Goal: Task Accomplishment & Management: Complete application form

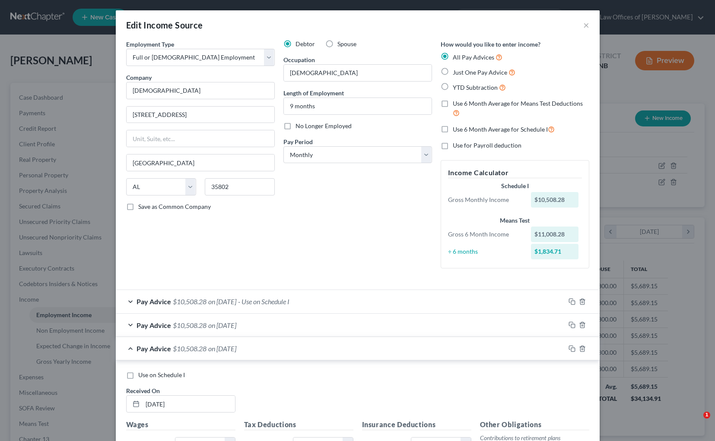
select select "0"
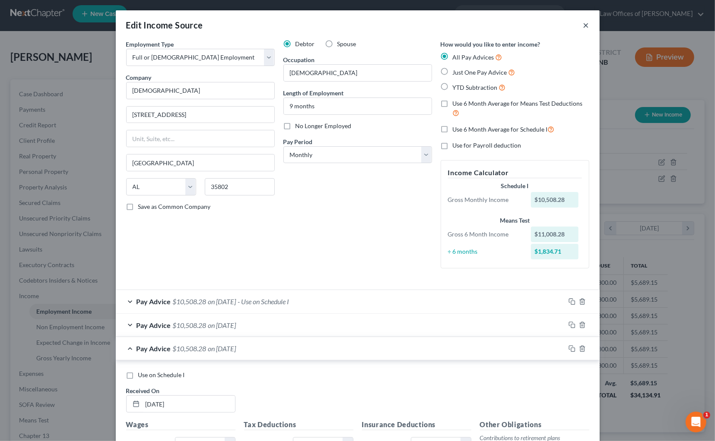
click at [585, 25] on button "×" at bounding box center [586, 25] width 6 height 10
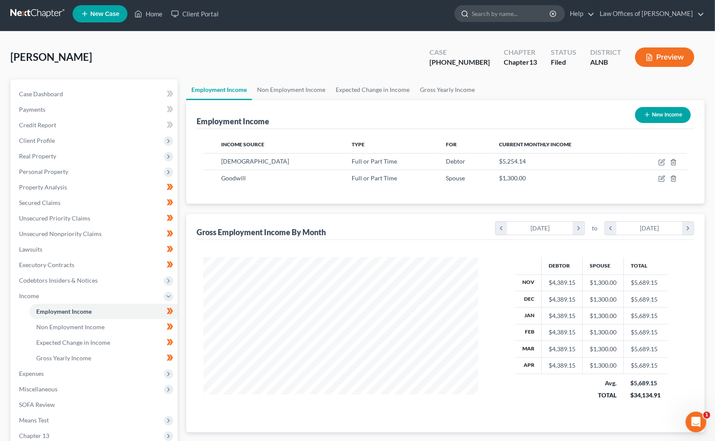
click at [542, 18] on input "search" at bounding box center [511, 14] width 79 height 16
type input "[PERSON_NAME]"
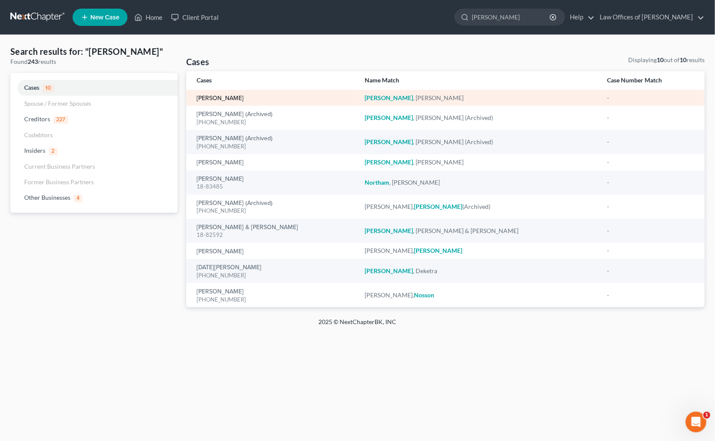
click at [228, 99] on link "[PERSON_NAME]" at bounding box center [220, 98] width 47 height 6
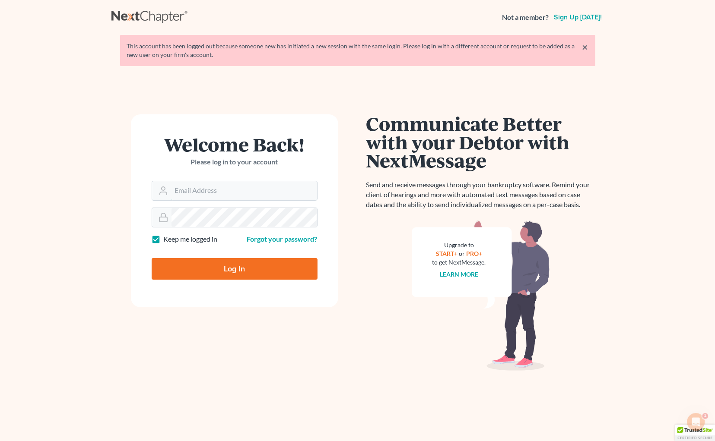
type input "plevalaw@gmail.com"
click at [237, 266] on input "Log In" at bounding box center [235, 269] width 166 height 22
type input "Thinking..."
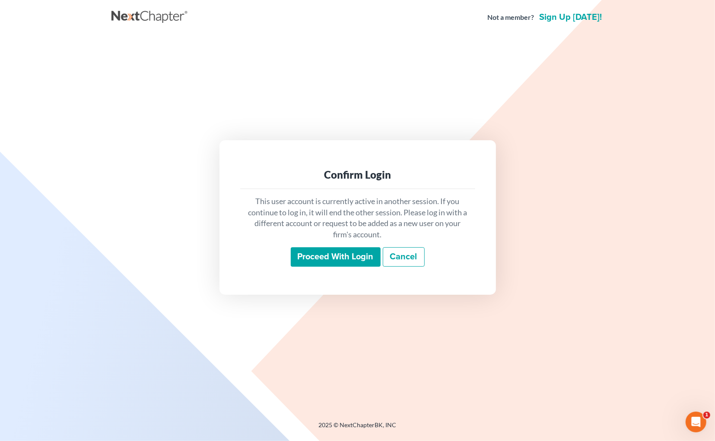
click at [358, 255] on input "Proceed with login" at bounding box center [336, 258] width 90 height 20
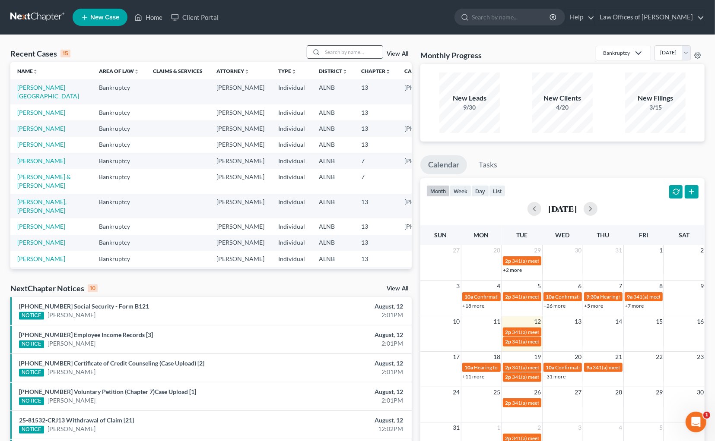
click at [346, 46] on input "search" at bounding box center [352, 52] width 60 height 13
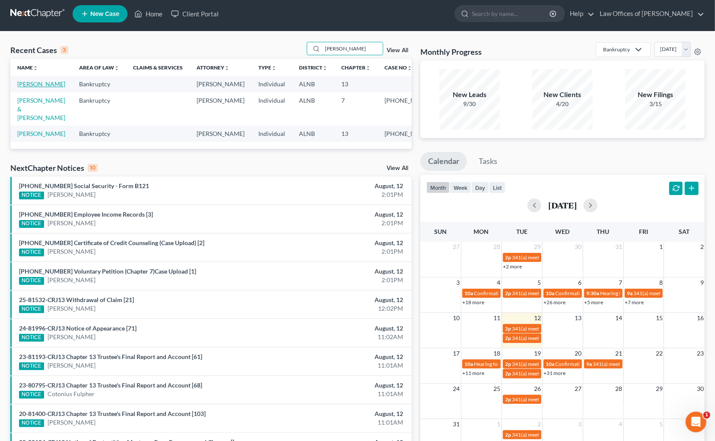
scroll to position [3, 0]
type input "[PERSON_NAME]"
click at [55, 83] on link "[PERSON_NAME]" at bounding box center [41, 83] width 48 height 7
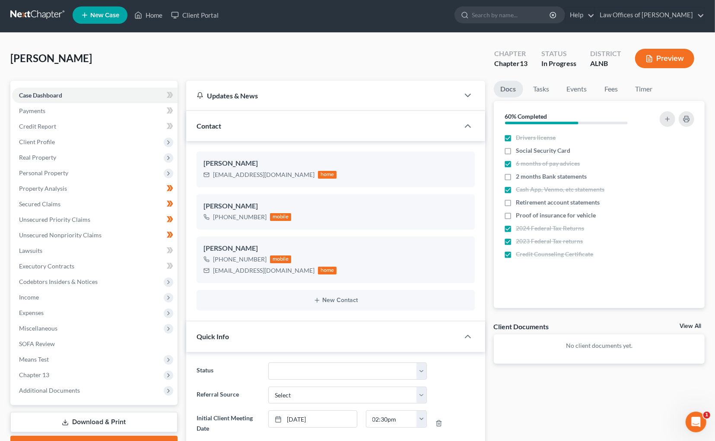
scroll to position [145, 0]
click at [82, 290] on span "Income" at bounding box center [94, 298] width 165 height 16
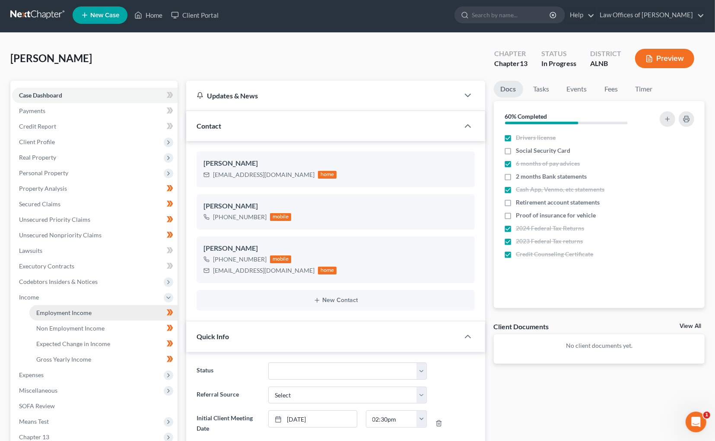
click at [114, 305] on link "Employment Income" at bounding box center [103, 313] width 148 height 16
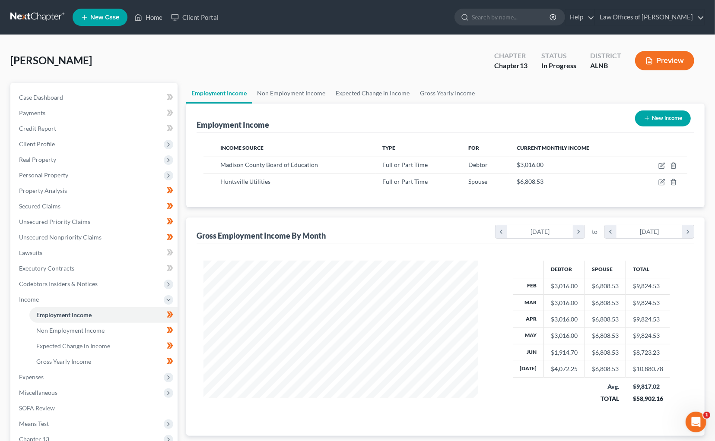
scroll to position [151, 292]
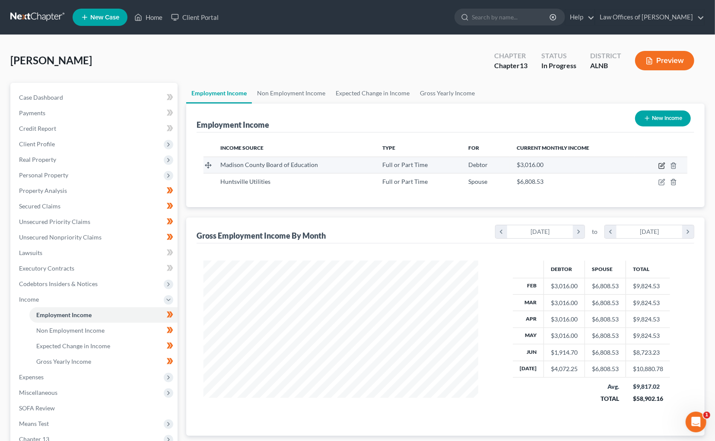
click at [664, 165] on icon "button" at bounding box center [661, 166] width 5 height 5
select select "0"
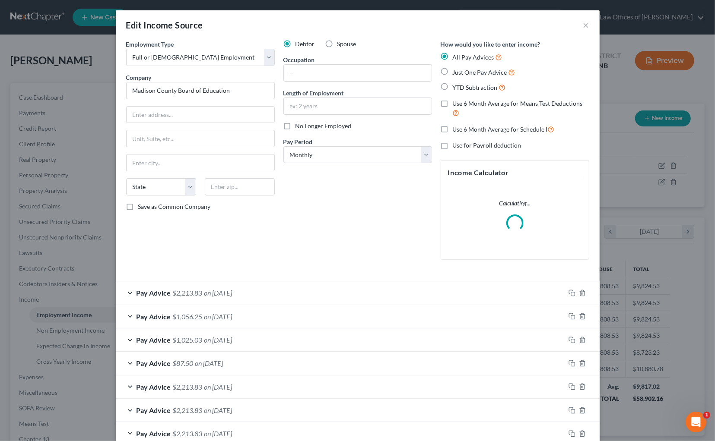
click at [680, 211] on div "Edit Income Source × Employment Type * Select Full or Part Time Employment Self…" at bounding box center [357, 220] width 715 height 441
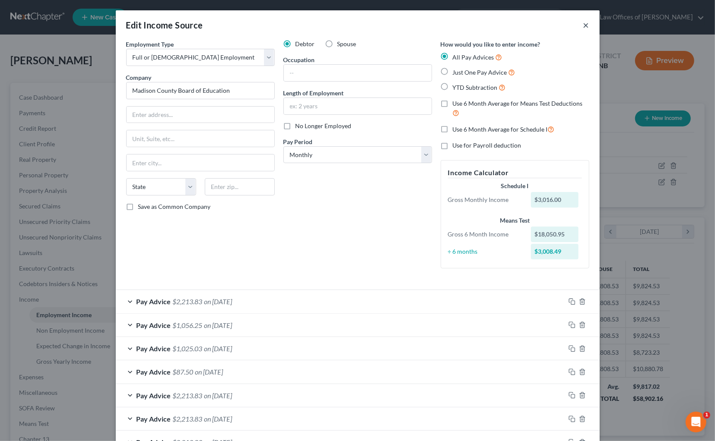
click at [584, 26] on button "×" at bounding box center [586, 25] width 6 height 10
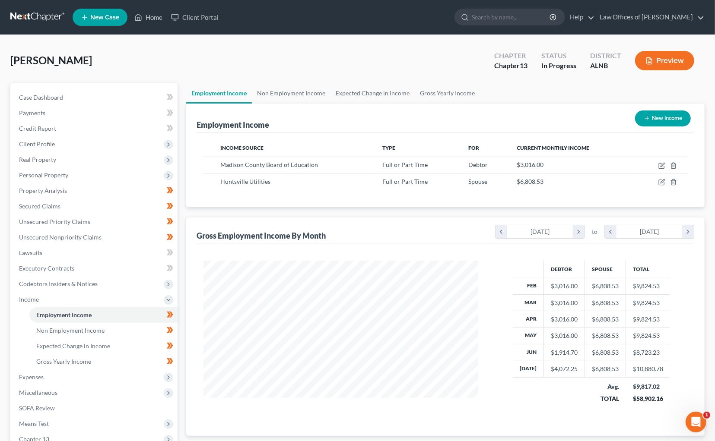
scroll to position [0, 0]
click at [67, 385] on span "Miscellaneous" at bounding box center [94, 393] width 165 height 16
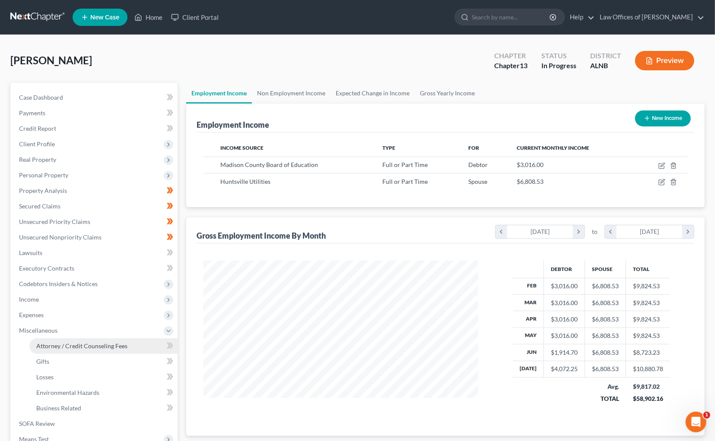
click at [136, 340] on link "Attorney / Credit Counseling Fees" at bounding box center [103, 347] width 148 height 16
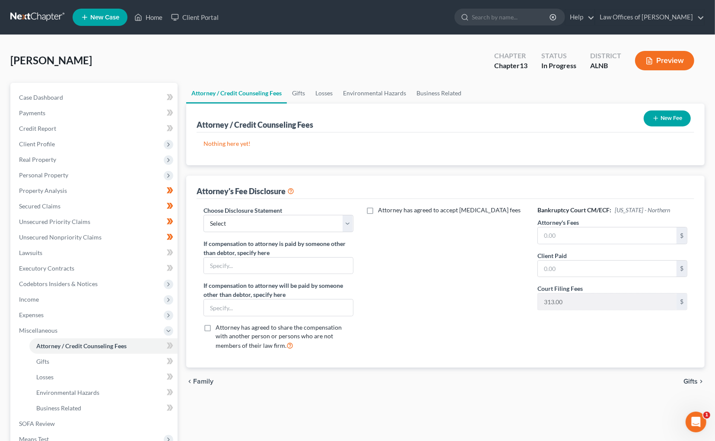
click at [660, 123] on button "New Fee" at bounding box center [667, 119] width 47 height 16
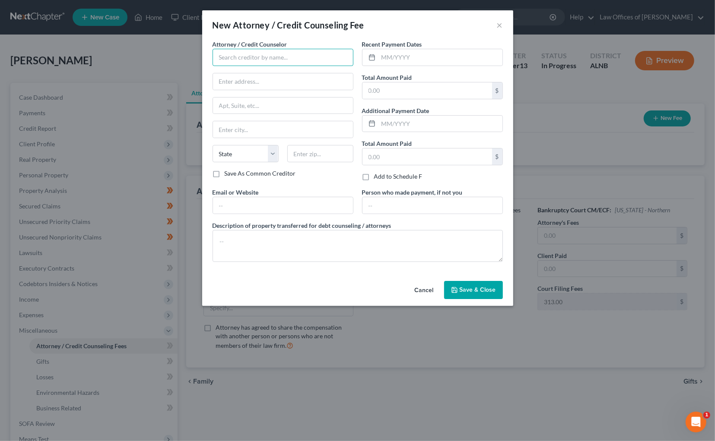
click at [312, 56] on input "text" at bounding box center [283, 57] width 141 height 17
click at [256, 70] on div "Joseph G. Pleva" at bounding box center [264, 72] width 90 height 9
type input "Joseph G. Pleva"
type input "3330 L and N Dr., SW, Suite C"
type input "[GEOGRAPHIC_DATA]"
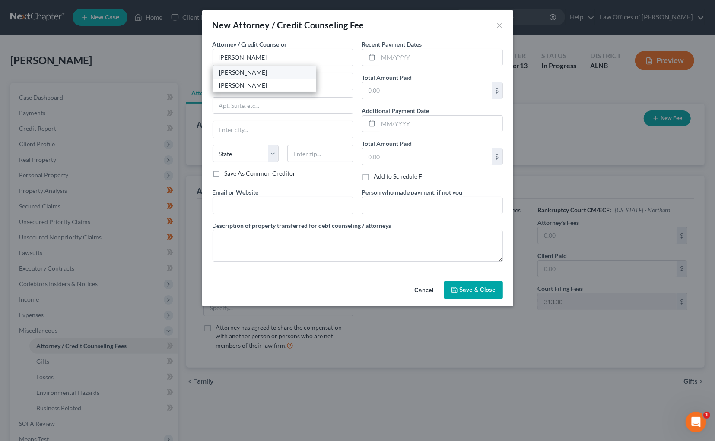
select select "0"
type input "35801"
click at [401, 56] on input "text" at bounding box center [440, 57] width 124 height 16
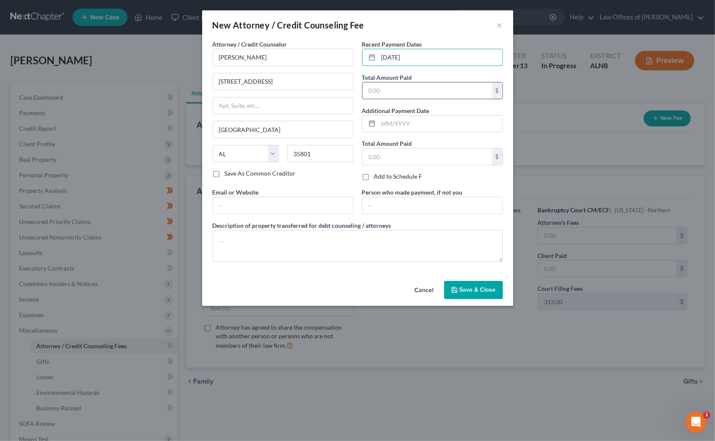
type input "7/17/2025"
click at [425, 91] on input "text" at bounding box center [427, 91] width 130 height 16
type input "500"
click at [477, 286] on span "Save & Close" at bounding box center [478, 289] width 36 height 7
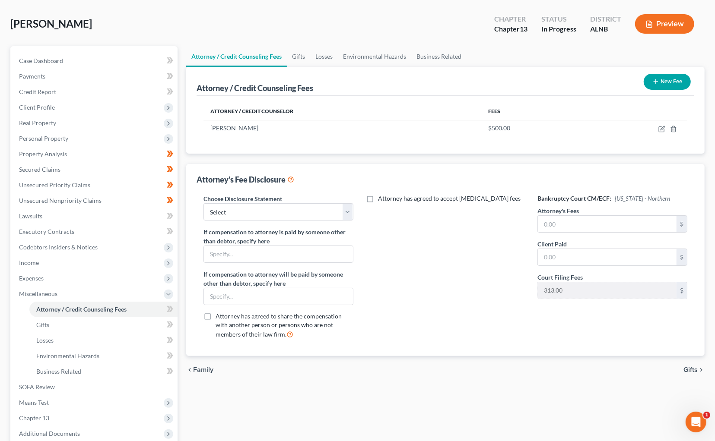
scroll to position [39, 0]
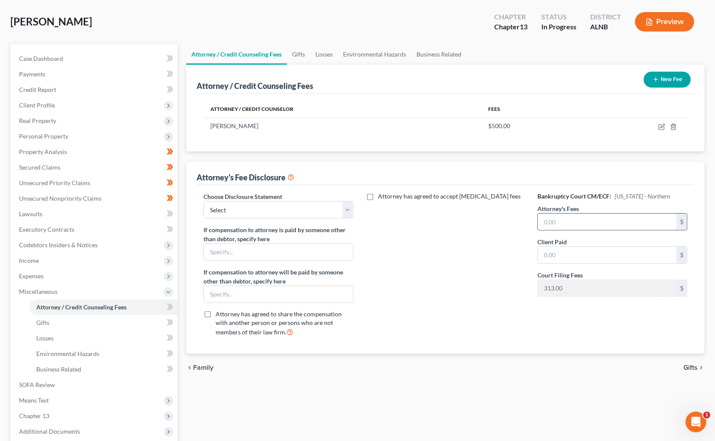
click at [586, 219] on input "text" at bounding box center [607, 222] width 139 height 16
type input "4,500"
type input "500"
select select "0"
click at [171, 304] on icon at bounding box center [171, 307] width 4 height 6
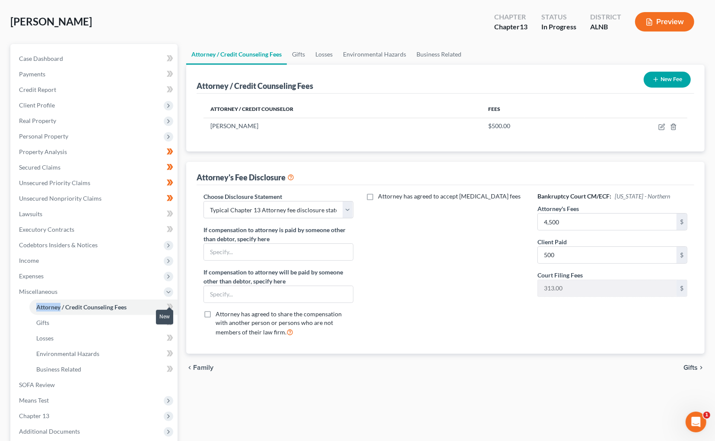
drag, startPoint x: 171, startPoint y: 298, endPoint x: 171, endPoint y: 315, distance: 16.9
click at [171, 303] on icon at bounding box center [170, 307] width 6 height 11
click at [173, 318] on span at bounding box center [169, 323] width 15 height 13
click at [171, 335] on icon at bounding box center [171, 338] width 4 height 6
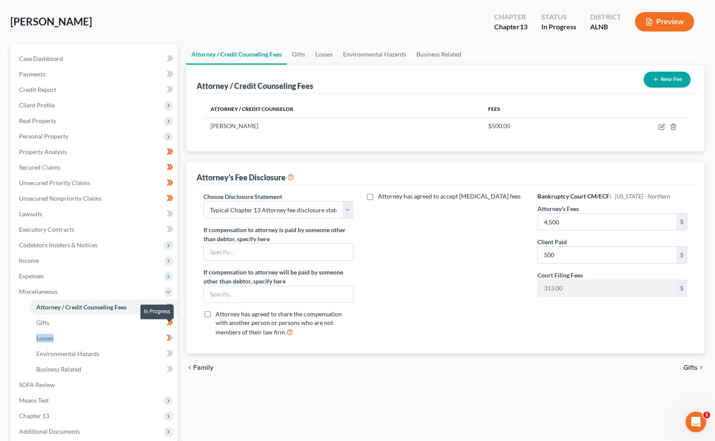
drag, startPoint x: 171, startPoint y: 327, endPoint x: 170, endPoint y: 333, distance: 6.1
click at [170, 335] on icon at bounding box center [171, 338] width 4 height 6
click at [170, 349] on icon at bounding box center [170, 354] width 6 height 11
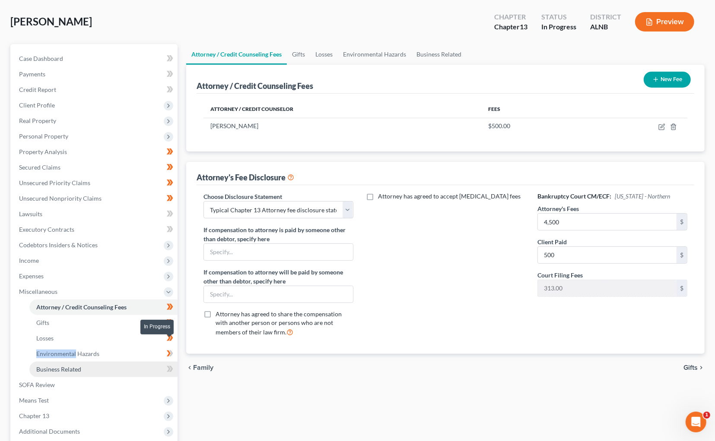
drag, startPoint x: 170, startPoint y: 339, endPoint x: 170, endPoint y: 351, distance: 12.1
click at [169, 349] on icon at bounding box center [170, 354] width 6 height 11
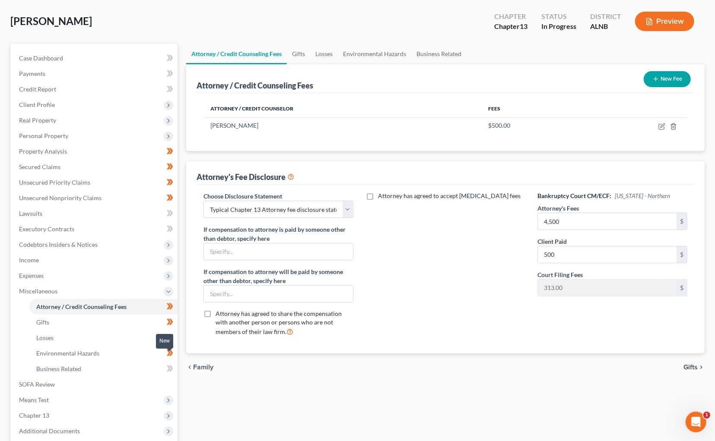
click at [165, 364] on span at bounding box center [169, 370] width 15 height 13
click at [87, 254] on span "Income" at bounding box center [94, 261] width 165 height 16
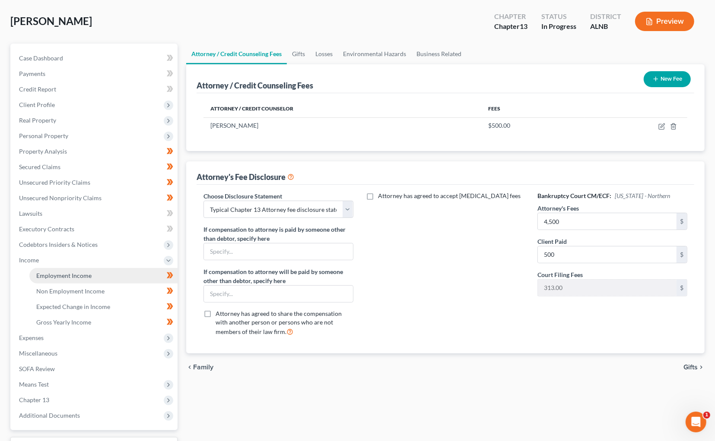
click at [74, 272] on span "Employment Income" at bounding box center [63, 275] width 55 height 7
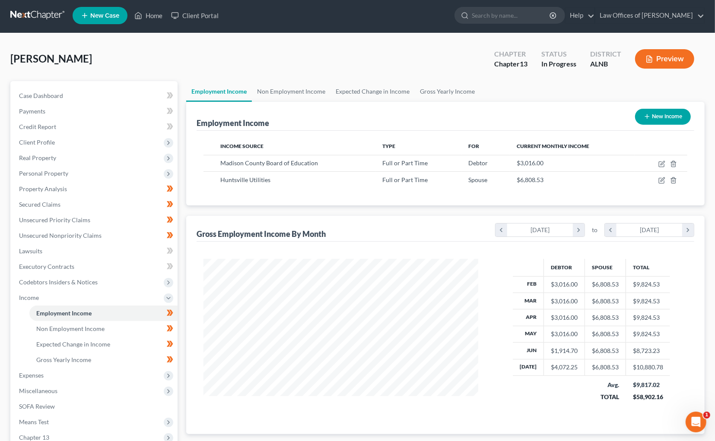
scroll to position [12, 0]
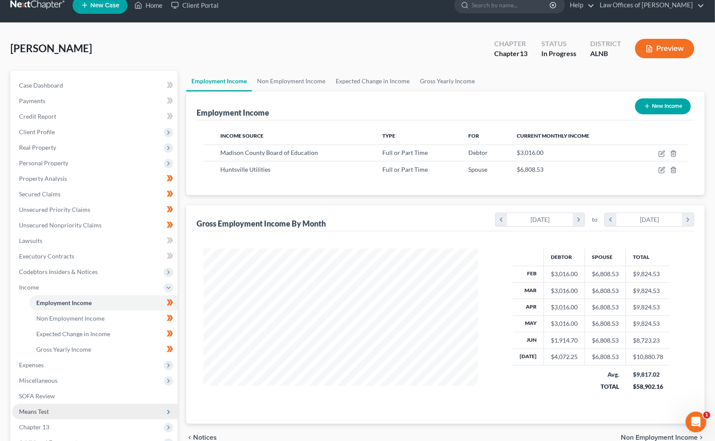
click at [64, 404] on span "Means Test" at bounding box center [94, 412] width 165 height 16
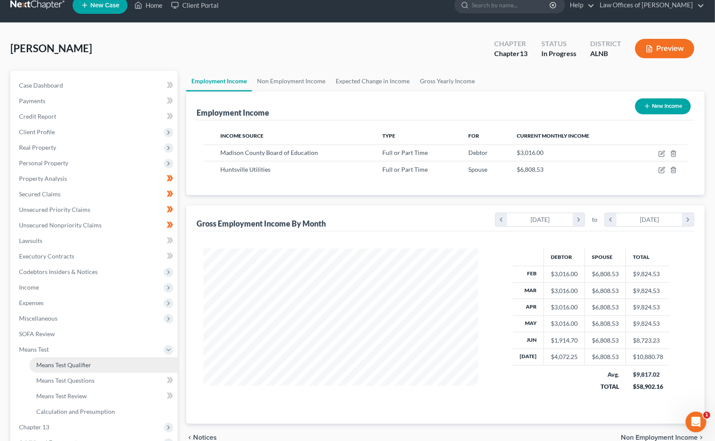
click at [95, 358] on link "Means Test Qualifier" at bounding box center [103, 366] width 148 height 16
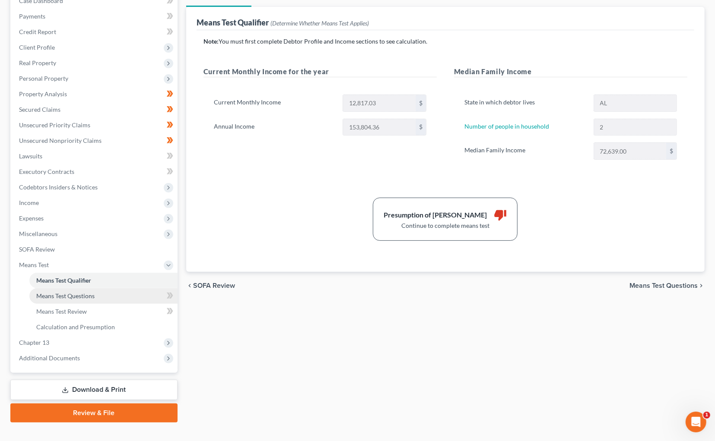
click at [74, 292] on span "Means Test Questions" at bounding box center [65, 295] width 58 height 7
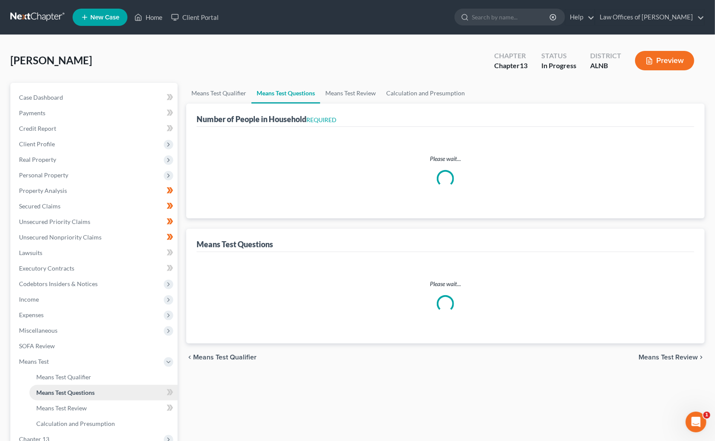
select select "1"
select select "60"
select select "1"
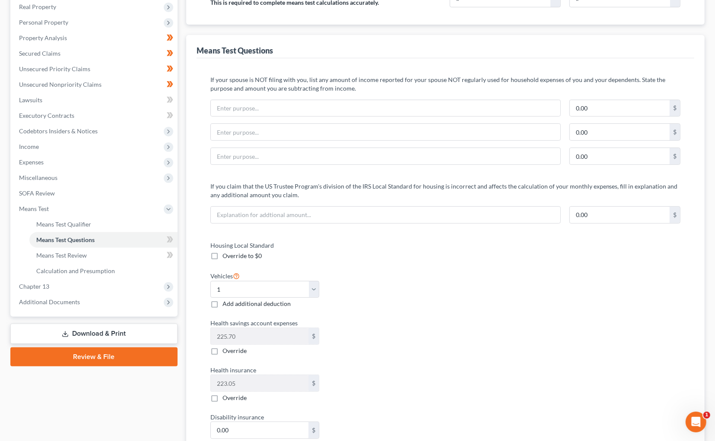
scroll to position [153, 0]
click at [90, 248] on link "Means Test Review" at bounding box center [103, 256] width 148 height 16
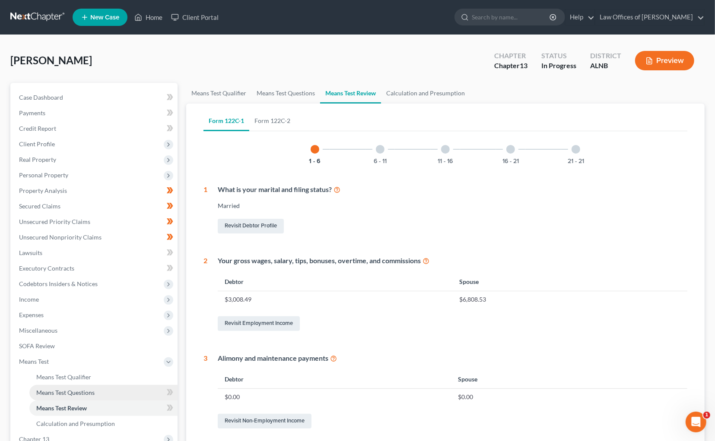
click at [73, 389] on span "Means Test Questions" at bounding box center [65, 392] width 58 height 7
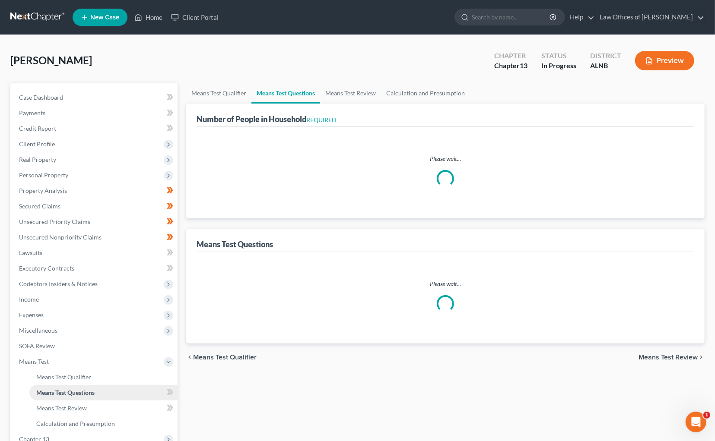
select select "1"
select select "60"
select select "1"
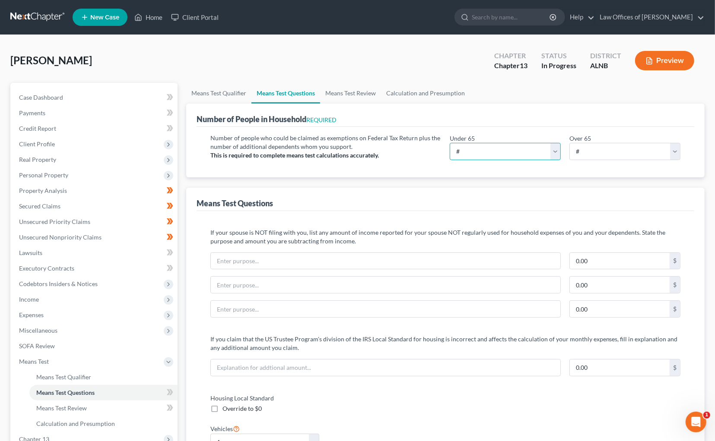
select select "2"
click at [70, 146] on span "Client Profile" at bounding box center [94, 144] width 165 height 16
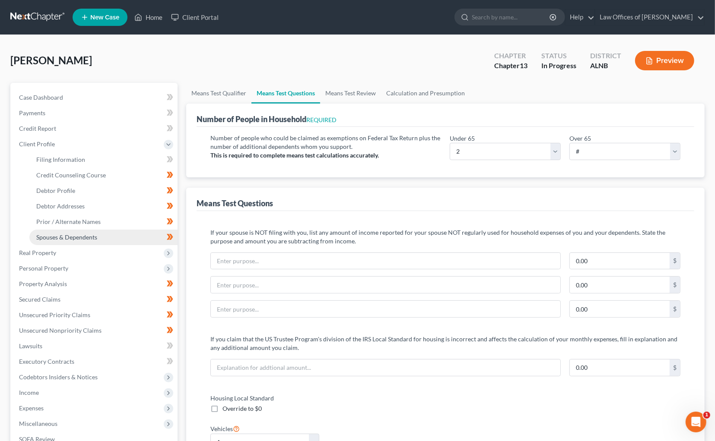
click at [73, 230] on link "Spouses & Dependents" at bounding box center [103, 238] width 148 height 16
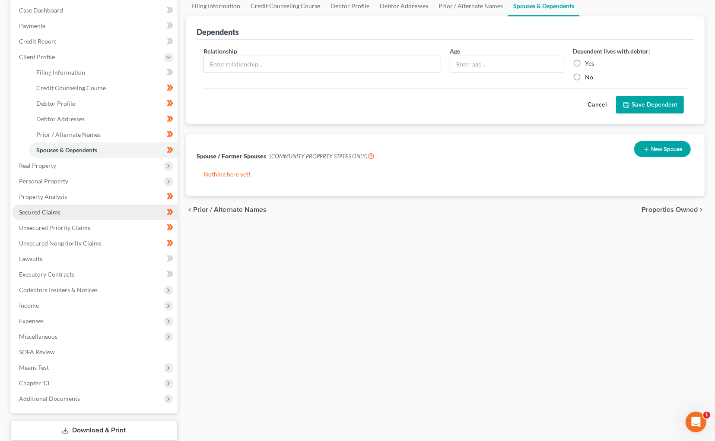
scroll to position [114, 0]
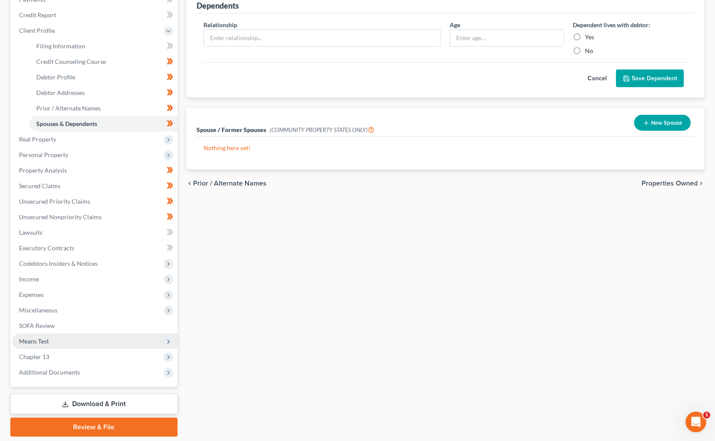
click at [48, 334] on span "Means Test" at bounding box center [94, 342] width 165 height 16
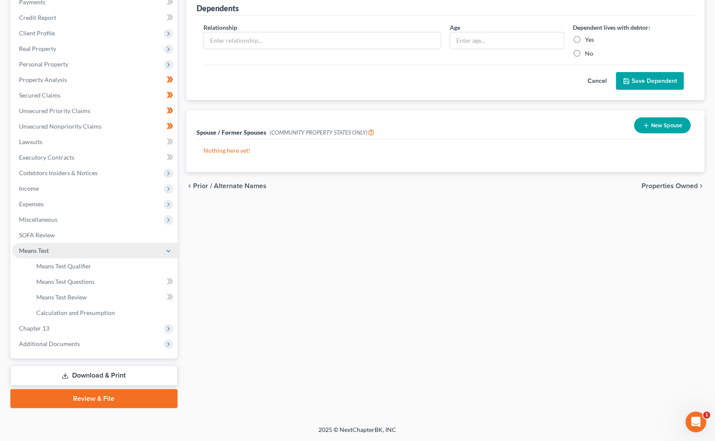
scroll to position [97, 0]
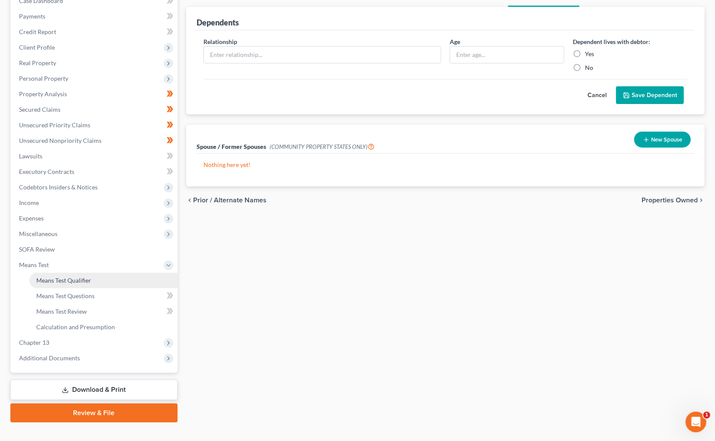
click at [80, 277] on span "Means Test Qualifier" at bounding box center [63, 280] width 55 height 7
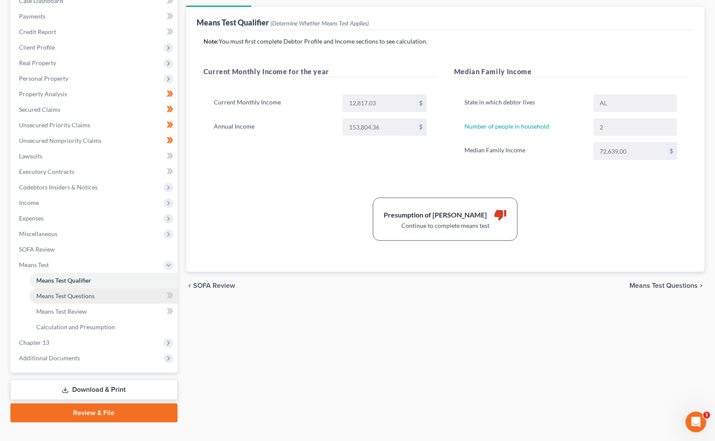
click at [95, 289] on link "Means Test Questions" at bounding box center [103, 297] width 148 height 16
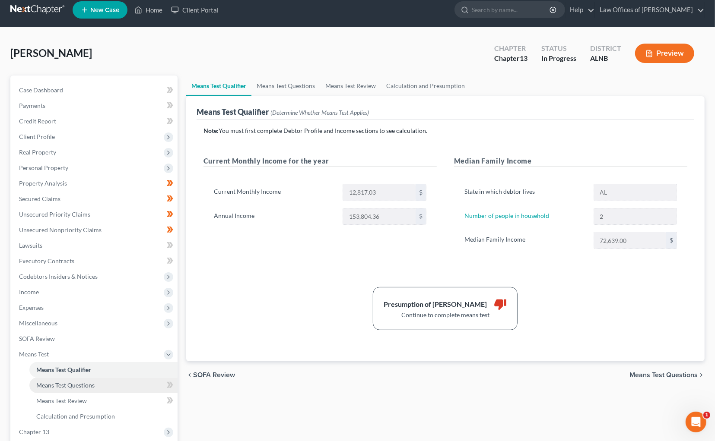
select select "2"
select select "1"
select select "60"
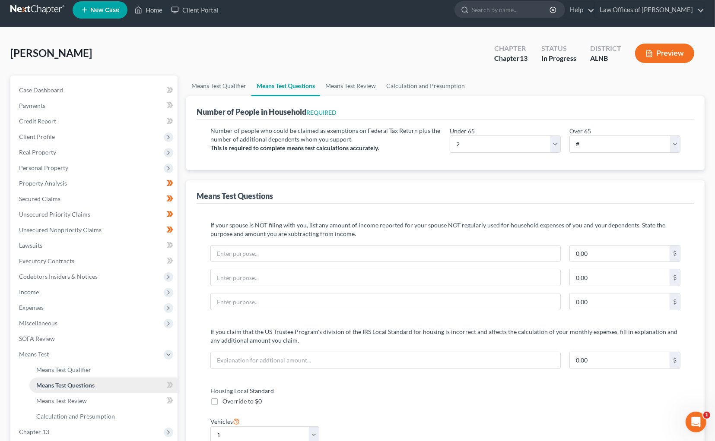
scroll to position [0, 0]
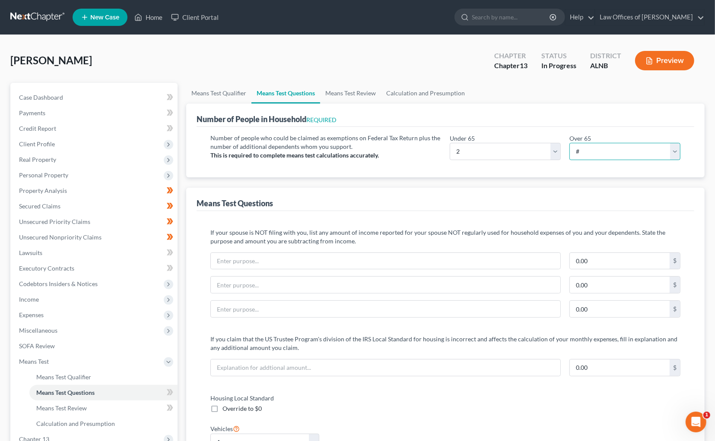
select select "0"
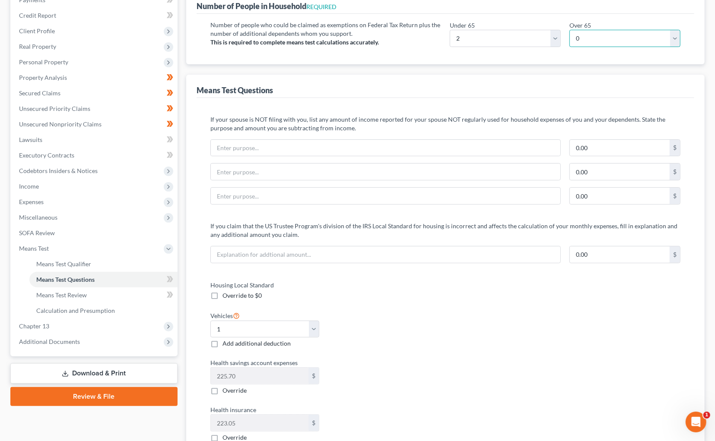
scroll to position [114, 0]
click at [88, 197] on span "Expenses" at bounding box center [94, 202] width 165 height 16
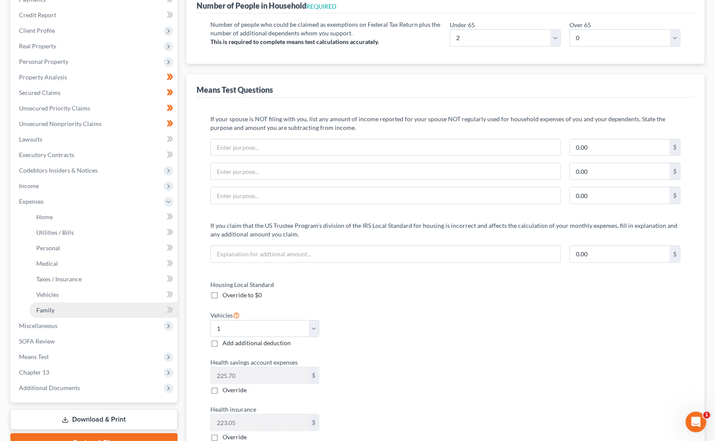
click at [82, 303] on link "Family" at bounding box center [103, 311] width 148 height 16
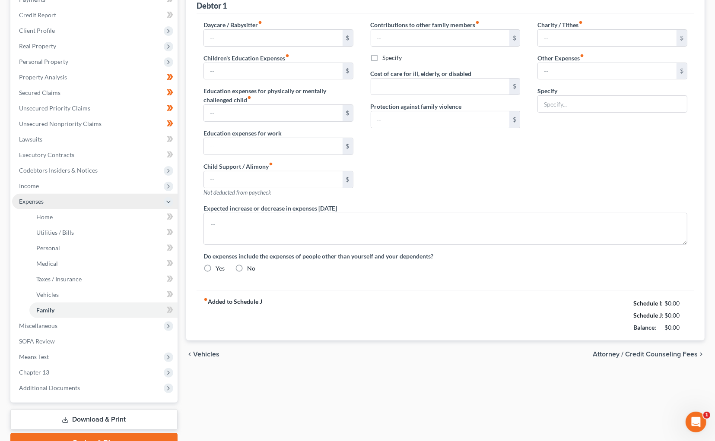
type input "0.00"
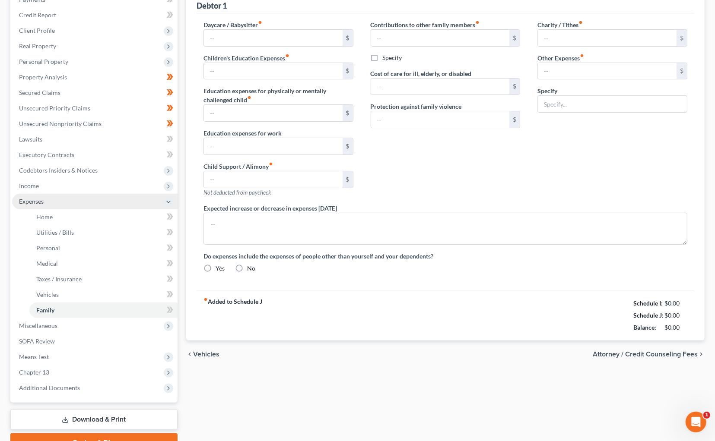
type input "0.00"
type input "600.00"
type input "650.00"
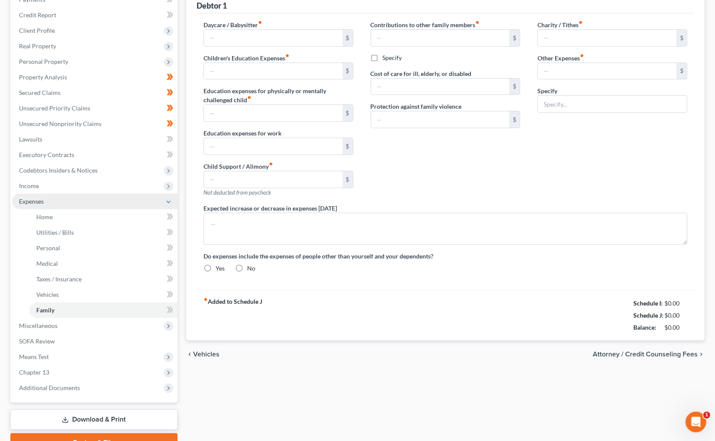
type input "Student loans (non-filing spouse)"
radio input "true"
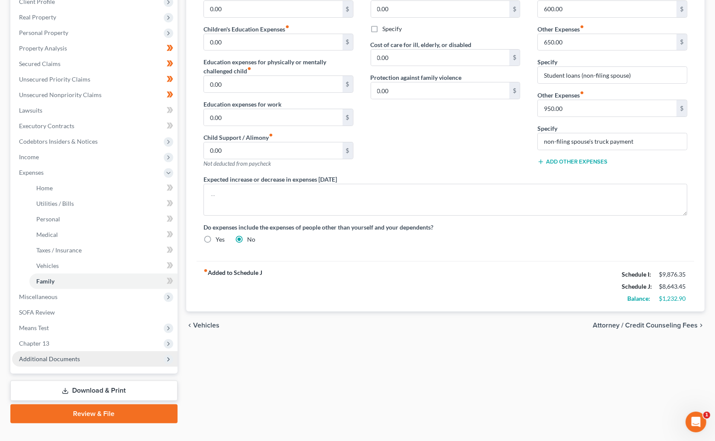
scroll to position [142, 0]
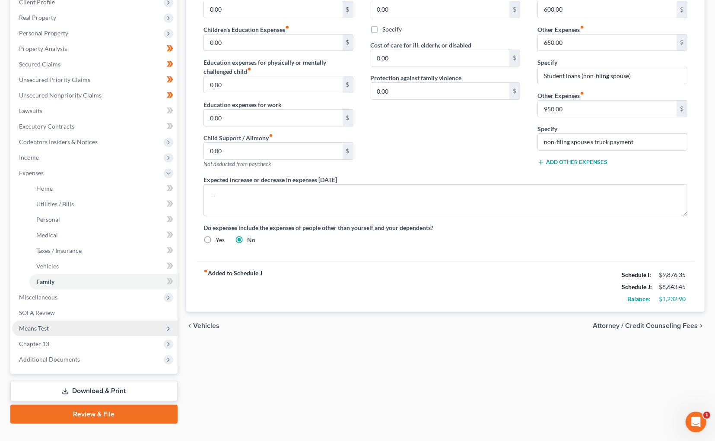
click at [39, 325] on span "Means Test" at bounding box center [34, 328] width 30 height 7
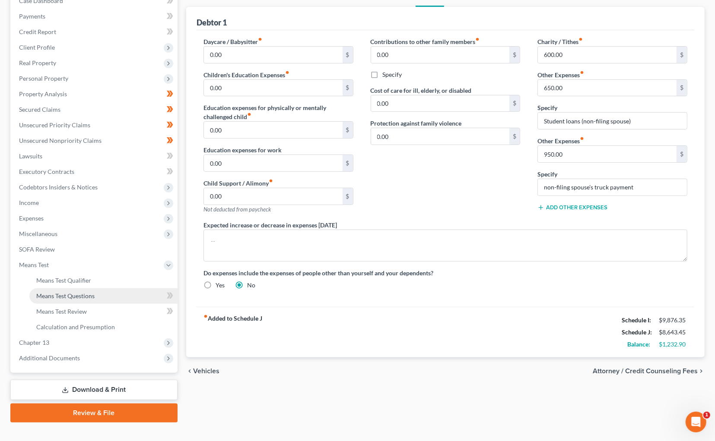
click at [58, 292] on span "Means Test Questions" at bounding box center [65, 295] width 58 height 7
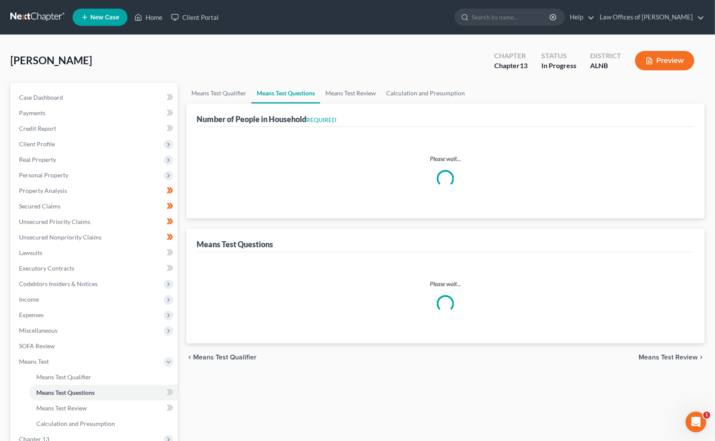
select select "1"
select select "60"
select select "1"
select select "2"
select select "0"
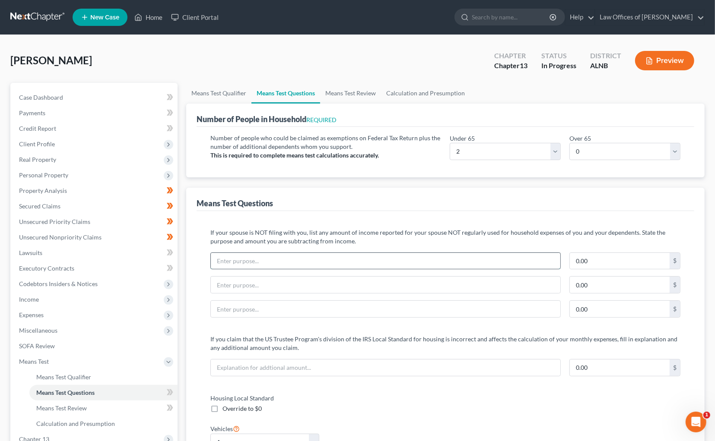
click at [271, 260] on input "text" at bounding box center [385, 261] width 349 height 16
type input "Non-Filing Spouse's truck payment"
type input "950"
click at [232, 287] on input "text" at bounding box center [385, 285] width 349 height 16
type input "o"
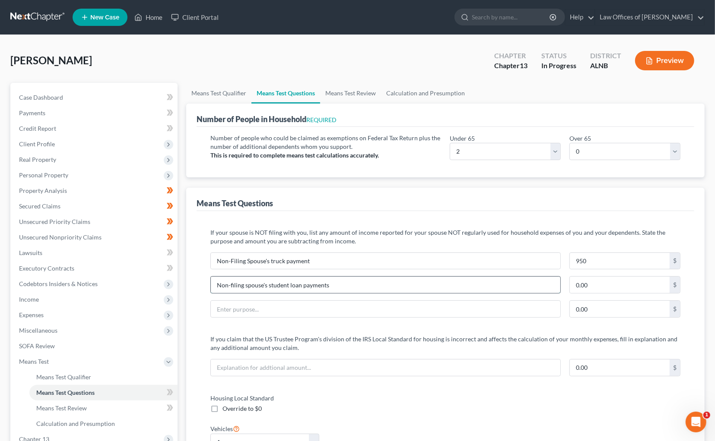
type input "Non-filing spouse's student loan payments"
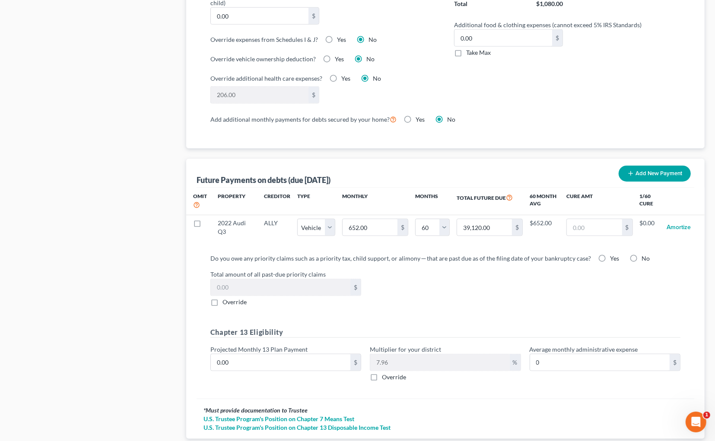
scroll to position [719, 0]
type input "650"
click at [279, 354] on input "0.00" at bounding box center [281, 362] width 140 height 16
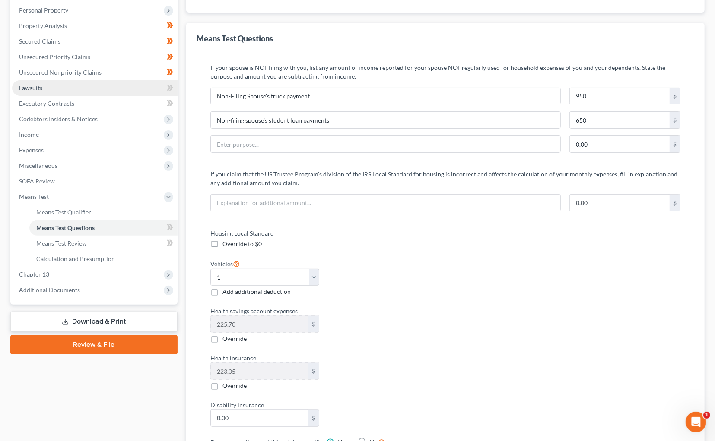
scroll to position [107, 0]
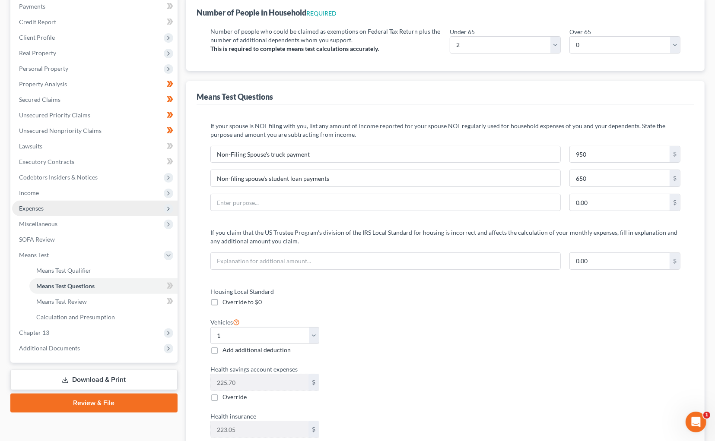
click at [64, 203] on span "Expenses" at bounding box center [94, 209] width 165 height 16
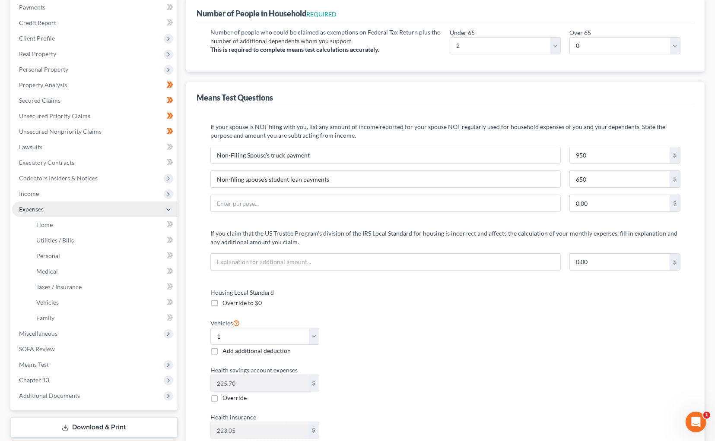
click at [65, 206] on span "Expenses" at bounding box center [94, 210] width 165 height 16
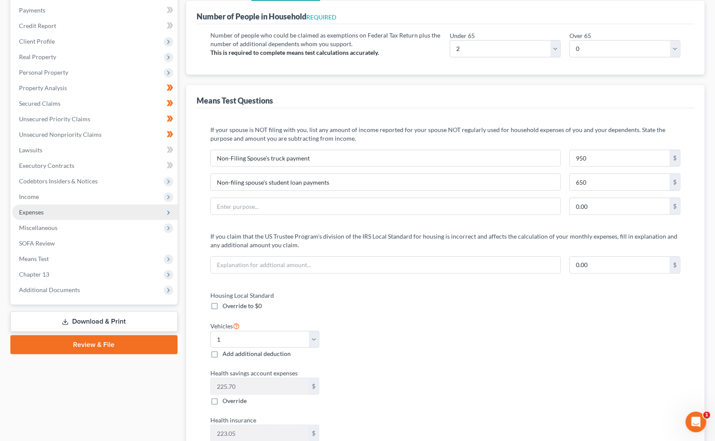
scroll to position [105, 0]
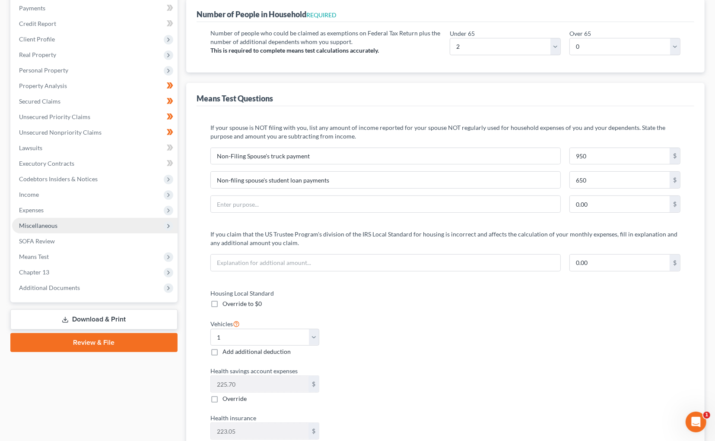
click at [65, 218] on span "Miscellaneous" at bounding box center [94, 226] width 165 height 16
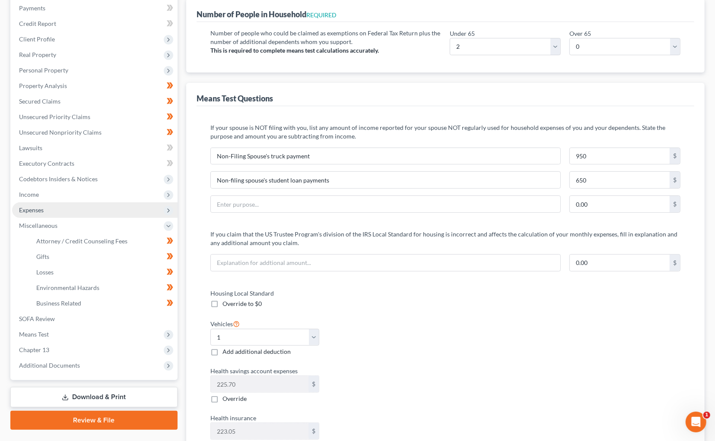
click at [76, 204] on span "Expenses" at bounding box center [94, 211] width 165 height 16
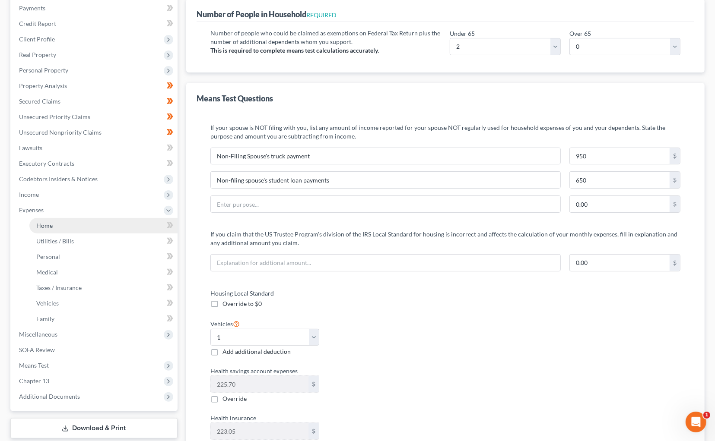
click at [73, 218] on link "Home" at bounding box center [103, 226] width 148 height 16
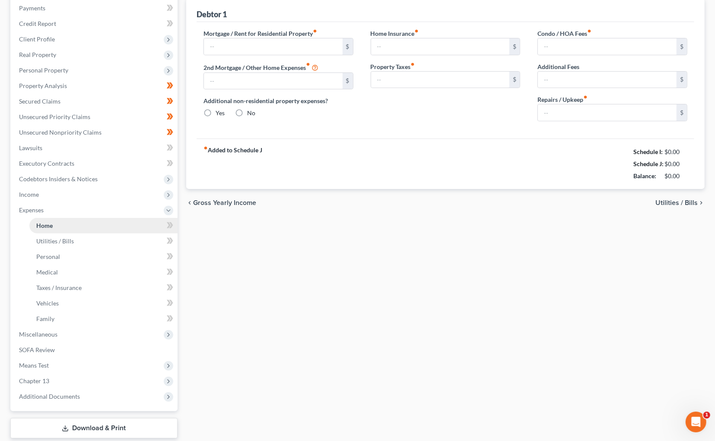
scroll to position [18, 0]
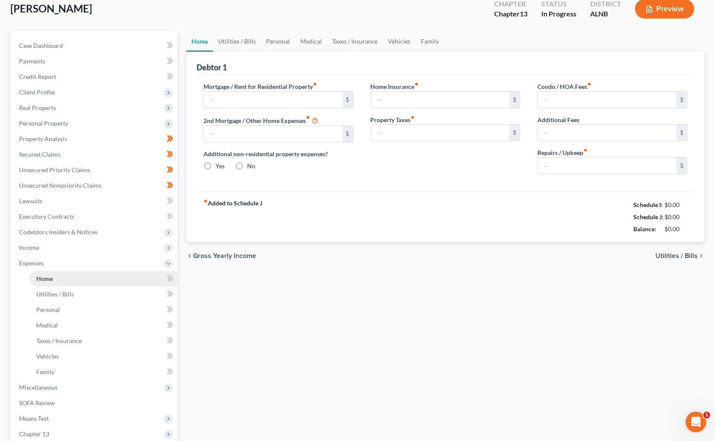
type input "2,340.00"
type input "0.00"
radio input "true"
type input "33.45"
type input "0.00"
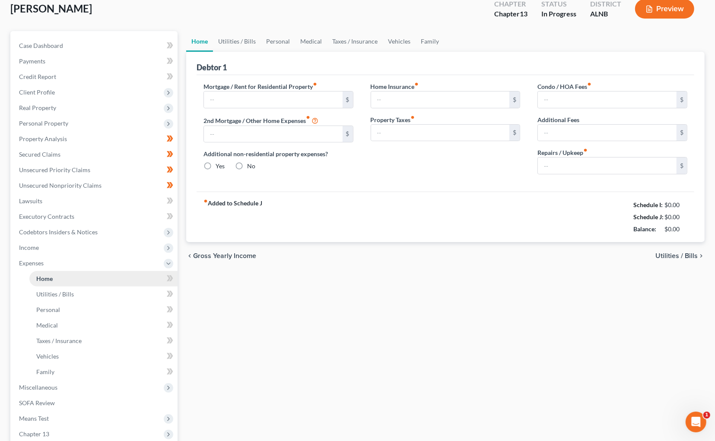
type input "0.00"
type input "150.00"
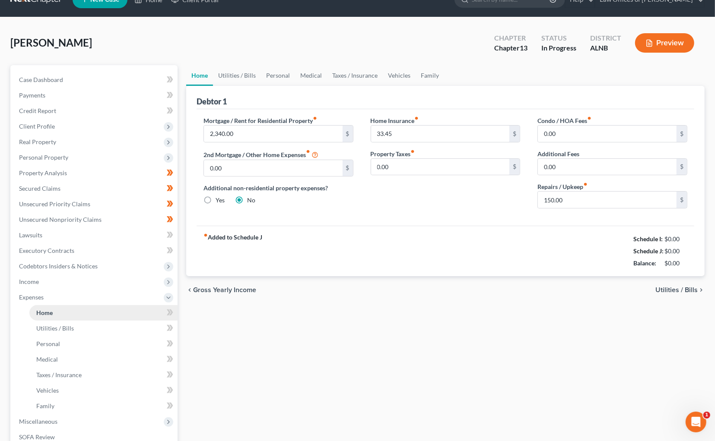
scroll to position [0, 0]
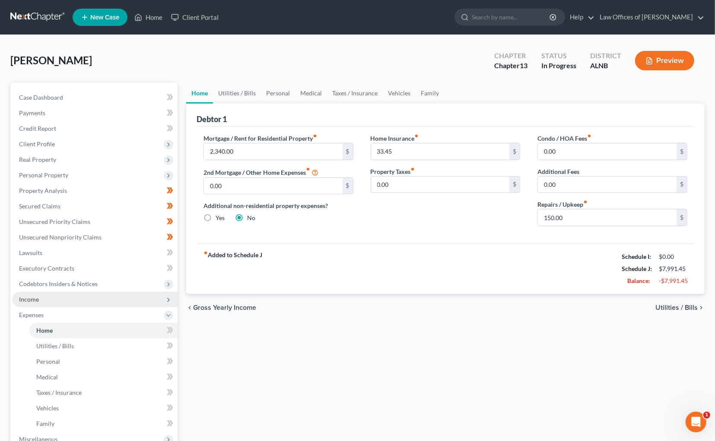
click at [33, 296] on span "Income" at bounding box center [29, 299] width 20 height 7
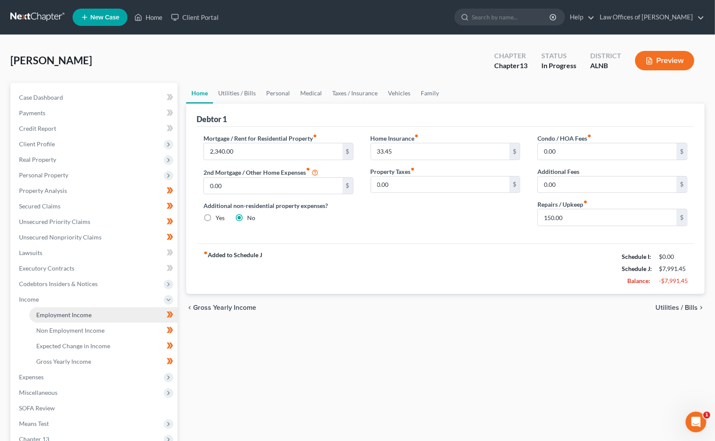
click at [56, 311] on span "Employment Income" at bounding box center [63, 314] width 55 height 7
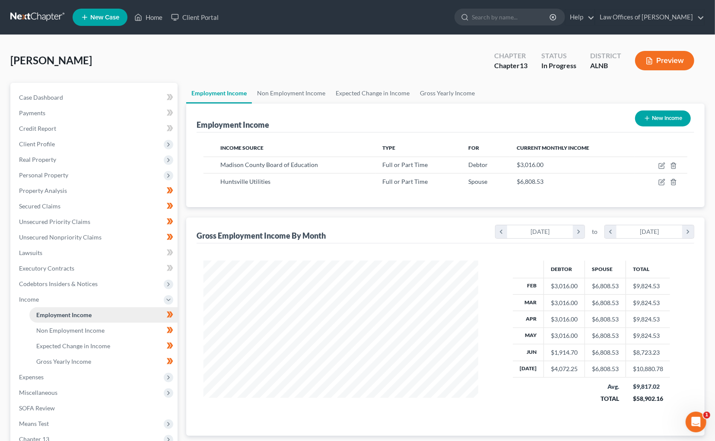
scroll to position [151, 292]
click at [662, 180] on icon "button" at bounding box center [662, 182] width 4 height 4
select select "0"
select select "2"
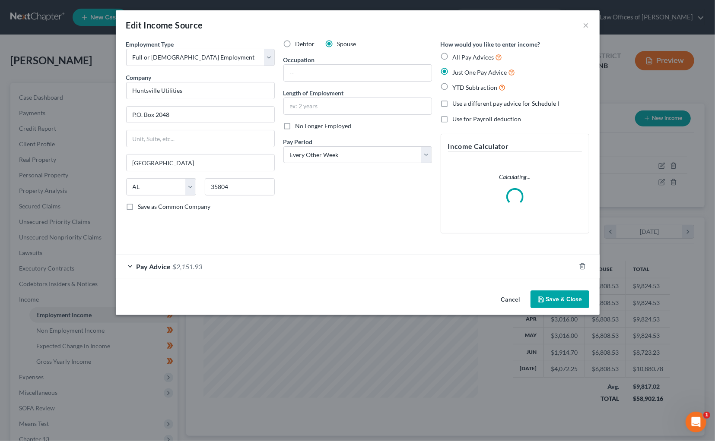
click at [168, 263] on span "Pay Advice" at bounding box center [153, 267] width 35 height 8
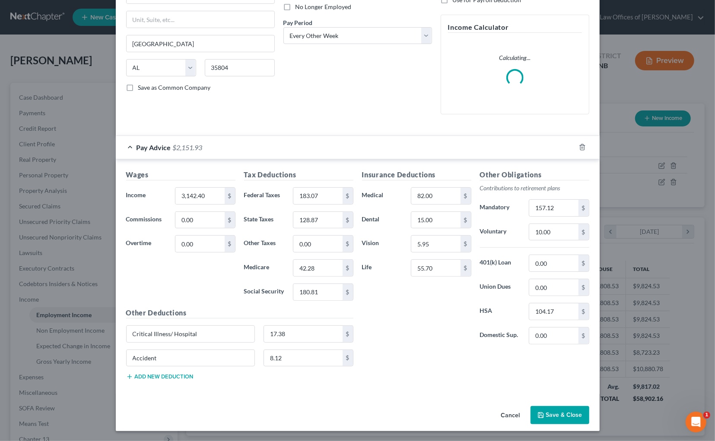
scroll to position [118, 0]
click at [560, 413] on button "Save & Close" at bounding box center [559, 416] width 59 height 18
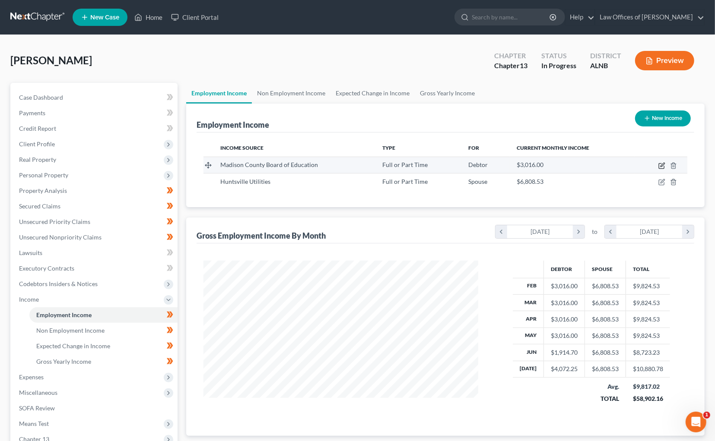
click at [664, 165] on icon "button" at bounding box center [661, 165] width 7 height 7
select select "0"
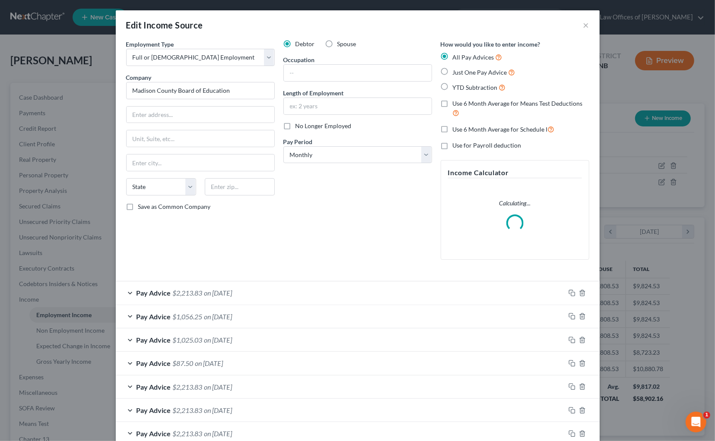
click at [175, 293] on span "$2,213.83" at bounding box center [188, 293] width 30 height 8
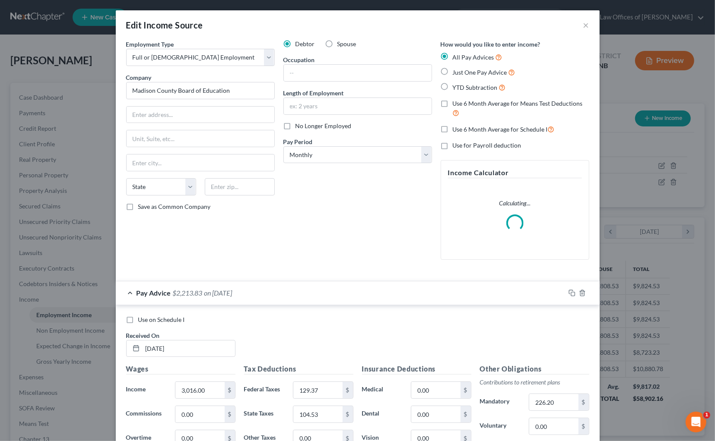
click at [145, 309] on div "Use on Schedule I Received On * 07/31/2025 Wages Income * 3,016.00 $ Commission…" at bounding box center [358, 435] width 484 height 260
click at [143, 316] on span "Use on Schedule I" at bounding box center [161, 319] width 47 height 7
click at [143, 316] on input "Use on Schedule I" at bounding box center [145, 319] width 6 height 6
checkbox input "true"
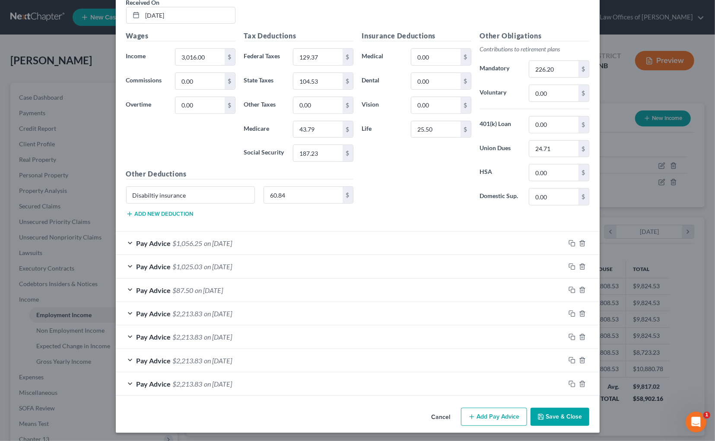
scroll to position [333, 0]
click at [560, 413] on button "Save & Close" at bounding box center [559, 418] width 59 height 18
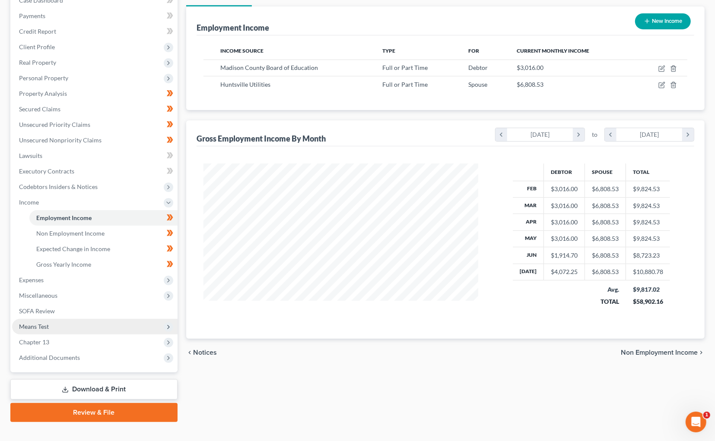
scroll to position [97, 0]
click at [27, 324] on span "Means Test" at bounding box center [34, 327] width 30 height 7
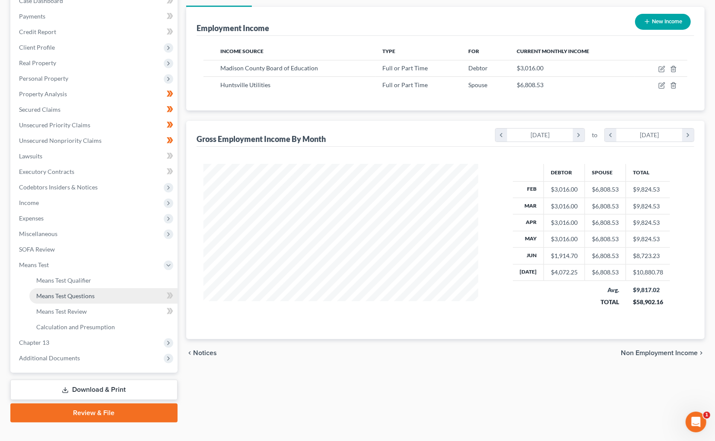
click at [51, 290] on link "Means Test Questions" at bounding box center [103, 297] width 148 height 16
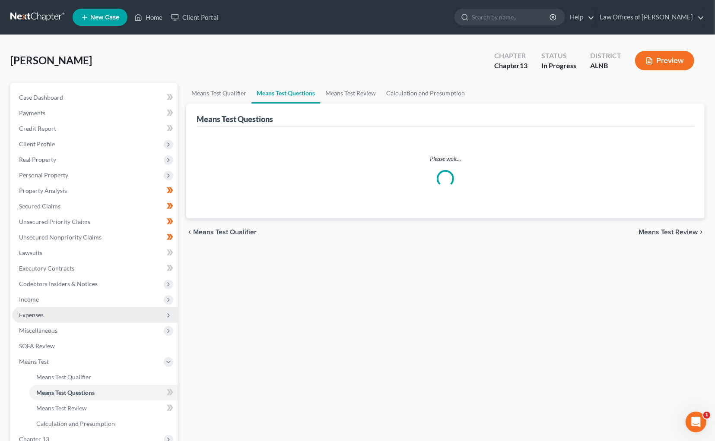
click at [30, 311] on span "Expenses" at bounding box center [31, 314] width 25 height 7
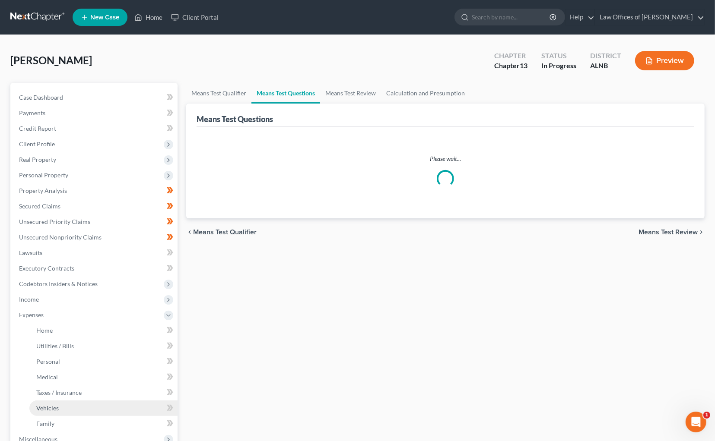
click at [57, 402] on link "Vehicles" at bounding box center [103, 409] width 148 height 16
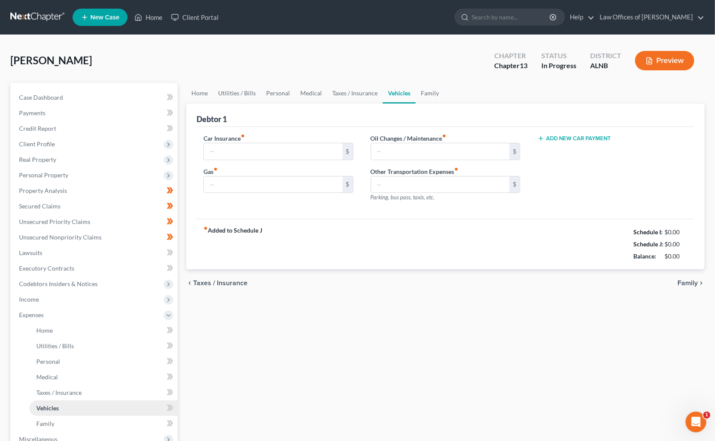
type input "800.00"
type input "350.00"
type input "75.00"
type input "0.00"
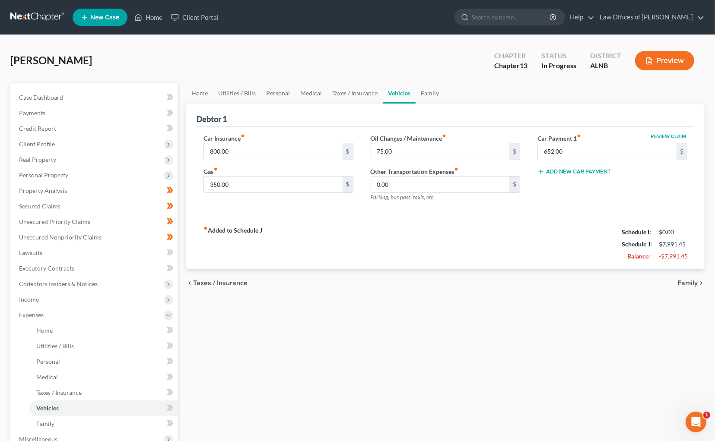
click at [591, 232] on div "fiber_manual_record Added to Schedule J Schedule I: $0.00 Schedule J: $7,991.45…" at bounding box center [446, 244] width 498 height 51
click at [677, 64] on button "Preview" at bounding box center [664, 60] width 59 height 19
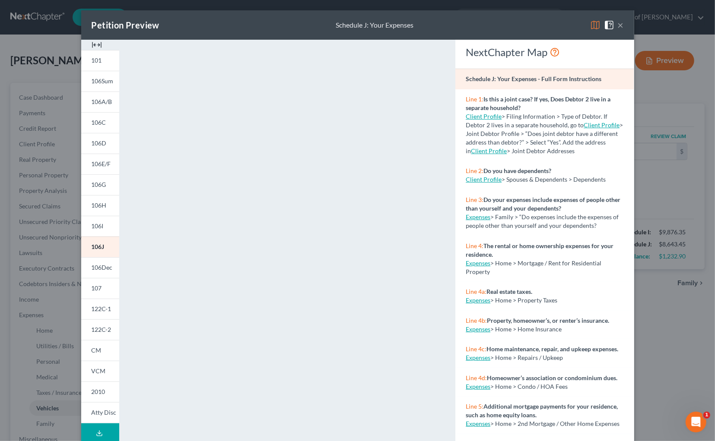
scroll to position [1, 0]
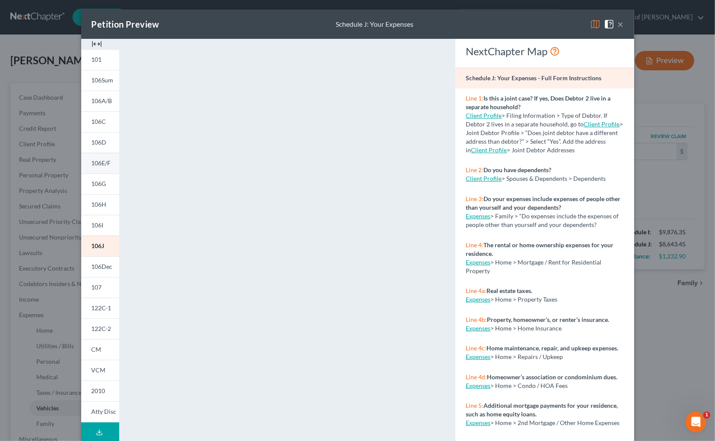
click at [103, 161] on span "106E/F" at bounding box center [101, 162] width 19 height 7
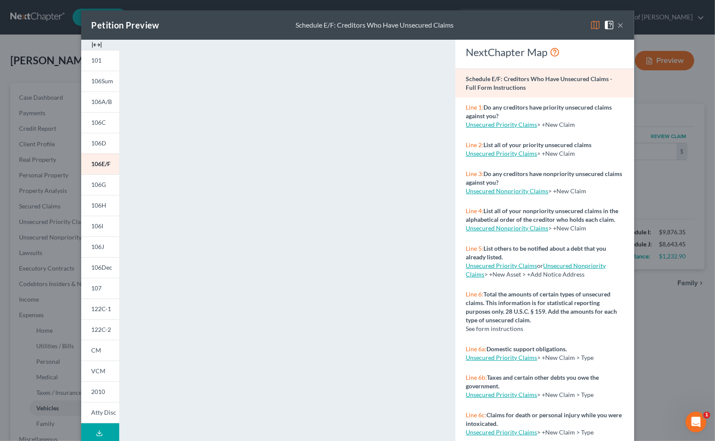
scroll to position [0, 0]
click at [616, 25] on span at bounding box center [611, 24] width 14 height 7
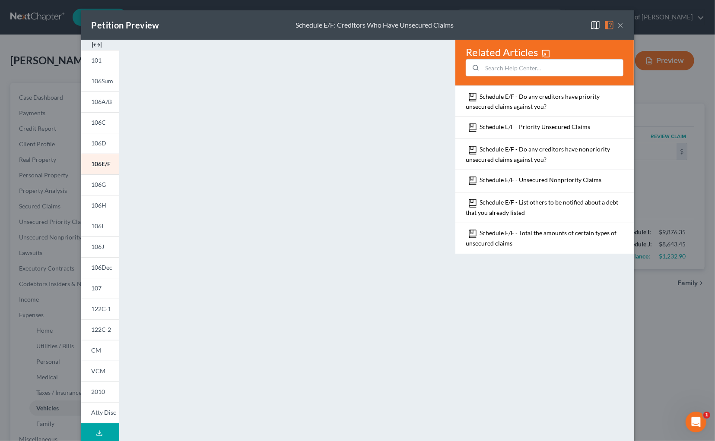
click at [620, 25] on button "×" at bounding box center [621, 25] width 6 height 10
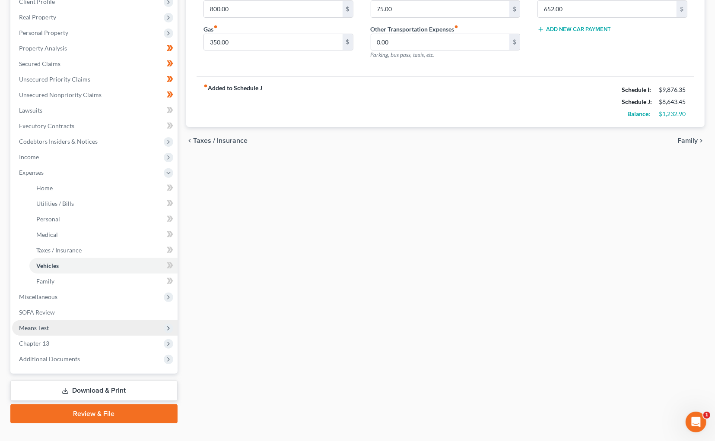
scroll to position [142, 0]
click at [33, 325] on span "Means Test" at bounding box center [34, 328] width 30 height 7
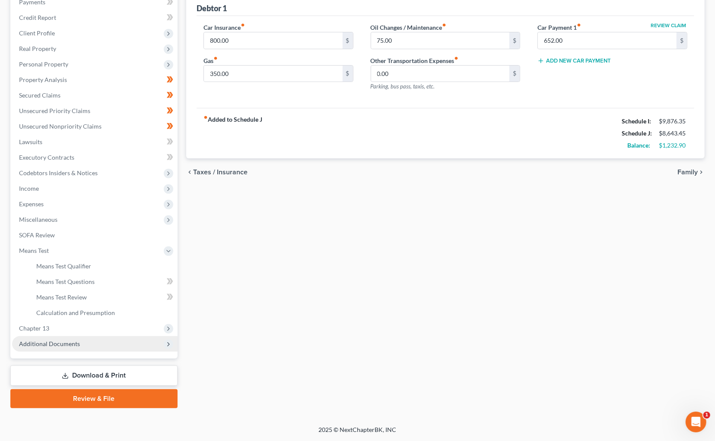
scroll to position [97, 0]
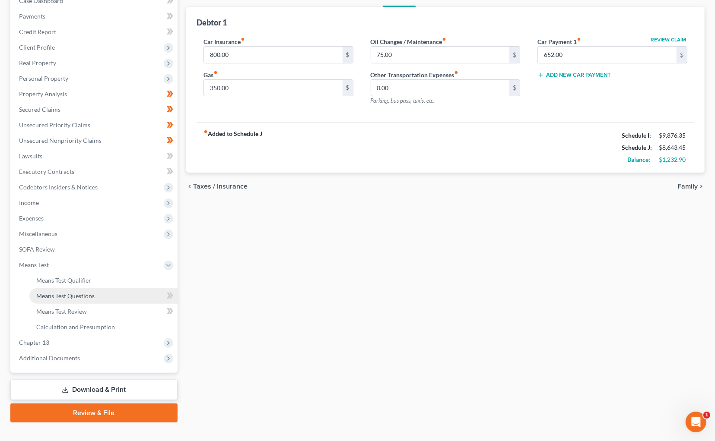
click at [65, 289] on link "Means Test Questions" at bounding box center [103, 297] width 148 height 16
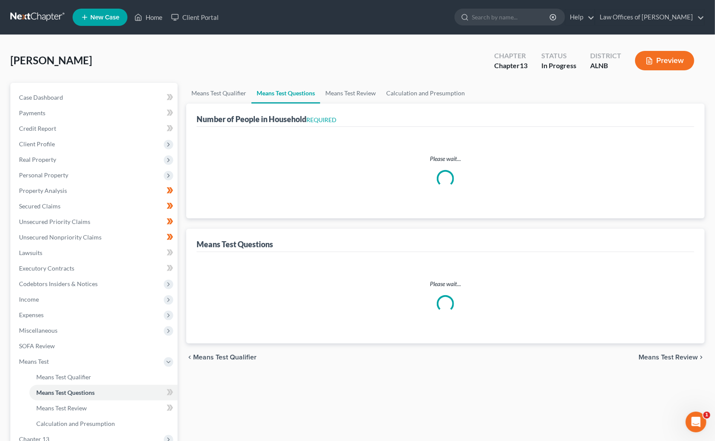
select select "1"
select select "60"
select select "1"
select select "2"
select select "0"
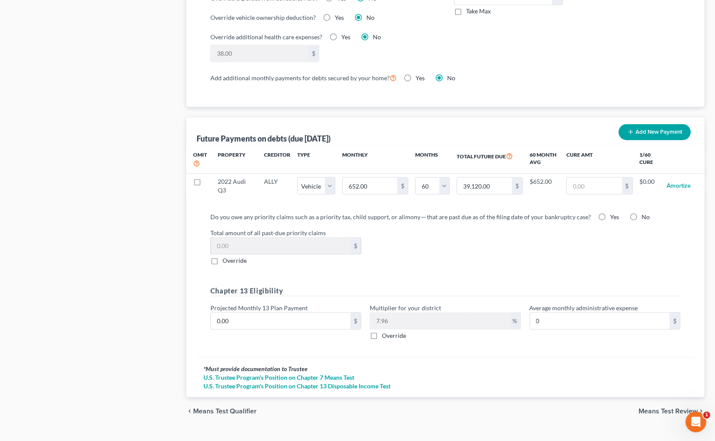
scroll to position [759, 0]
click at [242, 314] on input "0.00" at bounding box center [281, 322] width 140 height 16
type input "0.001"
type input "0.00"
type input "0.000"
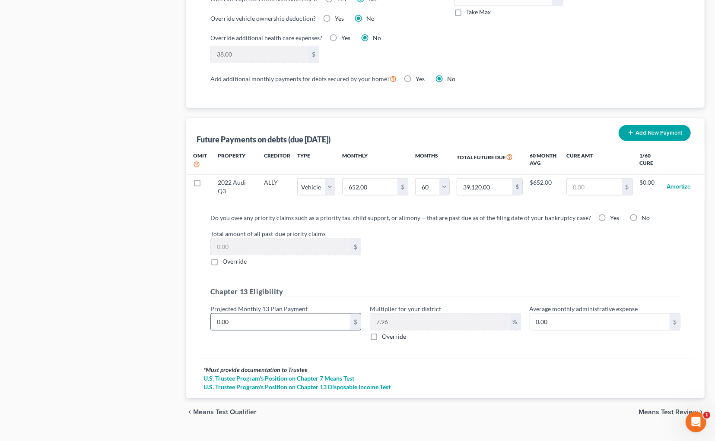
type input "0"
type input "1"
type input "0.07"
type input "10"
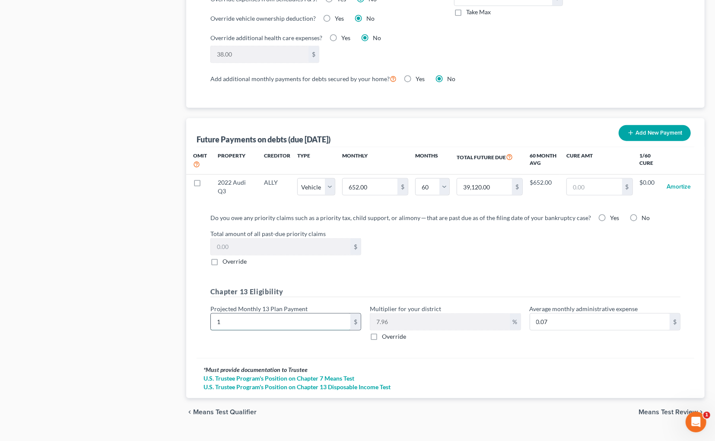
type input "0.79"
type input "100"
type input "7.96"
type input "1000"
type input "79.60"
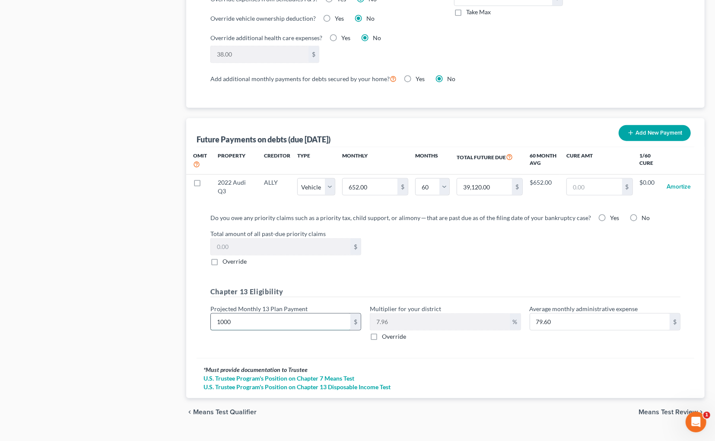
type input "1,000"
click at [382, 333] on label "Override" at bounding box center [394, 337] width 24 height 9
click at [385, 333] on input "Override" at bounding box center [388, 336] width 6 height 6
checkbox input "true"
click at [390, 314] on input "text" at bounding box center [439, 322] width 139 height 16
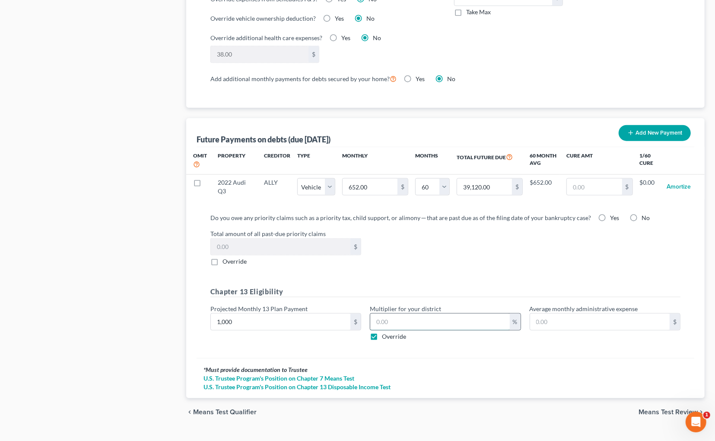
type input "10.00"
type input "1"
type input "100.00"
type input "10"
type input "1,000.00"
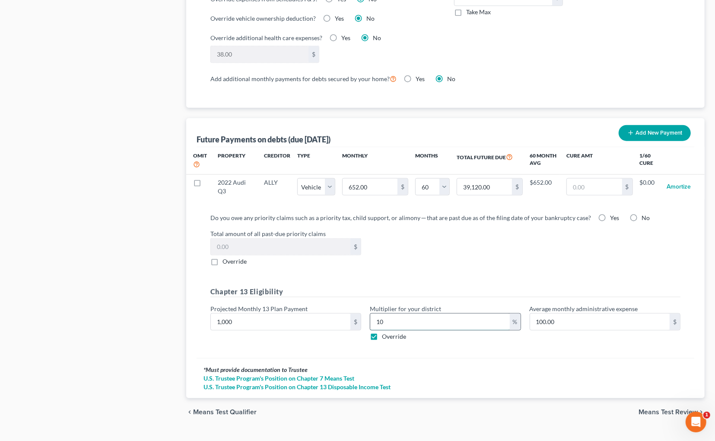
type input "100"
type input "10,000.00"
type input "1000"
click at [658, 409] on span "Means Test Review" at bounding box center [667, 412] width 59 height 7
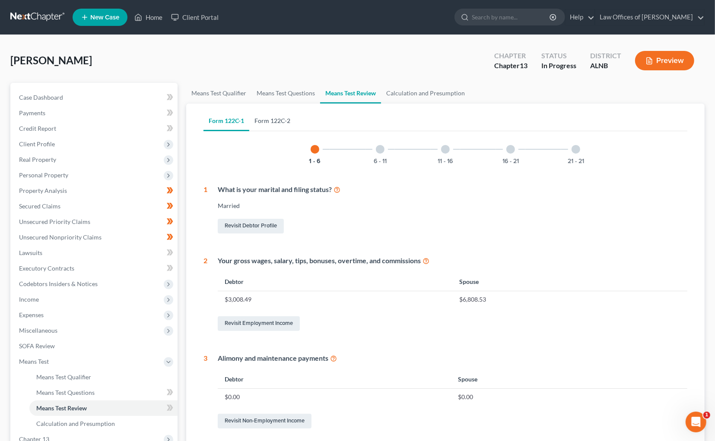
click at [274, 120] on link "Form 122C-2" at bounding box center [272, 121] width 46 height 21
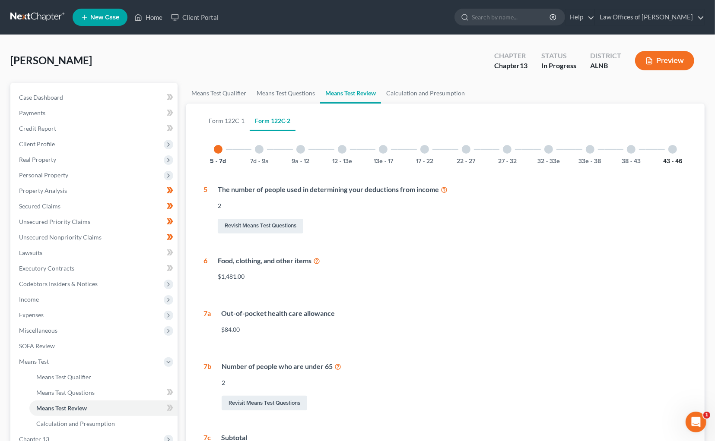
click at [680, 159] on button "43 - 46" at bounding box center [672, 162] width 19 height 6
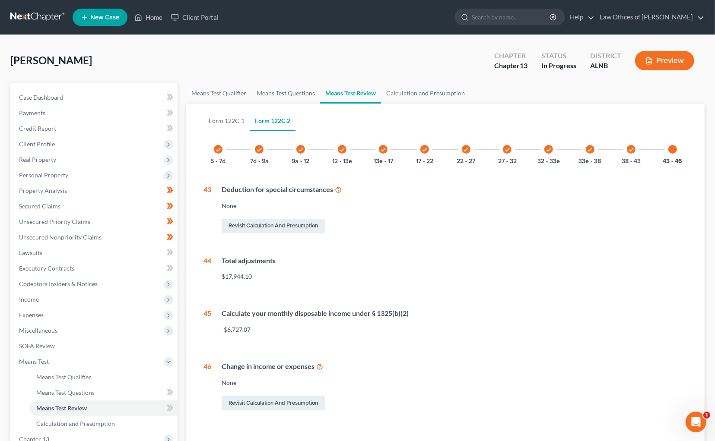
click at [705, 186] on div "Means Test Qualifier Means Test Questions Means Test Review Calculation and Pre…" at bounding box center [445, 301] width 527 height 437
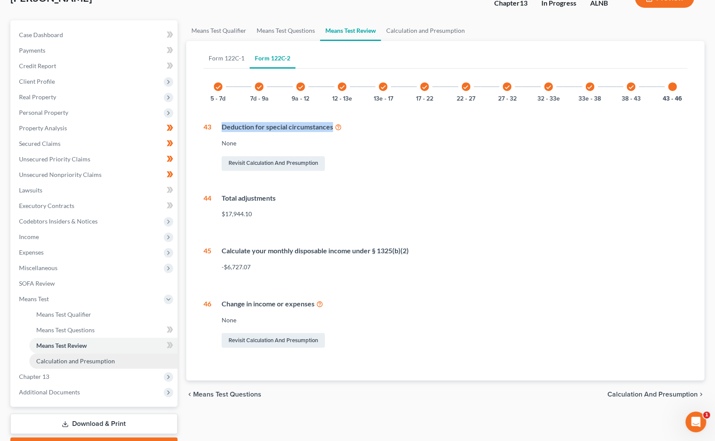
scroll to position [67, 0]
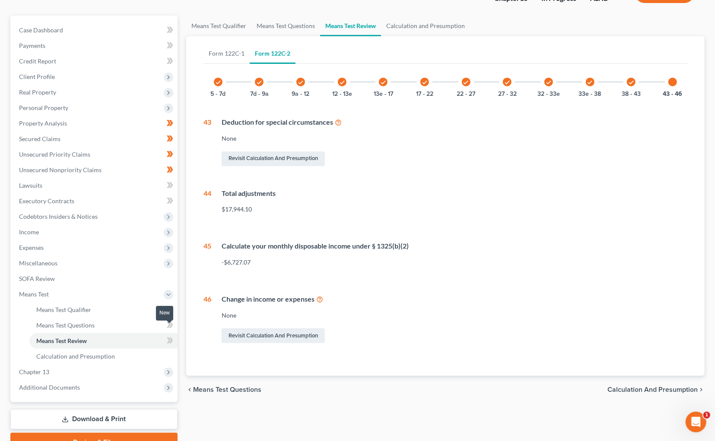
click at [167, 336] on icon at bounding box center [170, 341] width 6 height 11
click at [72, 242] on span "Expenses" at bounding box center [94, 248] width 165 height 16
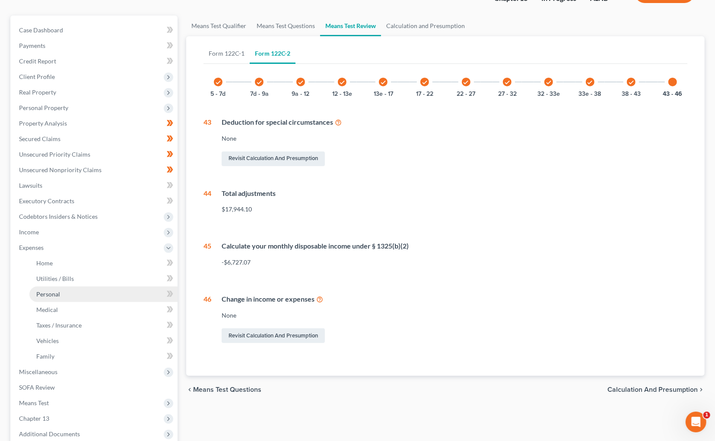
click at [64, 288] on link "Personal" at bounding box center [103, 295] width 148 height 16
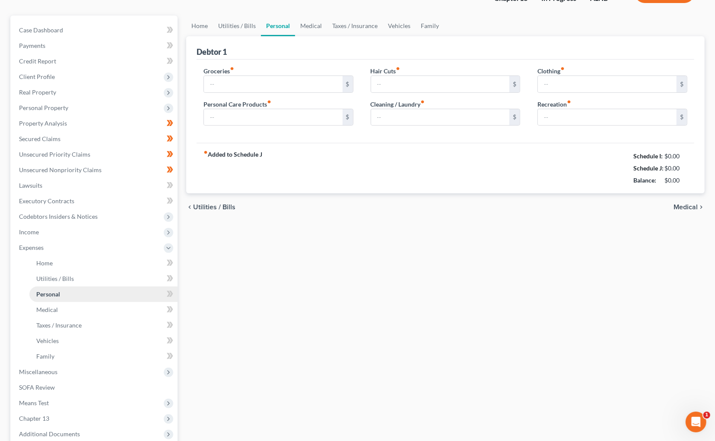
scroll to position [4, 0]
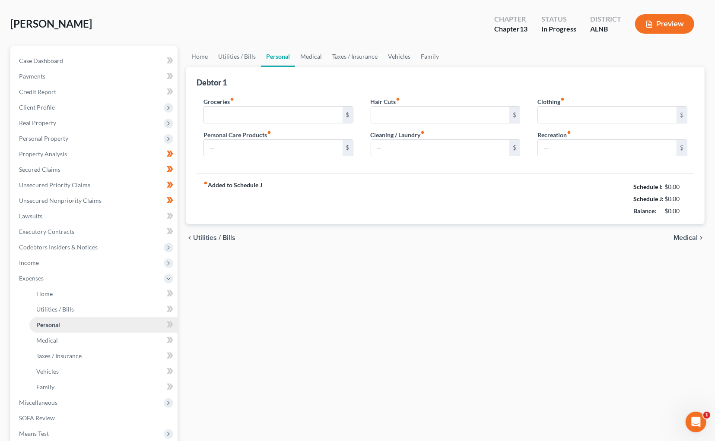
type input "1,000.00"
type input "50.00"
type input "30.00"
type input "50.00"
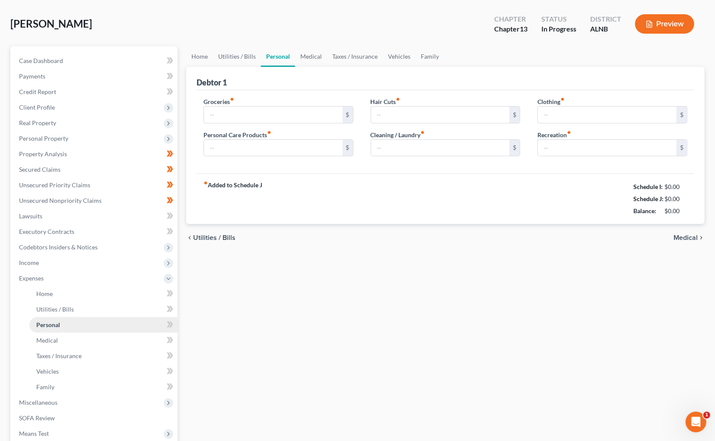
type input "150.00"
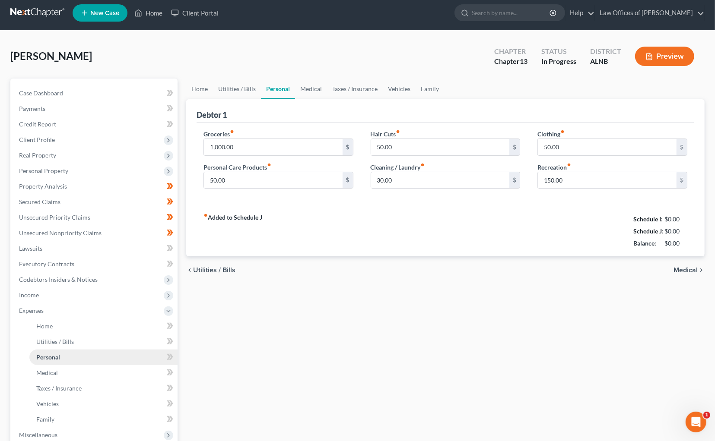
scroll to position [0, 0]
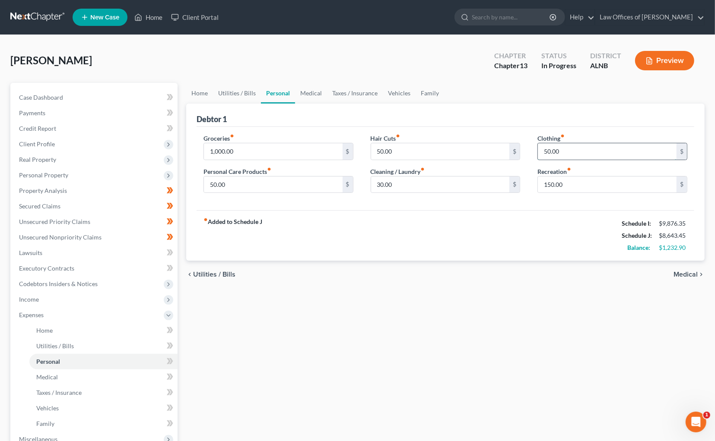
click at [560, 149] on input "50.00" at bounding box center [607, 151] width 139 height 16
type input "100"
click at [315, 90] on link "Medical" at bounding box center [311, 93] width 32 height 21
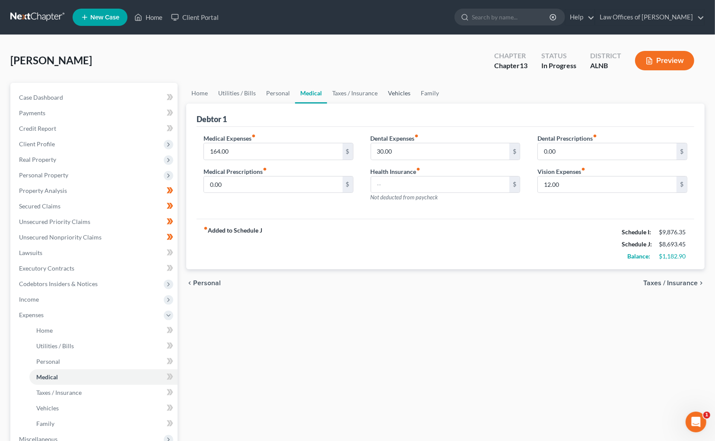
click at [396, 93] on link "Vehicles" at bounding box center [399, 93] width 33 height 21
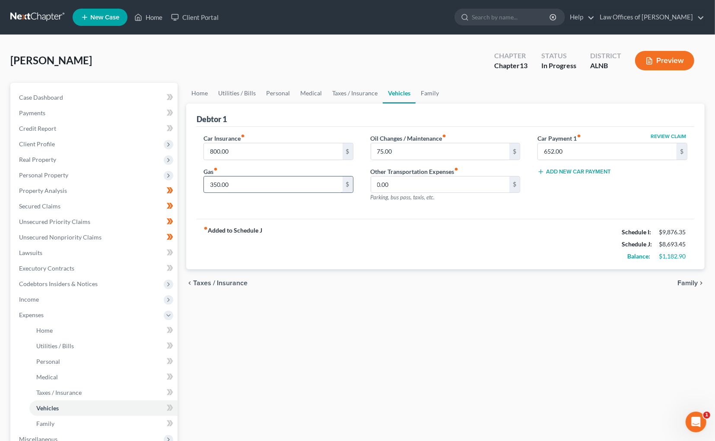
click at [297, 185] on input "350.00" at bounding box center [273, 185] width 139 height 16
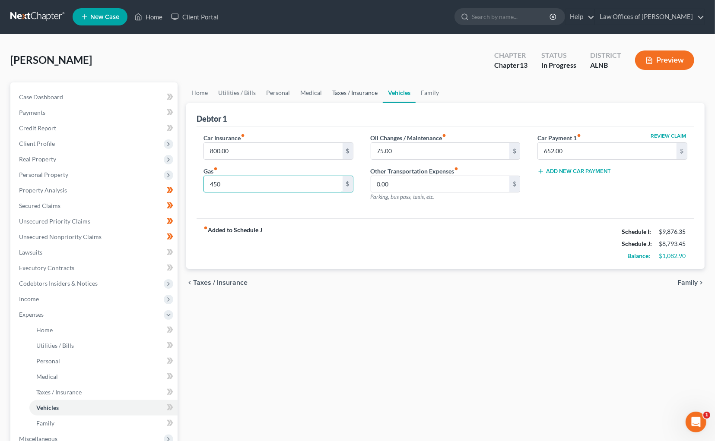
type input "450"
click at [364, 89] on link "Taxes / Insurance" at bounding box center [355, 93] width 56 height 21
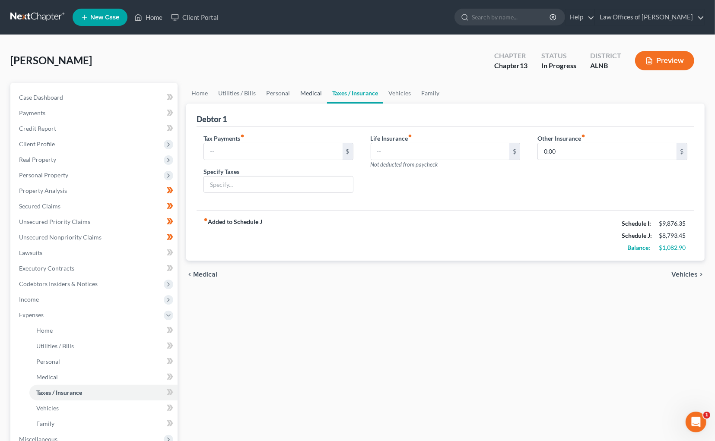
click at [318, 94] on link "Medical" at bounding box center [311, 93] width 32 height 21
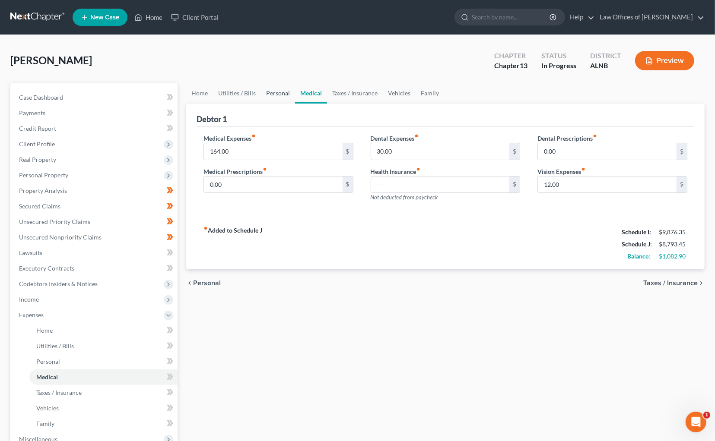
click at [268, 93] on link "Personal" at bounding box center [278, 93] width 34 height 21
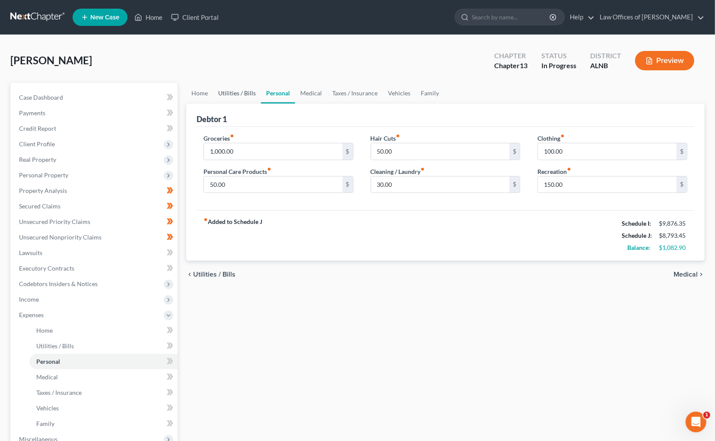
click at [232, 97] on link "Utilities / Bills" at bounding box center [237, 93] width 48 height 21
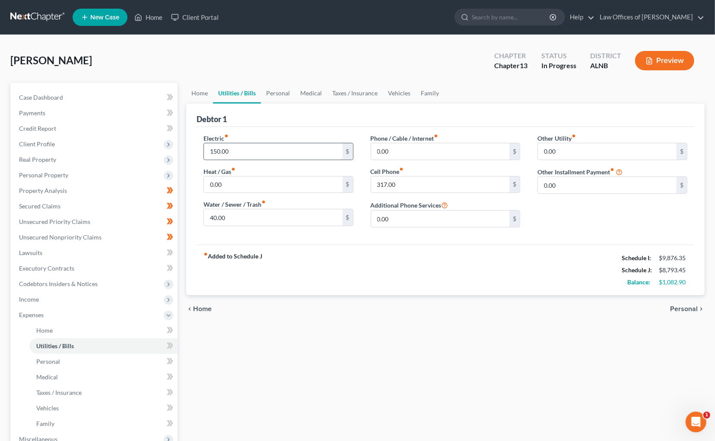
click at [234, 156] on input "150.00" at bounding box center [273, 151] width 139 height 16
type input "200"
click at [281, 96] on link "Personal" at bounding box center [278, 93] width 34 height 21
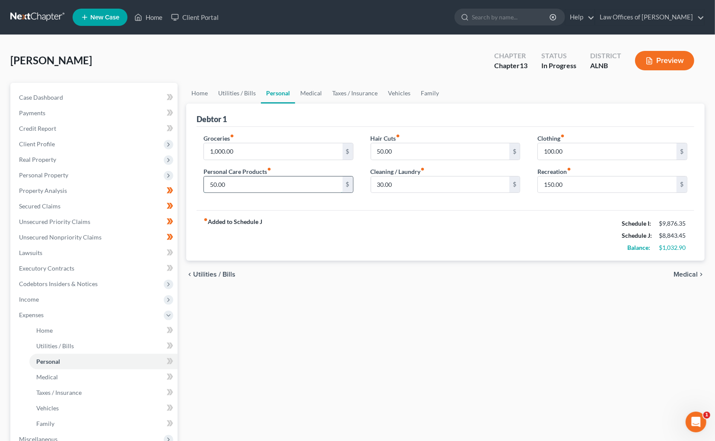
click at [256, 186] on input "50.00" at bounding box center [273, 185] width 139 height 16
click at [168, 327] on icon at bounding box center [169, 330] width 4 height 6
click at [165, 341] on span at bounding box center [169, 347] width 15 height 13
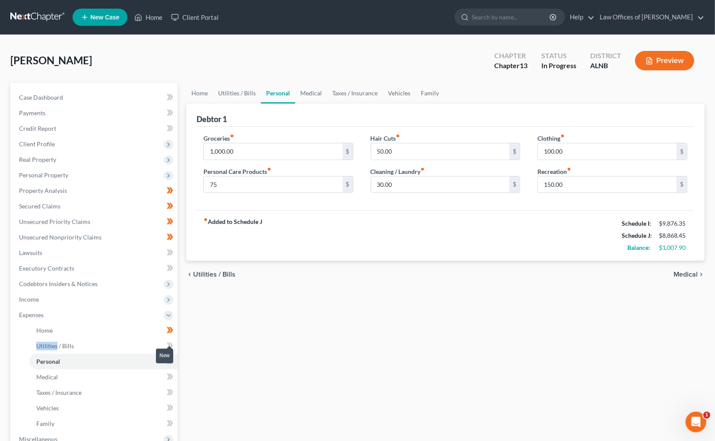
click at [165, 341] on span at bounding box center [169, 347] width 15 height 13
click at [167, 356] on icon at bounding box center [170, 361] width 6 height 11
click at [167, 372] on icon at bounding box center [170, 377] width 6 height 11
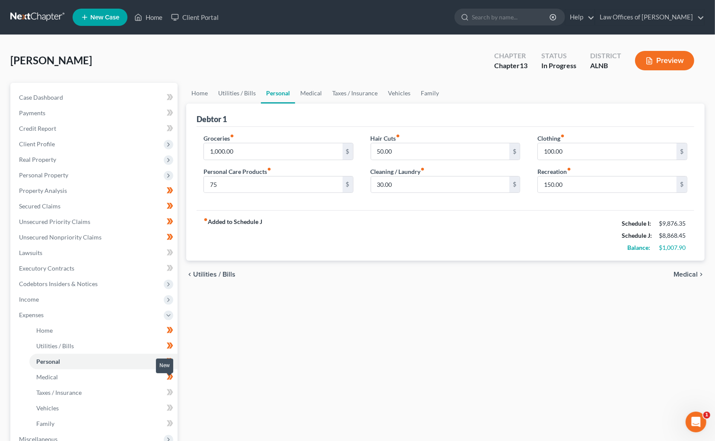
click at [169, 387] on icon at bounding box center [170, 392] width 6 height 11
drag, startPoint x: 169, startPoint y: 380, endPoint x: 165, endPoint y: 396, distance: 16.4
click at [168, 387] on icon at bounding box center [170, 392] width 6 height 11
click at [171, 403] on icon at bounding box center [170, 408] width 6 height 11
drag, startPoint x: 171, startPoint y: 397, endPoint x: 171, endPoint y: 406, distance: 9.5
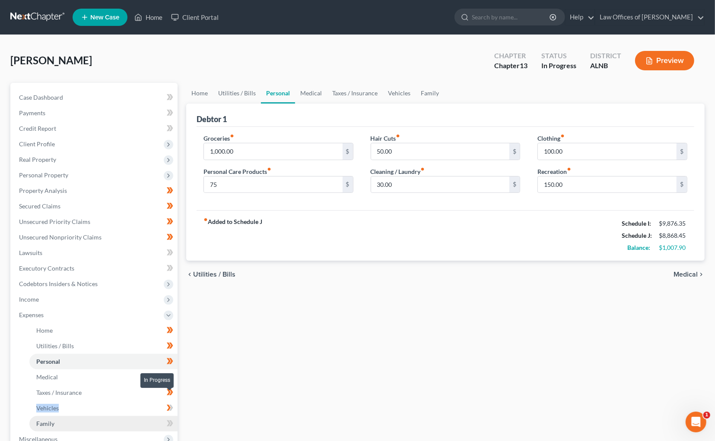
click at [171, 403] on icon at bounding box center [170, 408] width 6 height 11
click at [171, 421] on icon at bounding box center [171, 424] width 4 height 6
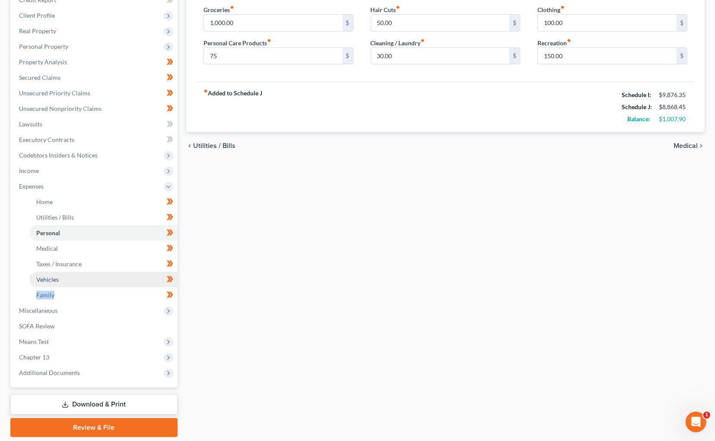
scroll to position [132, 0]
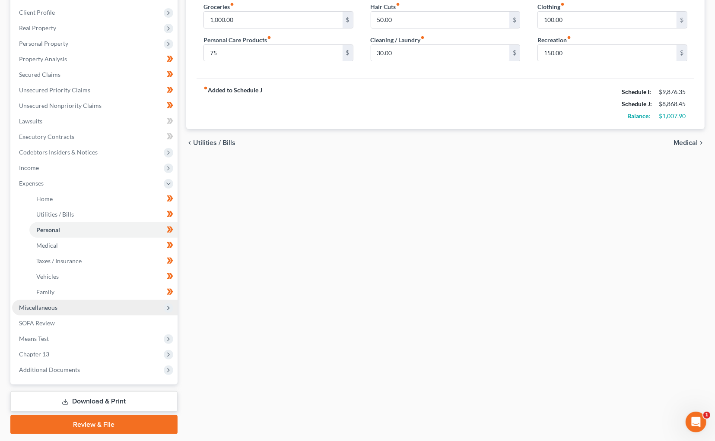
click at [44, 304] on span "Miscellaneous" at bounding box center [38, 307] width 38 height 7
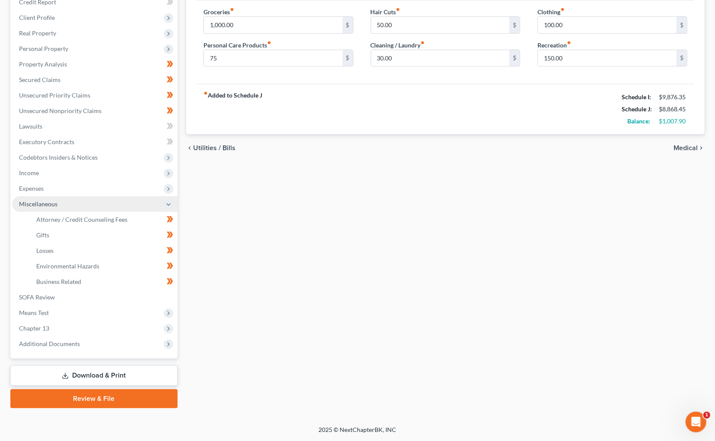
scroll to position [112, 0]
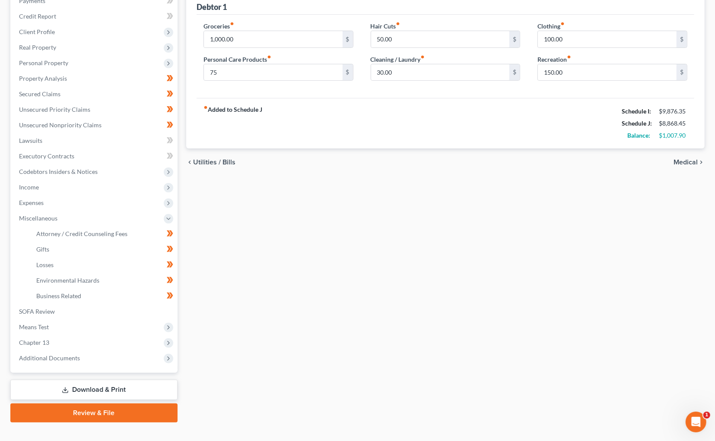
click at [99, 404] on link "Review & File" at bounding box center [93, 413] width 167 height 19
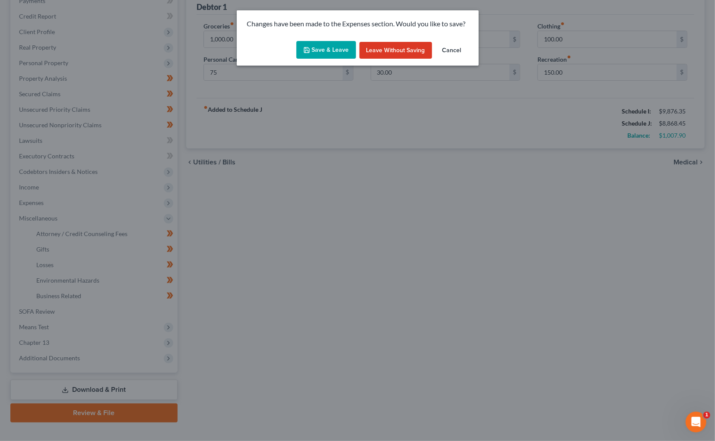
click at [462, 50] on button "Cancel" at bounding box center [451, 50] width 33 height 17
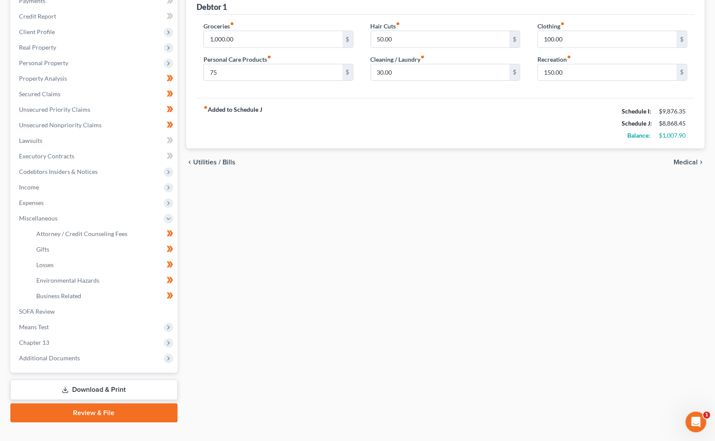
click at [135, 380] on link "Download & Print" at bounding box center [93, 390] width 167 height 20
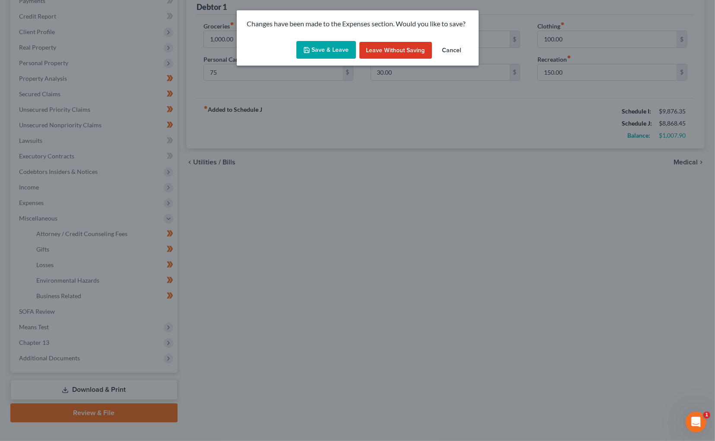
click at [329, 53] on button "Save & Leave" at bounding box center [326, 50] width 60 height 18
type input "75.00"
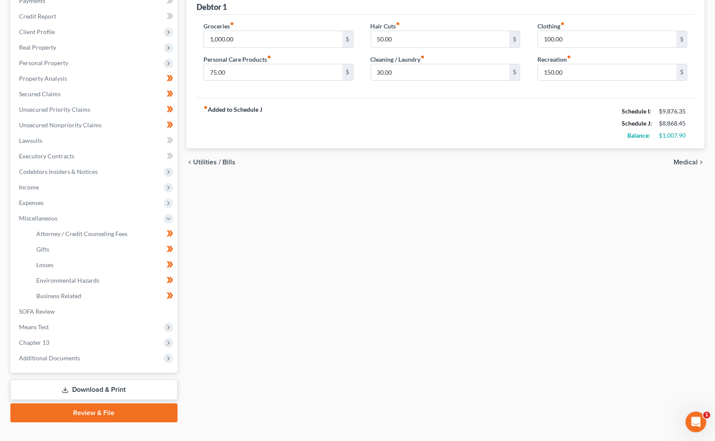
click at [142, 380] on link "Download & Print" at bounding box center [93, 390] width 167 height 20
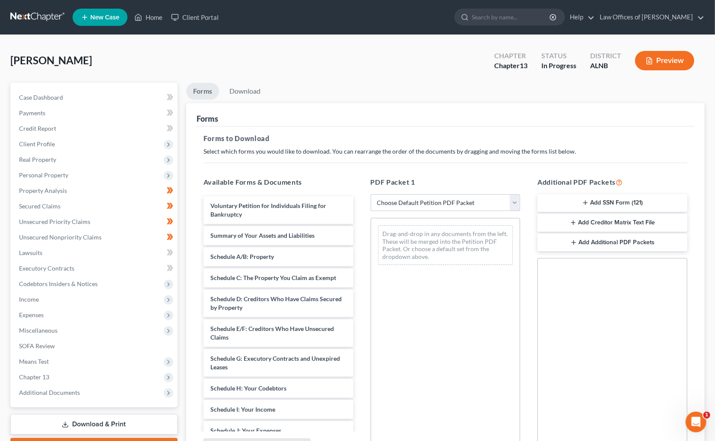
select select "0"
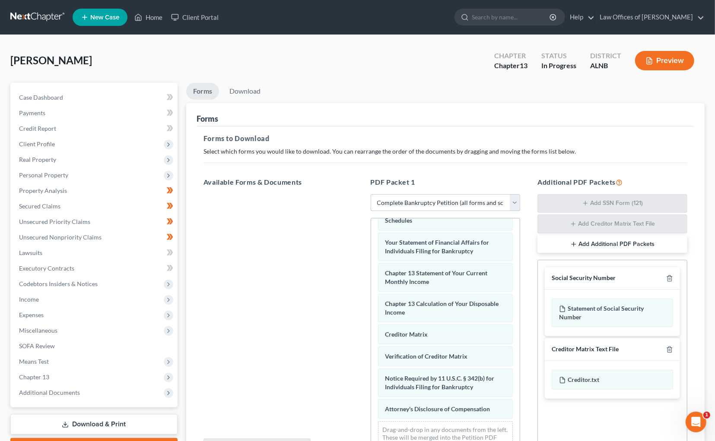
scroll to position [286, 0]
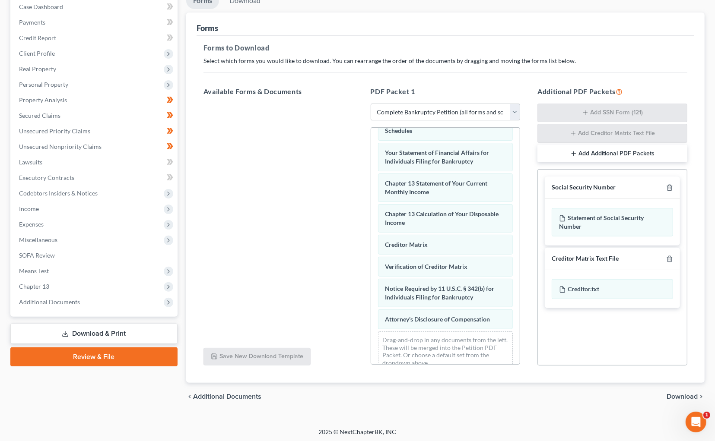
click at [677, 394] on span "Download" at bounding box center [682, 397] width 31 height 7
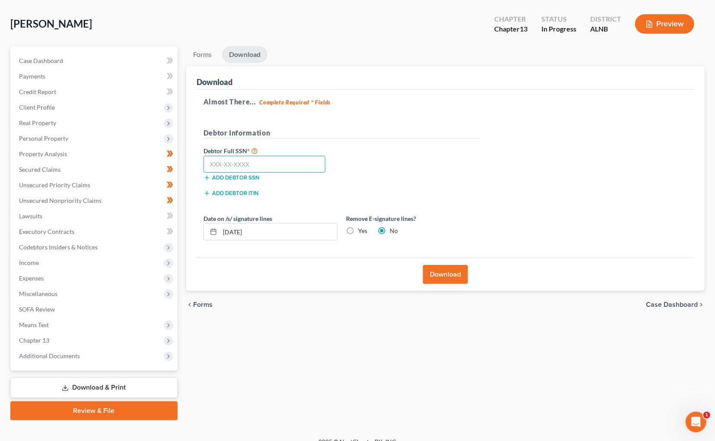
click at [247, 170] on input "text" at bounding box center [264, 164] width 122 height 17
click at [68, 95] on link "Credit Report" at bounding box center [94, 92] width 165 height 16
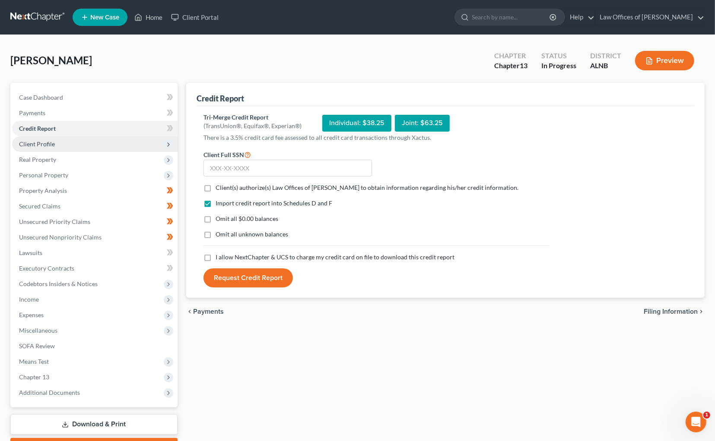
click at [55, 145] on span "Client Profile" at bounding box center [94, 144] width 165 height 16
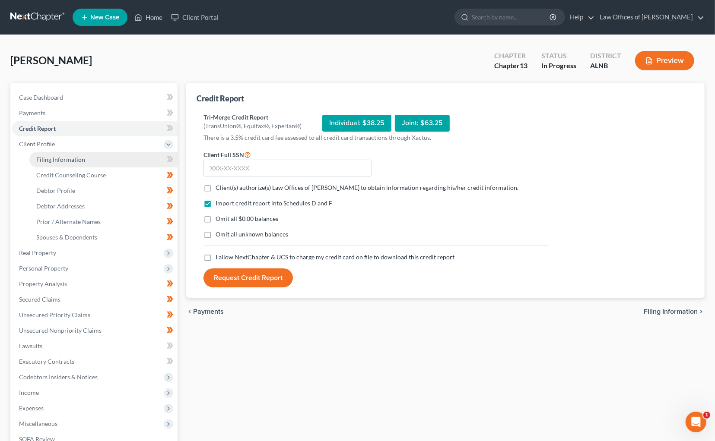
click at [114, 157] on link "Filing Information" at bounding box center [103, 160] width 148 height 16
select select "1"
select select "0"
select select "3"
select select "1"
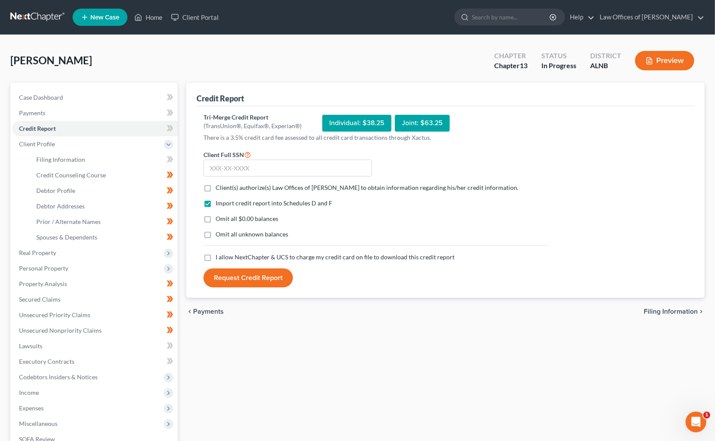
select select "0"
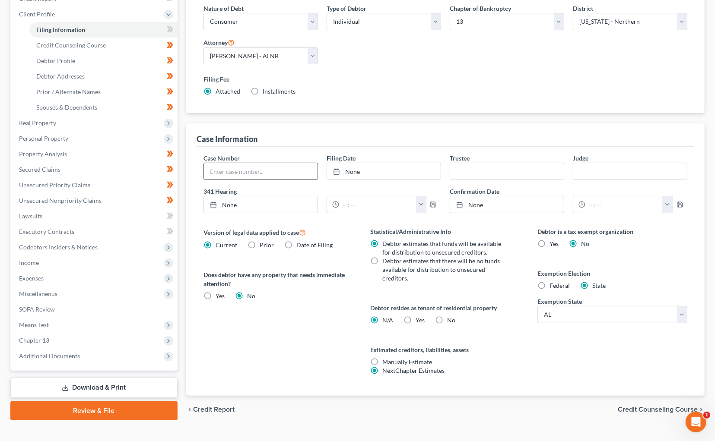
scroll to position [129, 0]
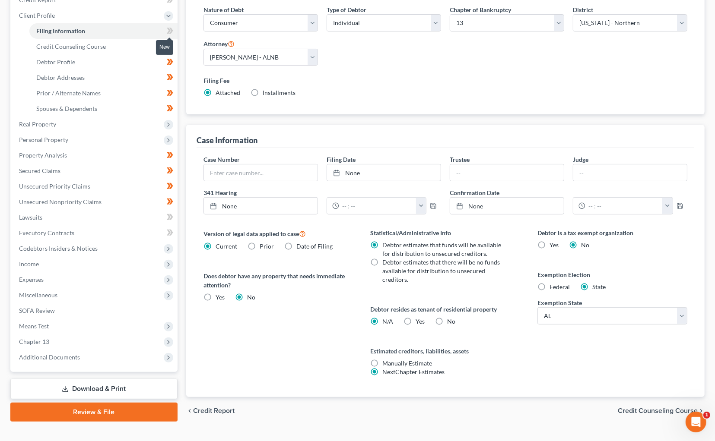
click at [175, 29] on span at bounding box center [169, 31] width 15 height 13
click at [137, 44] on link "Credit Counseling Course" at bounding box center [103, 47] width 148 height 16
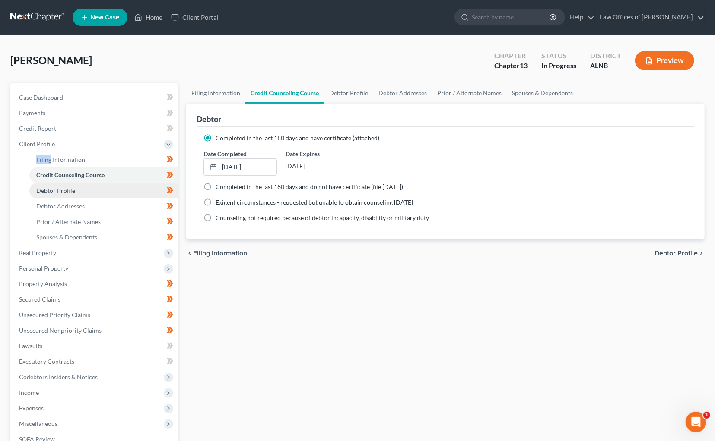
click at [136, 189] on link "Debtor Profile" at bounding box center [103, 191] width 148 height 16
select select "1"
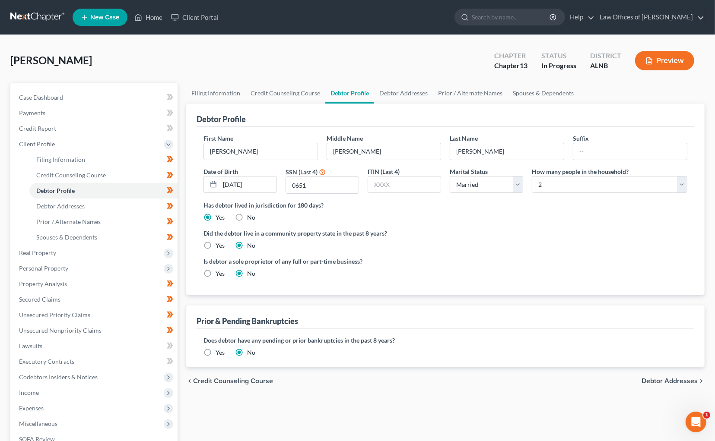
click at [216, 349] on label "Yes" at bounding box center [220, 353] width 9 height 9
click at [219, 349] on input "Yes" at bounding box center [222, 352] width 6 height 6
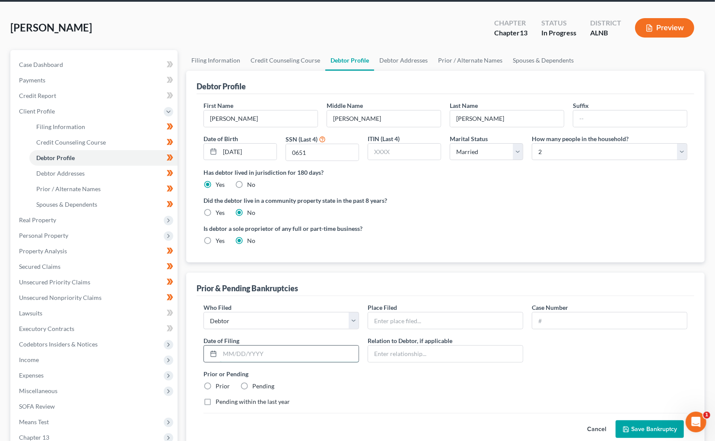
scroll to position [34, 0]
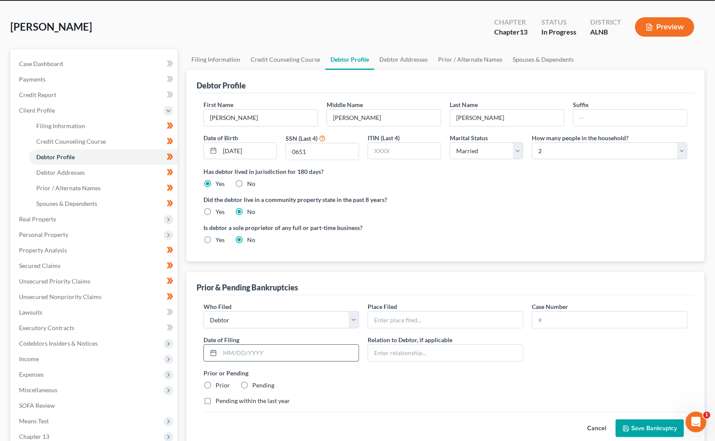
click at [228, 349] on input "text" at bounding box center [289, 353] width 139 height 16
type input "1/5/2021"
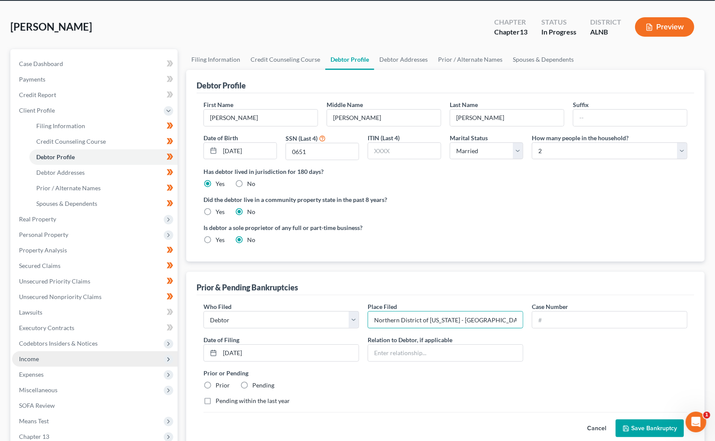
type input "Northern District of Alabama - Northern Divsion"
type input "21-80010"
click at [216, 381] on label "Prior" at bounding box center [223, 385] width 14 height 9
click at [219, 381] on input "Prior" at bounding box center [222, 384] width 6 height 6
radio input "true"
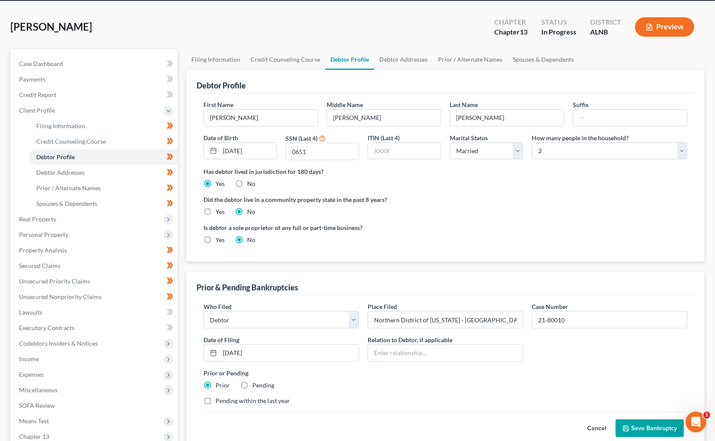
click at [644, 423] on button "Save Bankruptcy" at bounding box center [650, 429] width 68 height 18
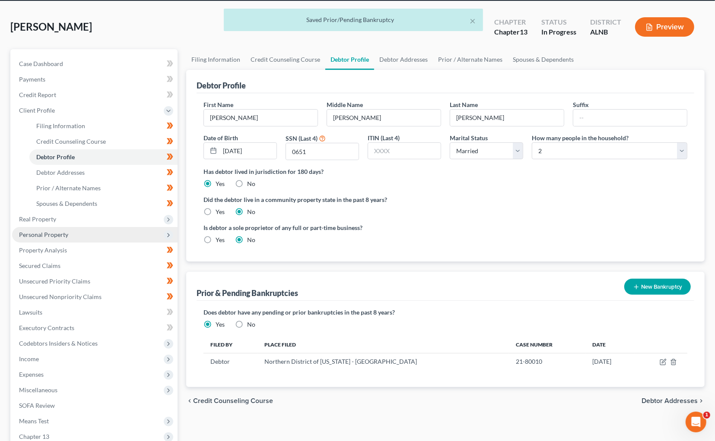
click at [82, 231] on span "Personal Property" at bounding box center [94, 235] width 165 height 16
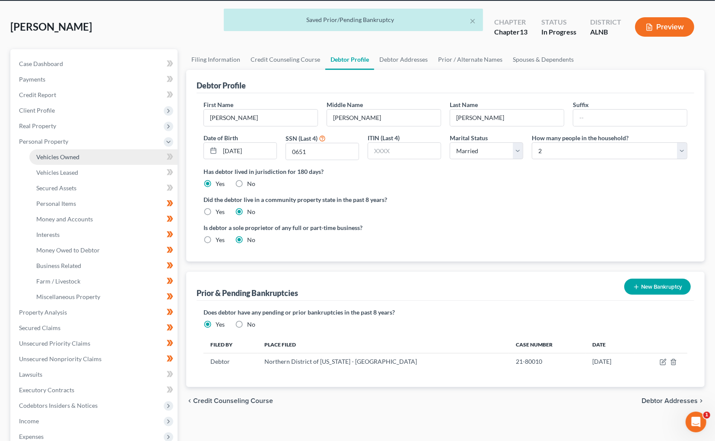
click at [100, 152] on link "Vehicles Owned" at bounding box center [103, 157] width 148 height 16
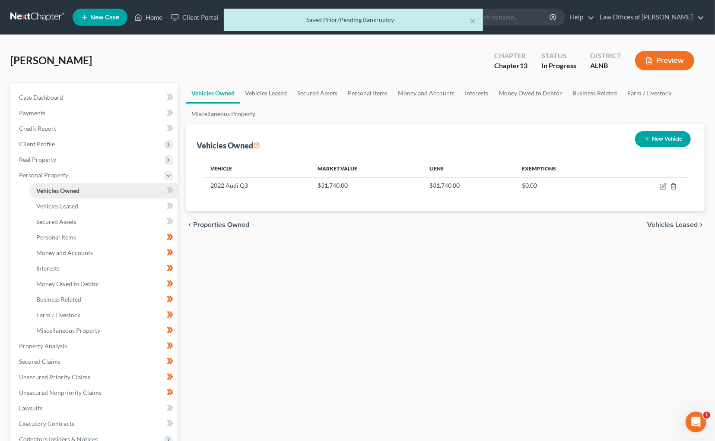
scroll to position [10, 0]
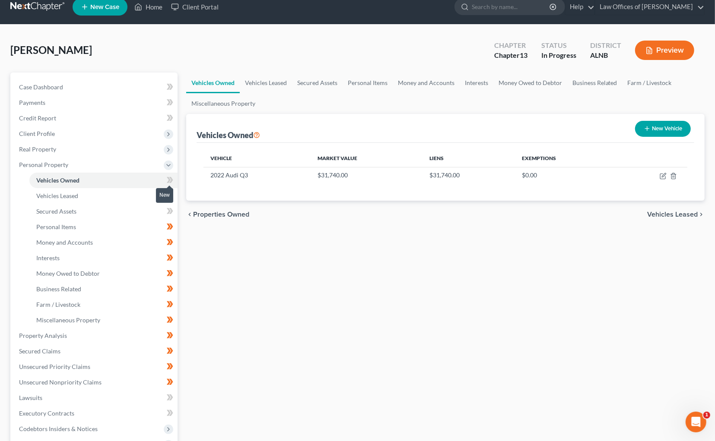
click at [172, 177] on icon at bounding box center [171, 180] width 4 height 6
click at [159, 191] on link "Vehicles Leased" at bounding box center [103, 196] width 148 height 16
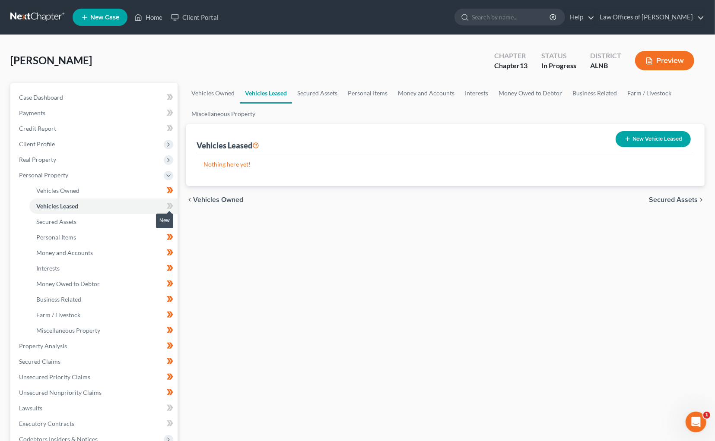
click at [172, 201] on icon at bounding box center [170, 206] width 6 height 11
click at [154, 220] on link "Secured Assets" at bounding box center [103, 222] width 148 height 16
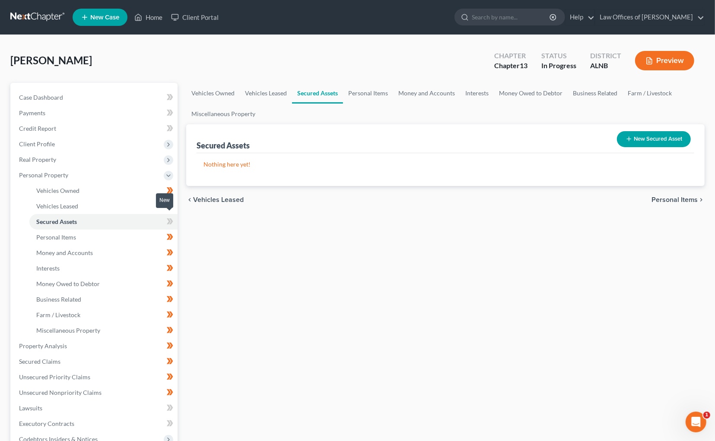
click at [176, 221] on span at bounding box center [169, 222] width 15 height 13
click at [143, 232] on link "Personal Items" at bounding box center [103, 238] width 148 height 16
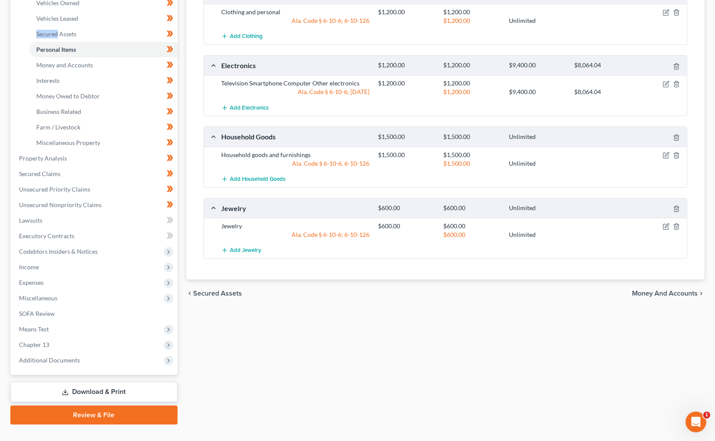
scroll to position [187, 0]
click at [101, 383] on link "Download & Print" at bounding box center [93, 393] width 167 height 20
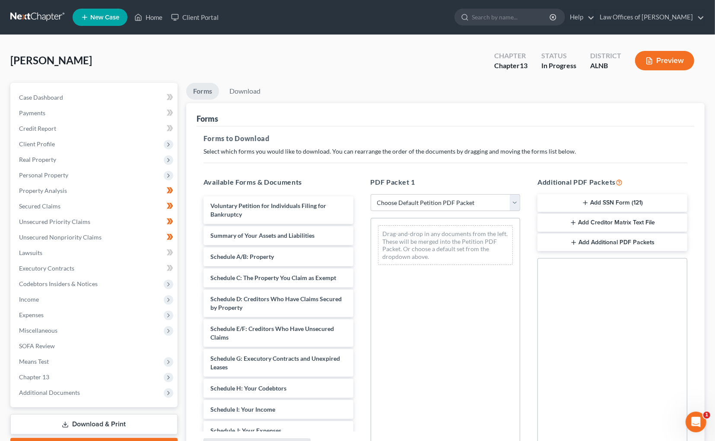
click at [445, 191] on div "PDF Packet 1 Choose Default Petition PDF Packet Complete Bankruptcy Petition (a…" at bounding box center [445, 316] width 167 height 293
select select "0"
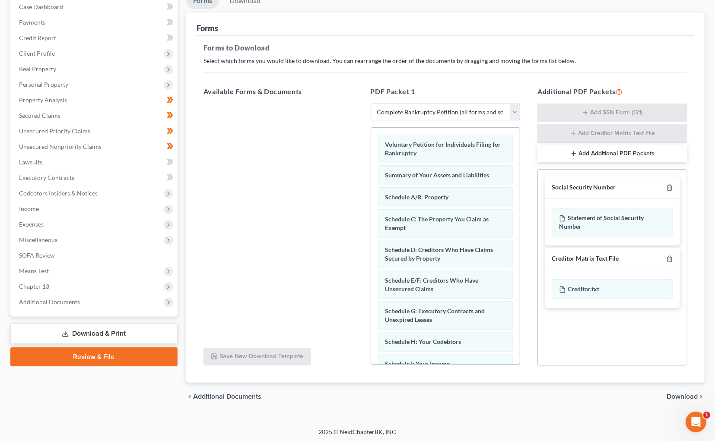
click at [686, 396] on span "Download" at bounding box center [682, 397] width 31 height 7
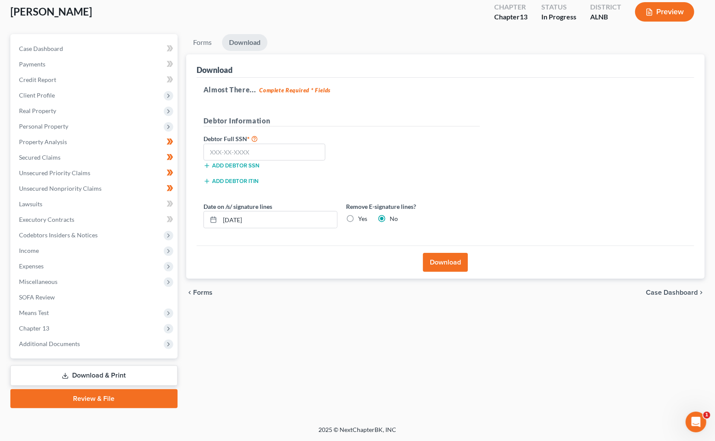
scroll to position [37, 0]
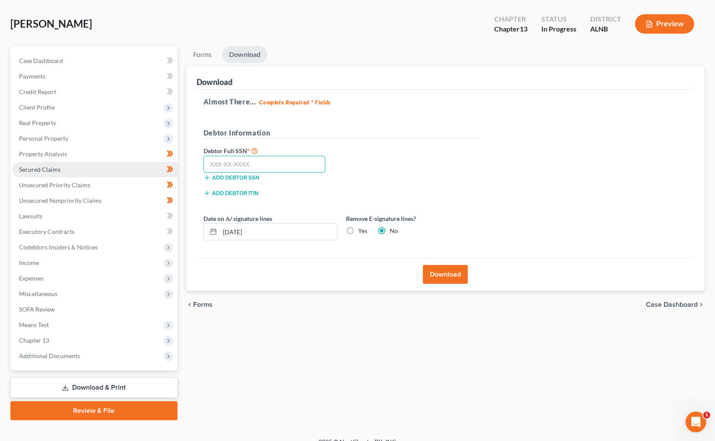
drag, startPoint x: 283, startPoint y: 165, endPoint x: 94, endPoint y: 165, distance: 188.8
click at [282, 165] on input "text" at bounding box center [264, 164] width 122 height 17
type input "416-90-0651"
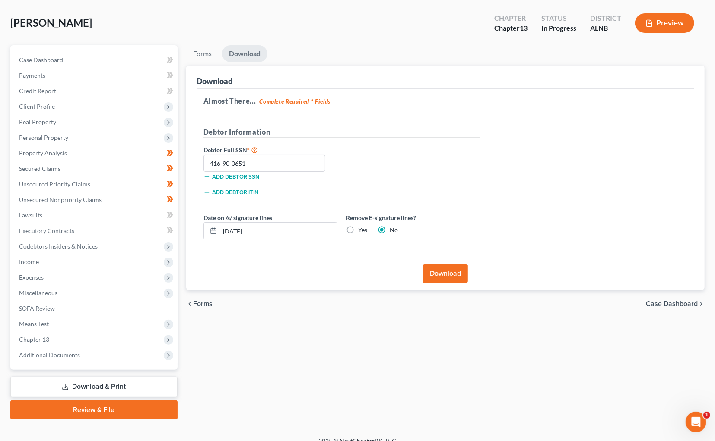
click at [448, 272] on button "Download" at bounding box center [445, 273] width 45 height 19
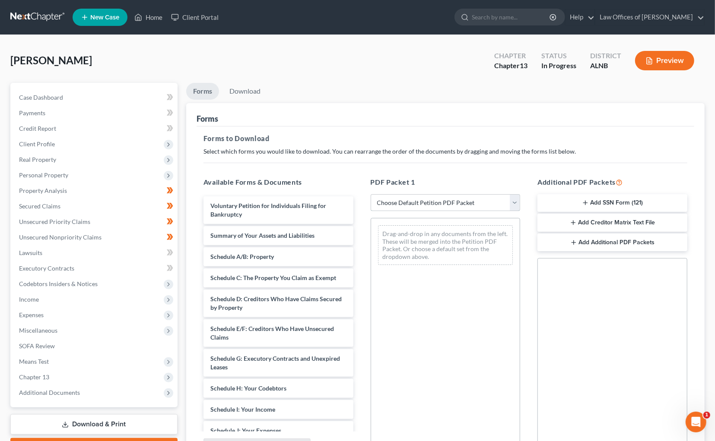
select select "0"
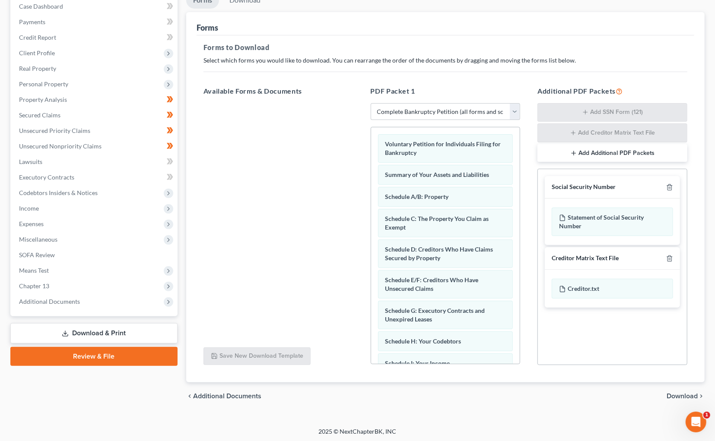
scroll to position [91, 0]
click at [675, 394] on span "Download" at bounding box center [682, 397] width 31 height 7
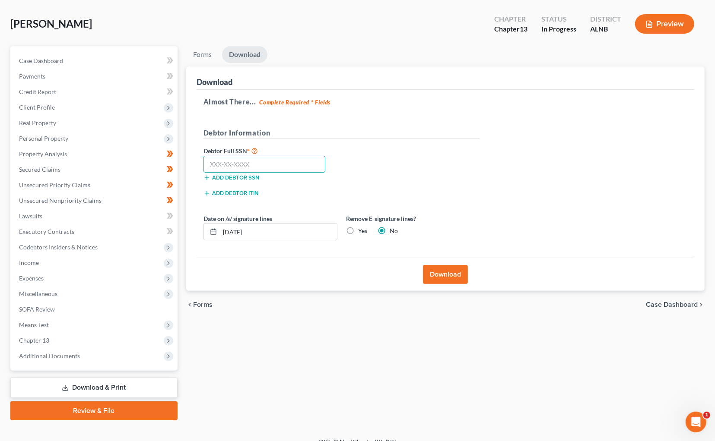
click at [270, 156] on input "text" at bounding box center [264, 164] width 122 height 17
type input "416-90-0651"
click at [438, 271] on button "Download" at bounding box center [445, 274] width 45 height 19
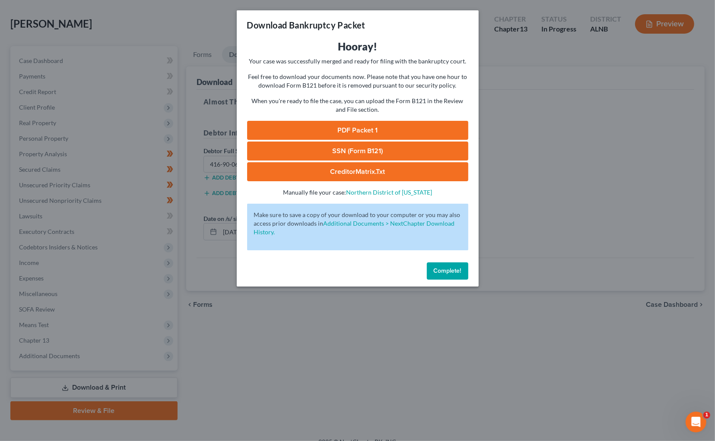
click at [355, 145] on link "SSN (Form B121)" at bounding box center [357, 151] width 221 height 19
click at [346, 127] on link "PDF Packet 1" at bounding box center [357, 130] width 221 height 19
click at [453, 268] on button "Complete!" at bounding box center [447, 271] width 41 height 17
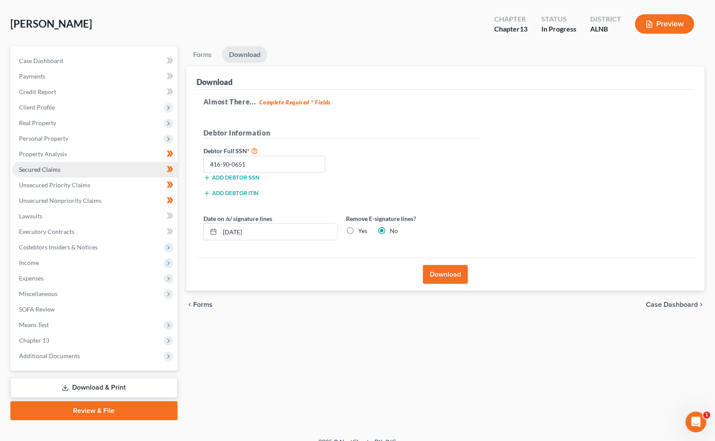
click at [59, 166] on span "Secured Claims" at bounding box center [39, 169] width 41 height 7
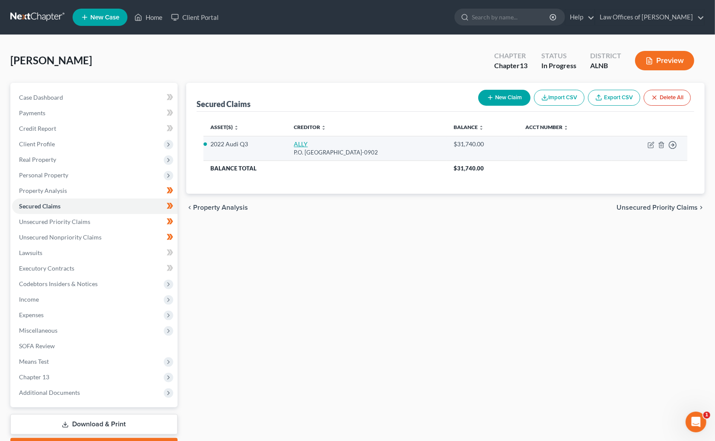
click at [294, 141] on link "ALLY" at bounding box center [301, 143] width 14 height 7
select select "24"
select select "7"
select select "2"
select select "3"
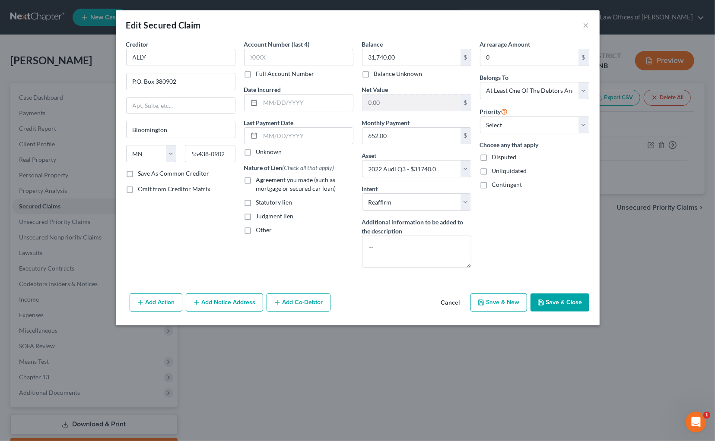
click at [559, 304] on button "Save & Close" at bounding box center [559, 303] width 59 height 18
select select "7"
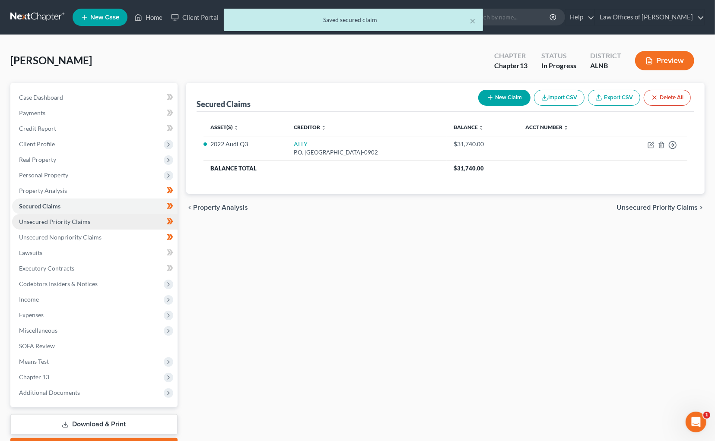
click at [81, 219] on span "Unsecured Priority Claims" at bounding box center [54, 221] width 71 height 7
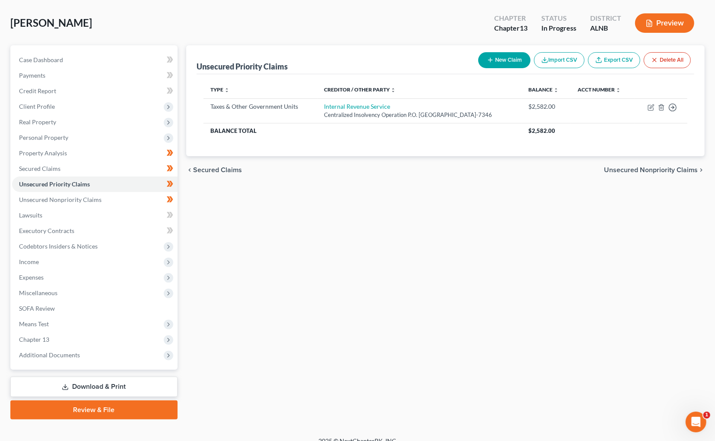
scroll to position [37, 0]
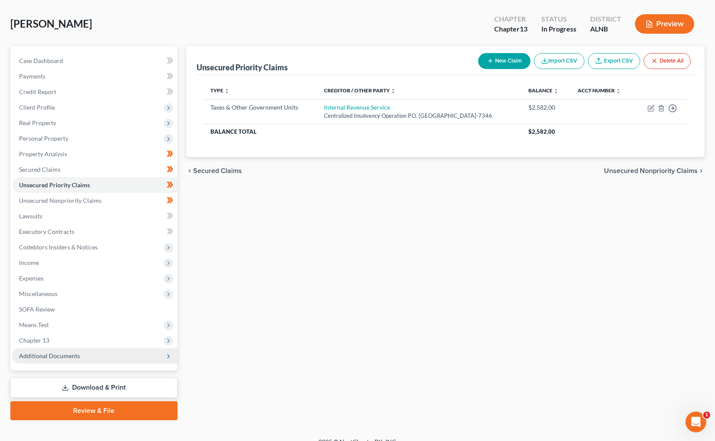
click at [72, 352] on span "Additional Documents" at bounding box center [49, 355] width 61 height 7
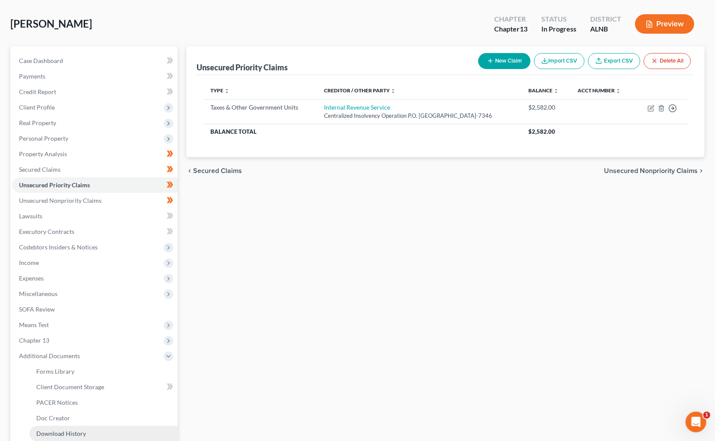
click at [82, 430] on span "Download History" at bounding box center [61, 433] width 50 height 7
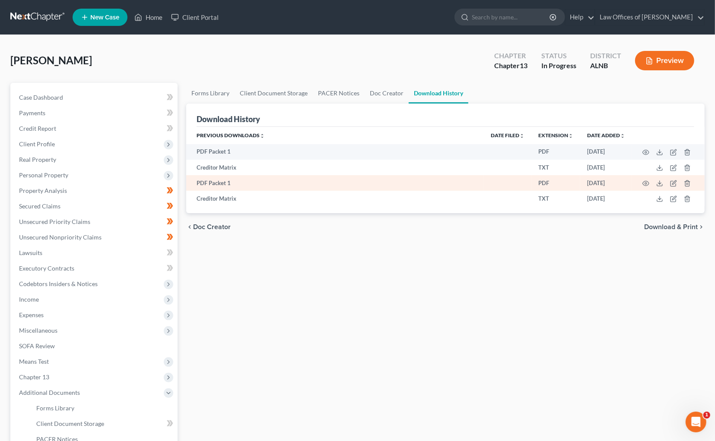
scroll to position [1, 0]
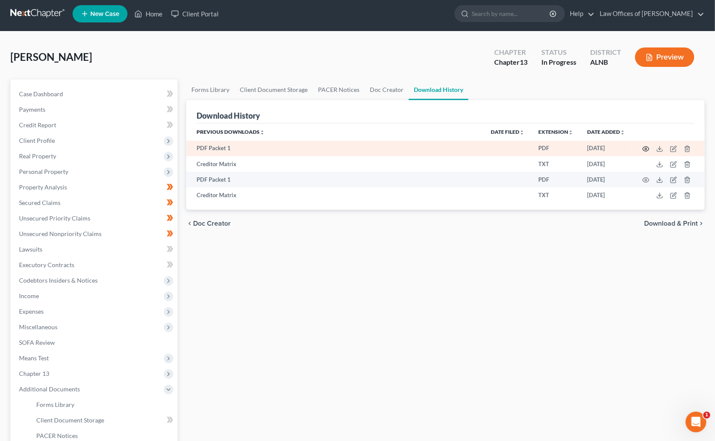
click at [647, 150] on icon "button" at bounding box center [645, 149] width 7 height 7
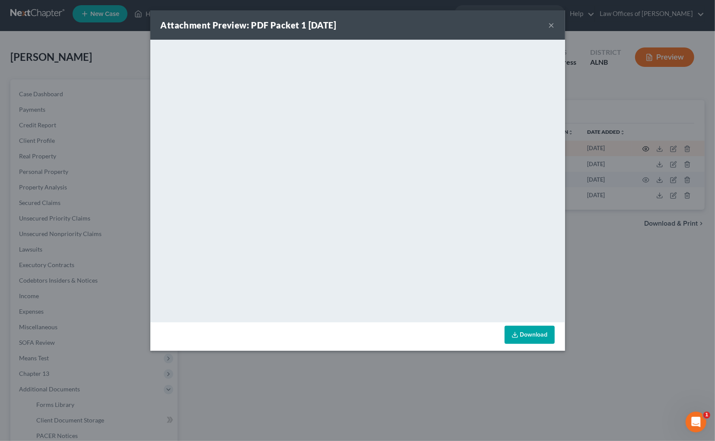
scroll to position [4, 0]
click at [549, 24] on button "×" at bounding box center [552, 25] width 6 height 10
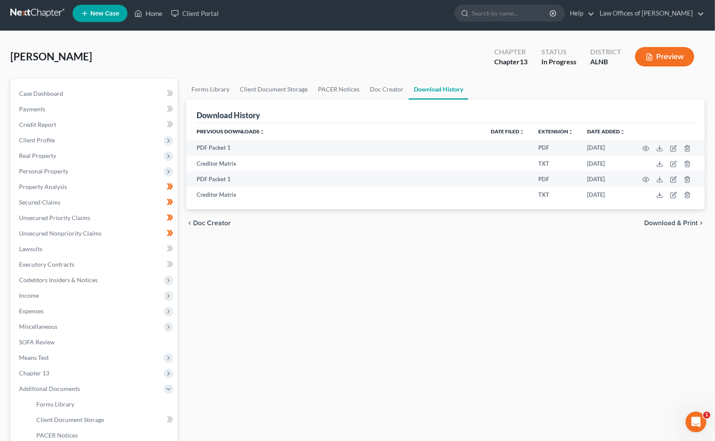
scroll to position [3, 0]
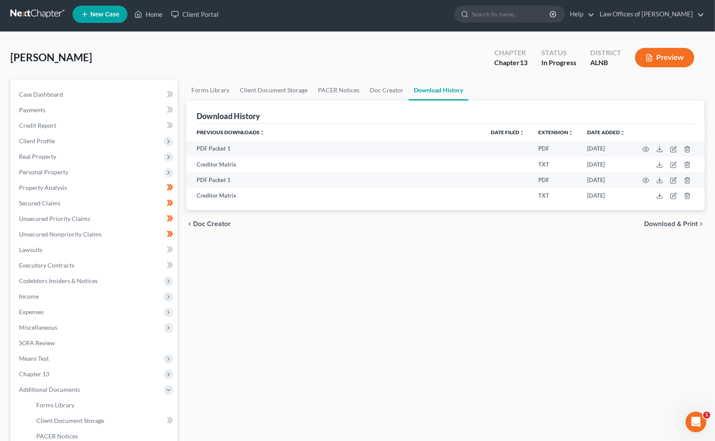
click at [30, 13] on link at bounding box center [37, 14] width 55 height 16
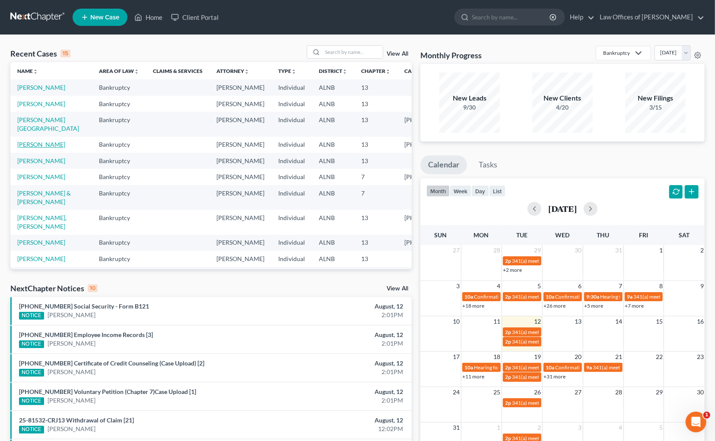
click at [44, 148] on link "[PERSON_NAME]" at bounding box center [41, 144] width 48 height 7
select select "1"
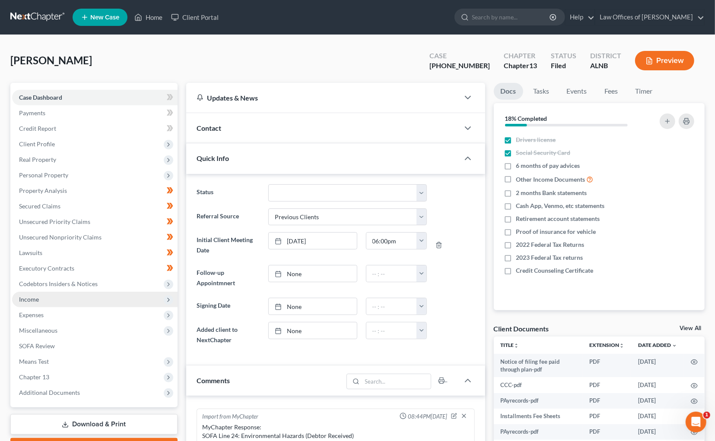
click at [30, 296] on span "Income" at bounding box center [29, 299] width 20 height 7
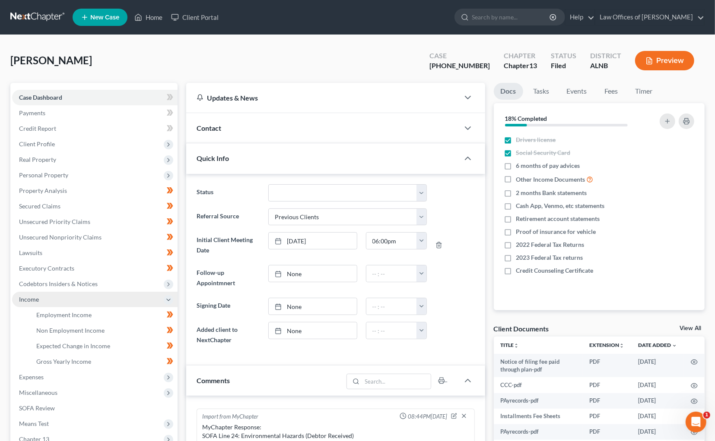
scroll to position [1, 0]
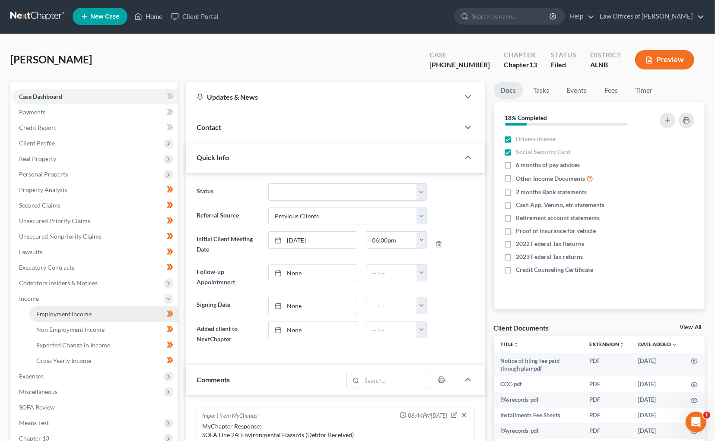
click at [66, 311] on span "Employment Income" at bounding box center [63, 314] width 55 height 7
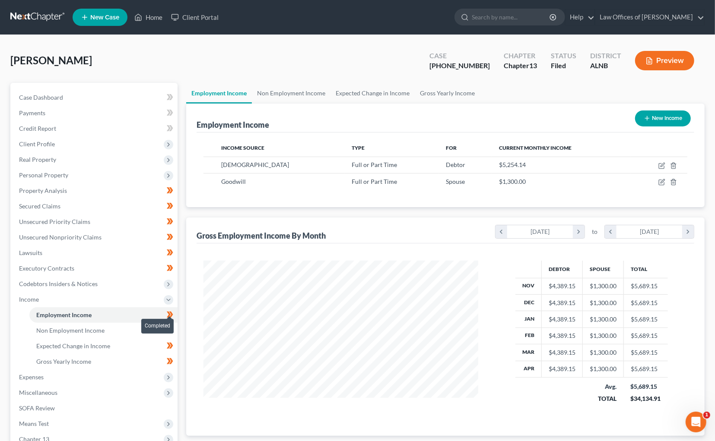
scroll to position [151, 292]
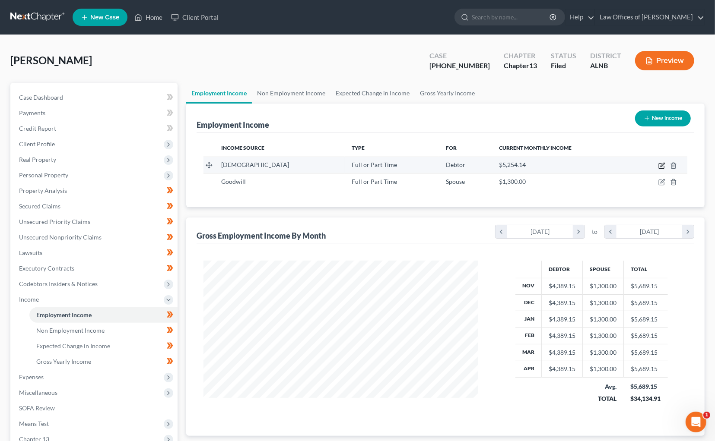
click at [663, 162] on icon "button" at bounding box center [661, 165] width 7 height 7
select select "0"
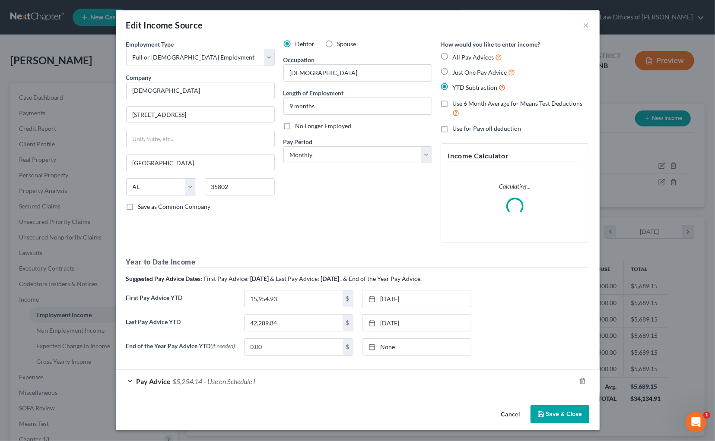
click at [465, 71] on span "Just One Pay Advice" at bounding box center [480, 72] width 54 height 7
click at [462, 71] on input "Just One Pay Advice" at bounding box center [459, 70] width 6 height 6
radio input "true"
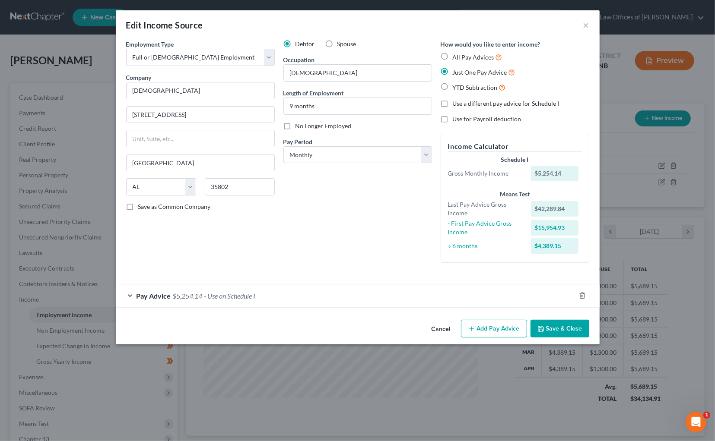
click at [191, 285] on div "Pay Advice $5,254.14 - Use on Schedule I" at bounding box center [346, 296] width 460 height 23
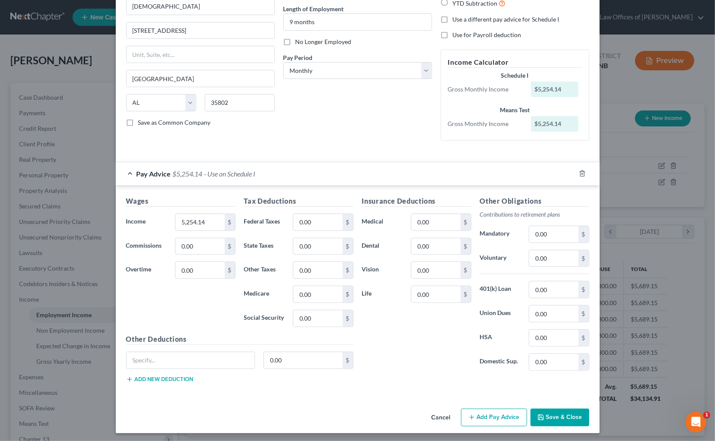
scroll to position [84, 0]
click at [554, 414] on button "Save & Close" at bounding box center [559, 418] width 59 height 18
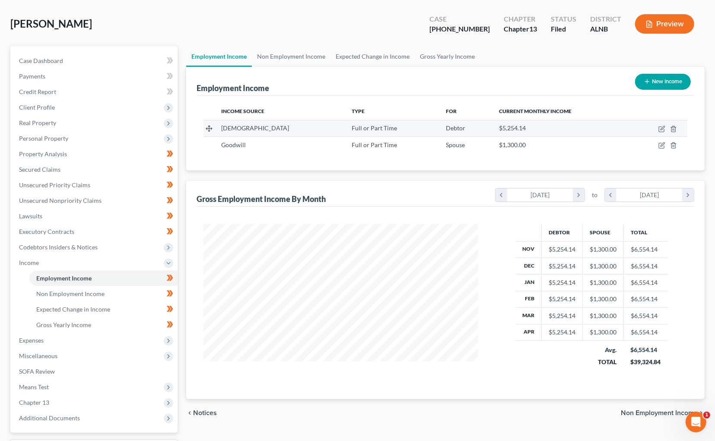
scroll to position [36, 0]
click at [660, 128] on icon "button" at bounding box center [661, 129] width 7 height 7
select select "0"
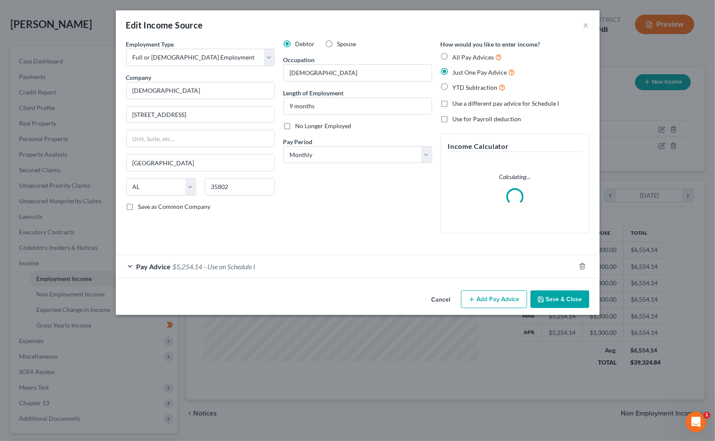
click at [214, 263] on span "- Use on Schedule I" at bounding box center [229, 267] width 51 height 8
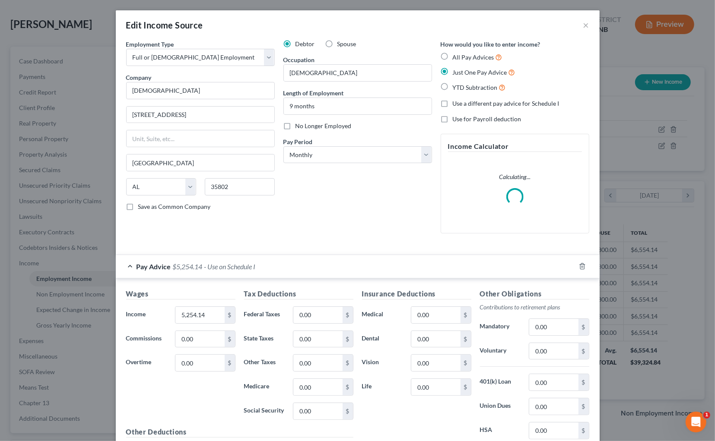
click at [465, 84] on span "YTD Subtraction" at bounding box center [475, 87] width 45 height 7
click at [462, 83] on input "YTD Subtraction" at bounding box center [459, 86] width 6 height 6
radio input "true"
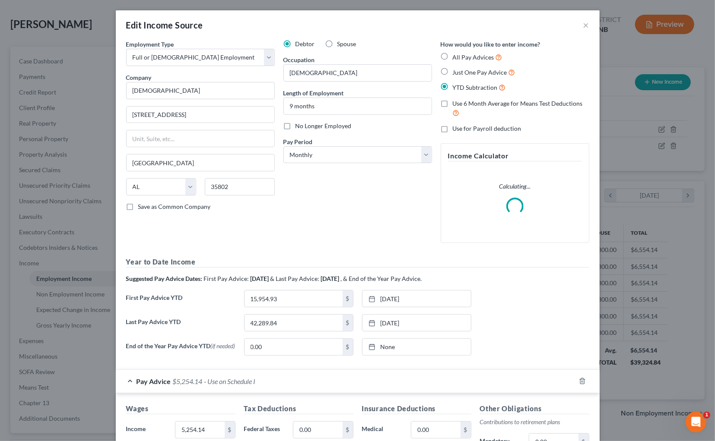
click at [464, 56] on span "All Pay Advices" at bounding box center [473, 57] width 41 height 7
click at [462, 56] on input "All Pay Advices" at bounding box center [459, 55] width 6 height 6
radio input "true"
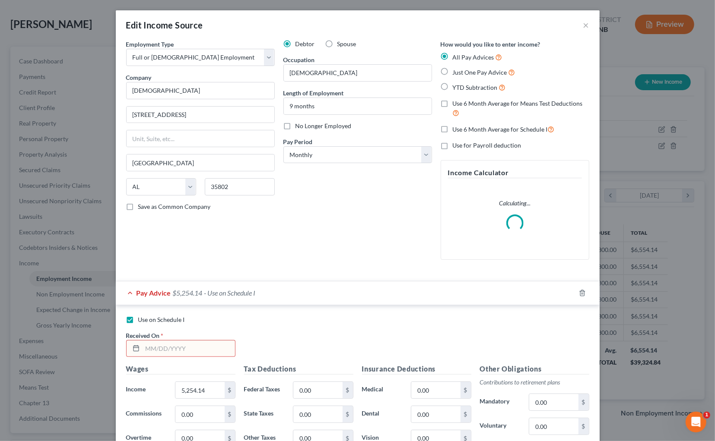
click at [177, 347] on input "text" at bounding box center [189, 349] width 92 height 16
type input "10/9/2025"
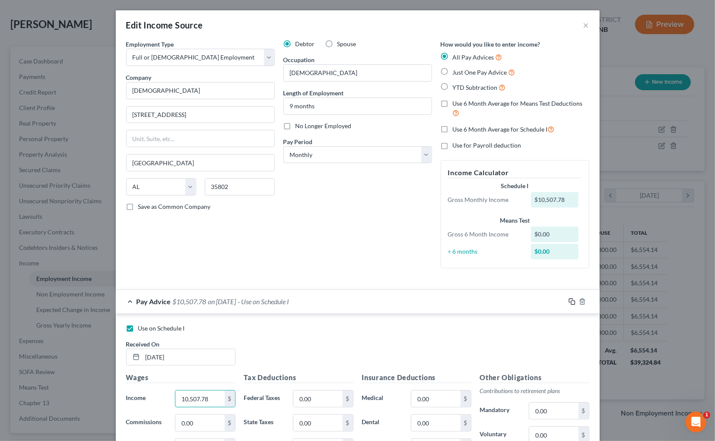
type input "10,507.78"
click at [569, 298] on icon "button" at bounding box center [571, 301] width 7 height 7
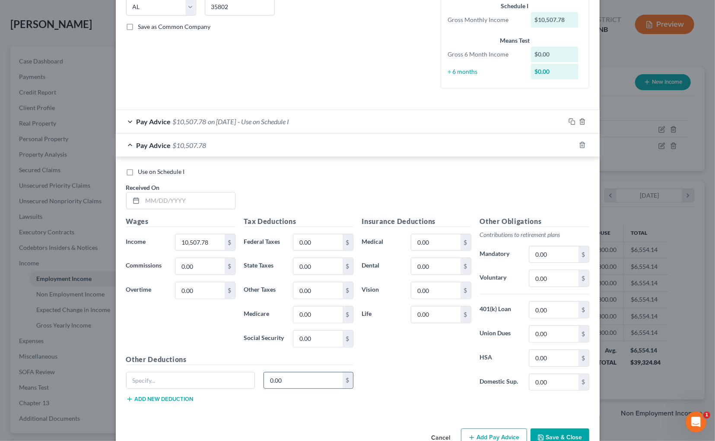
scroll to position [198, 0]
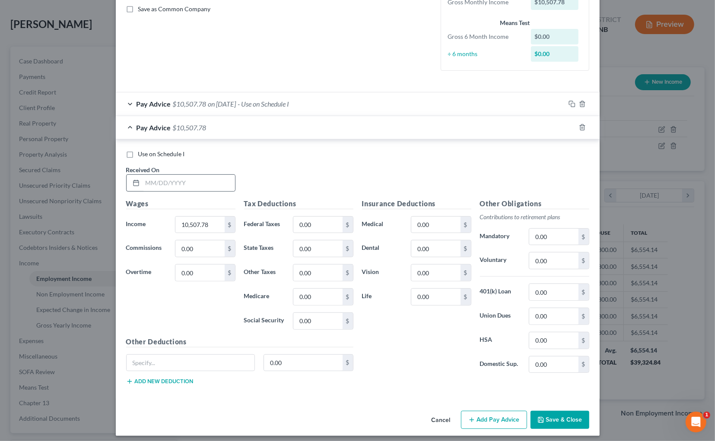
click at [140, 175] on div at bounding box center [135, 183] width 16 height 16
click at [151, 175] on input "text" at bounding box center [189, 183] width 92 height 16
type input "11/13/2025"
click at [571, 124] on icon "button" at bounding box center [571, 127] width 7 height 7
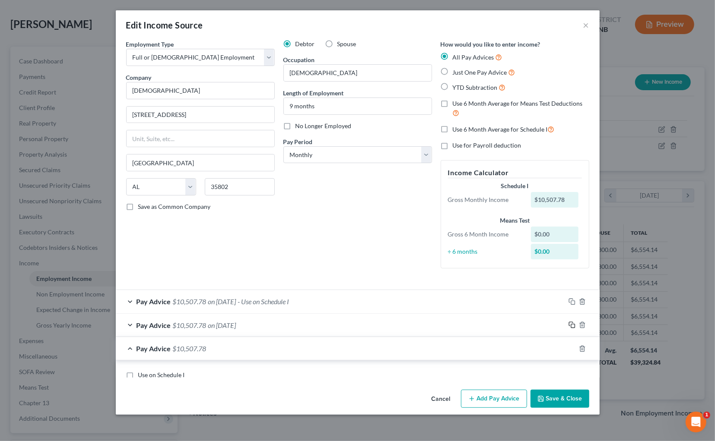
scroll to position [0, 0]
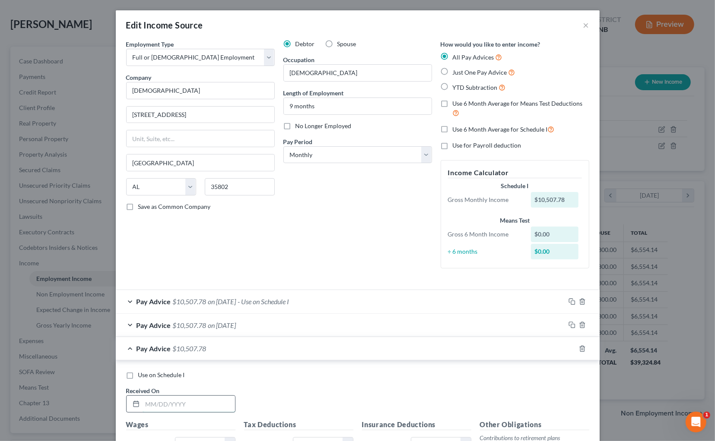
click at [194, 402] on input "text" at bounding box center [189, 404] width 92 height 16
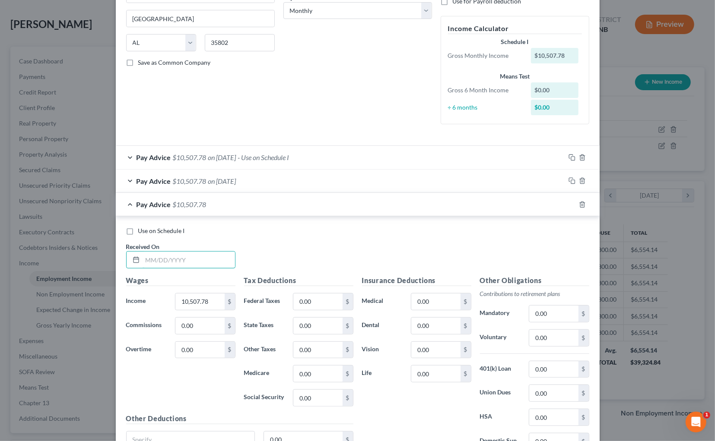
scroll to position [157, 0]
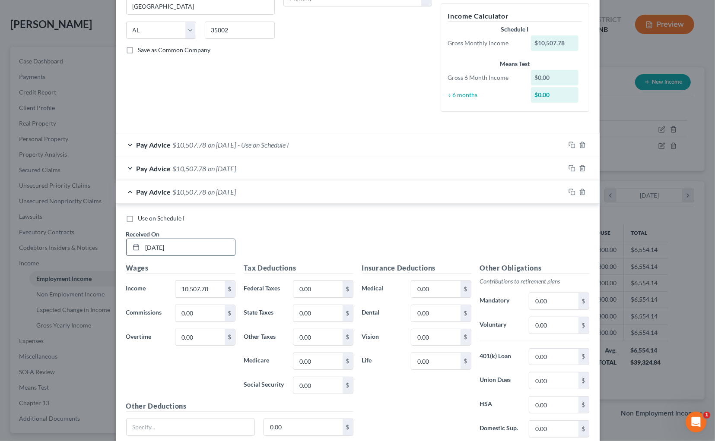
type input "12/11/2025"
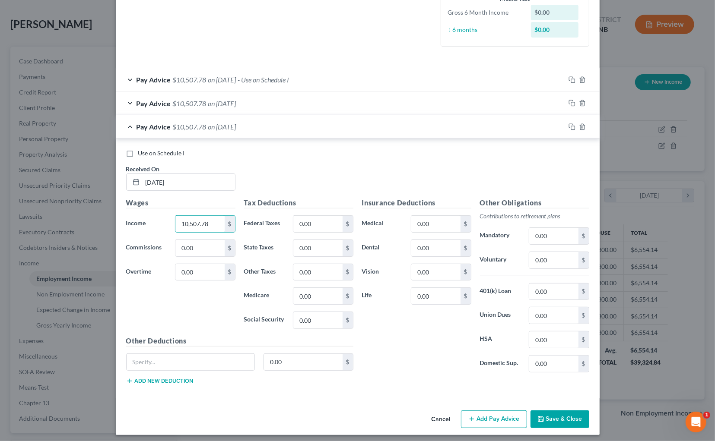
scroll to position [221, 0]
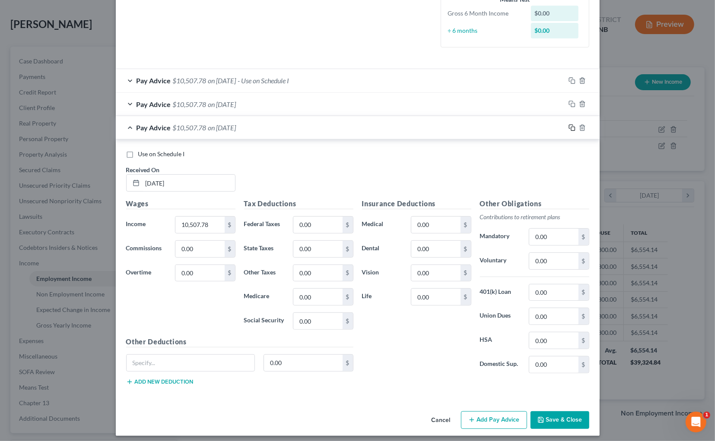
click at [572, 124] on icon "button" at bounding box center [571, 127] width 7 height 7
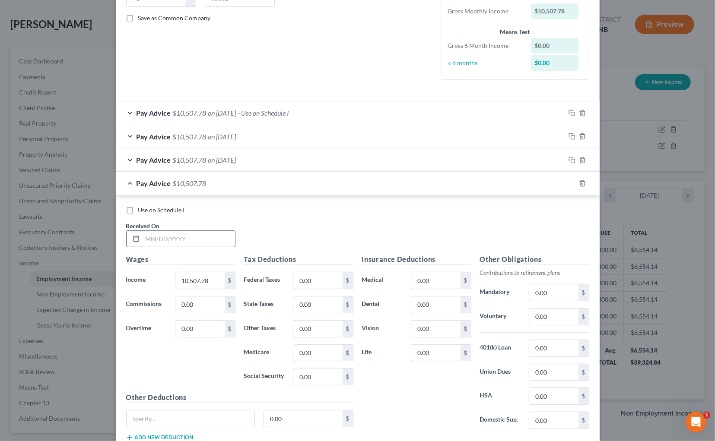
scroll to position [223, 0]
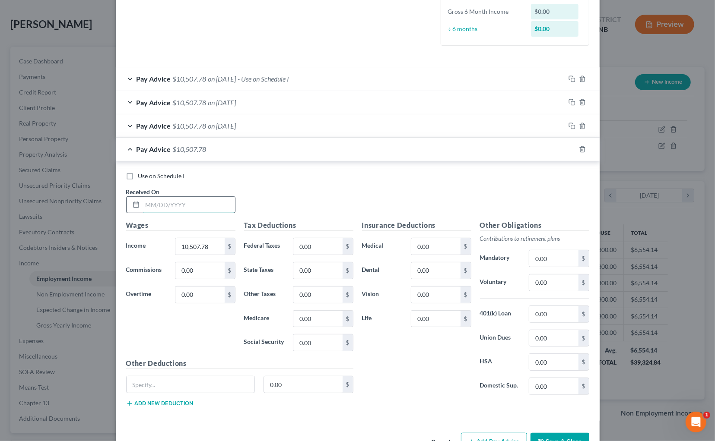
click at [174, 197] on input "text" at bounding box center [189, 205] width 92 height 16
type input "12/18/2025"
type input "500"
click at [554, 436] on button "Save & Close" at bounding box center [559, 443] width 59 height 18
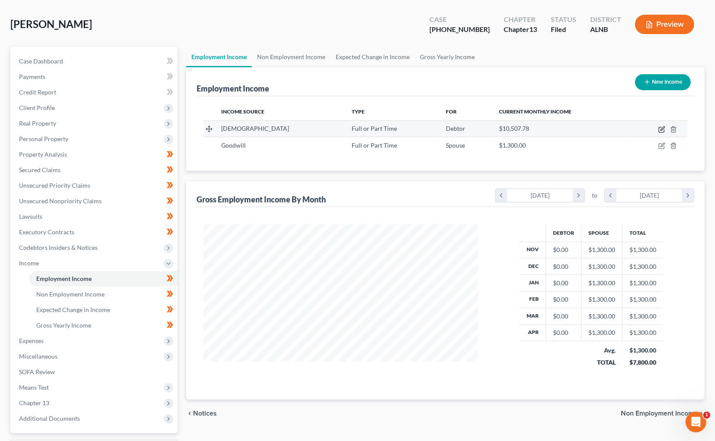
click at [664, 128] on icon "button" at bounding box center [661, 129] width 7 height 7
select select "0"
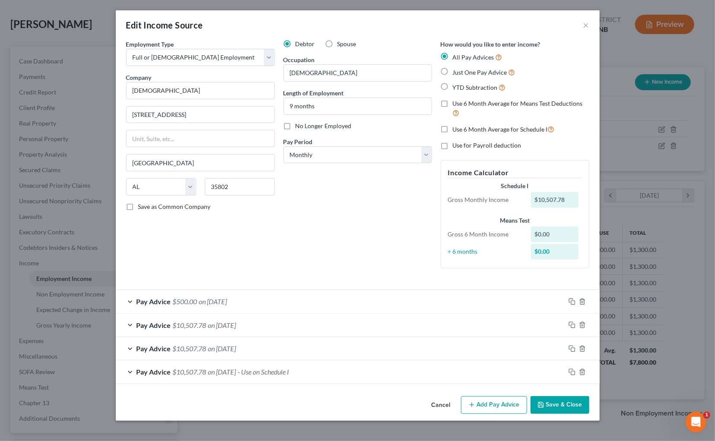
click at [495, 400] on button "Add Pay Advice" at bounding box center [494, 406] width 66 height 18
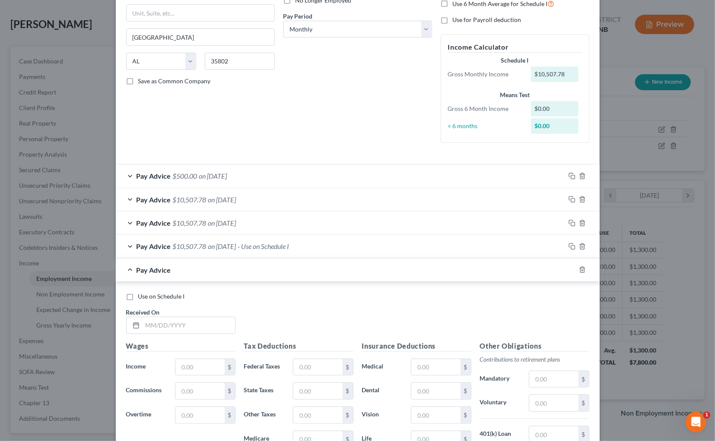
scroll to position [126, 0]
click at [200, 320] on input "text" at bounding box center [189, 325] width 92 height 16
type input "1/3/2025"
type input "10,507.78"
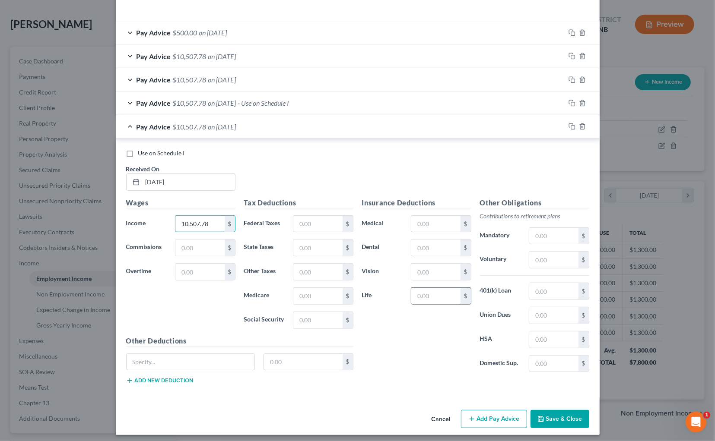
scroll to position [269, 0]
click at [569, 124] on icon "button" at bounding box center [571, 127] width 7 height 7
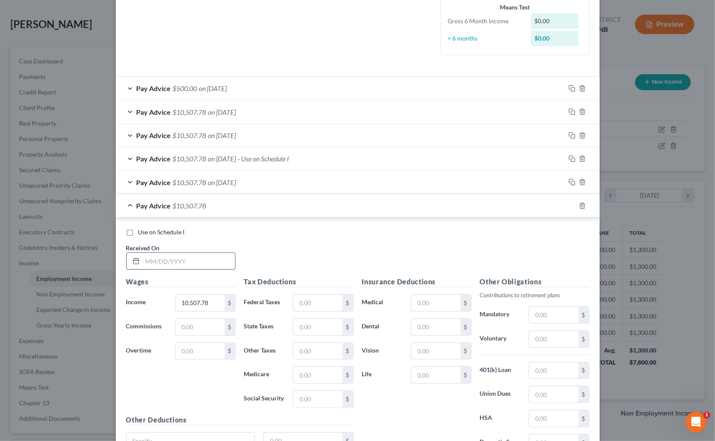
scroll to position [215, 0]
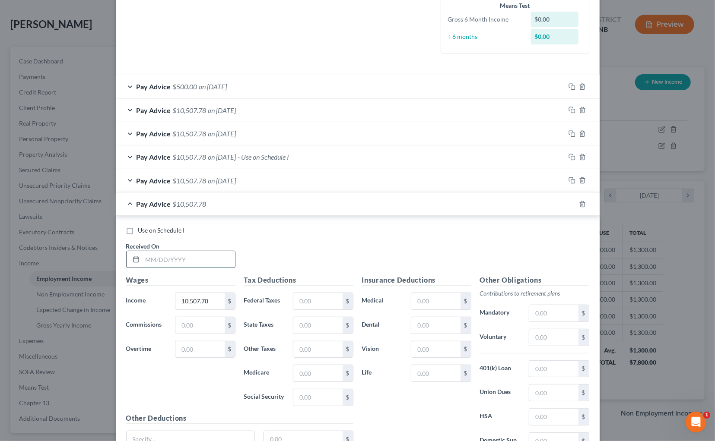
click at [188, 257] on input "text" at bounding box center [189, 259] width 92 height 16
type input "2"
type input "1/8/2025"
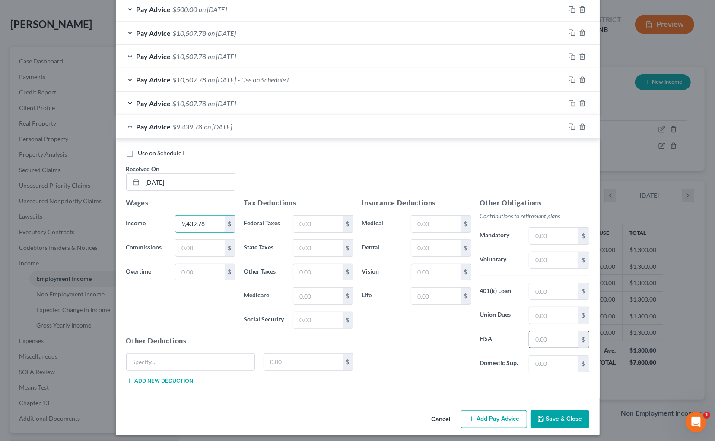
scroll to position [292, 0]
type input "9,439.78"
click at [571, 124] on icon "button" at bounding box center [571, 127] width 7 height 7
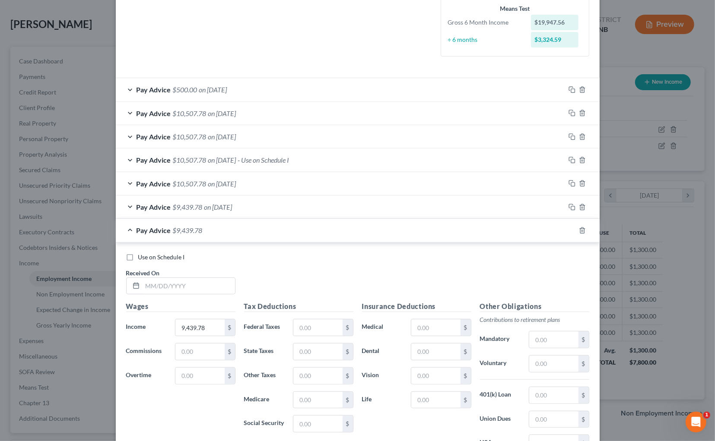
scroll to position [211, 0]
click at [571, 204] on icon "button" at bounding box center [571, 207] width 7 height 7
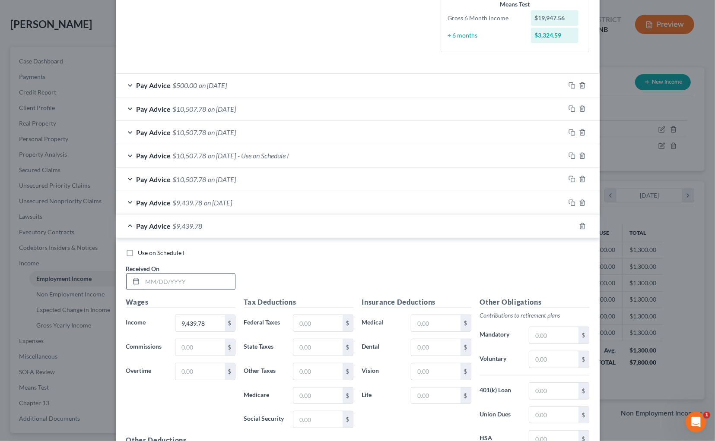
scroll to position [218, 0]
click at [199, 280] on input "text" at bounding box center [189, 281] width 92 height 16
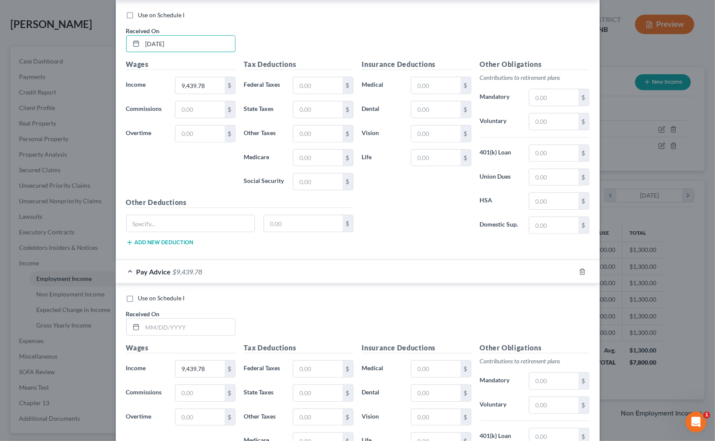
scroll to position [462, 0]
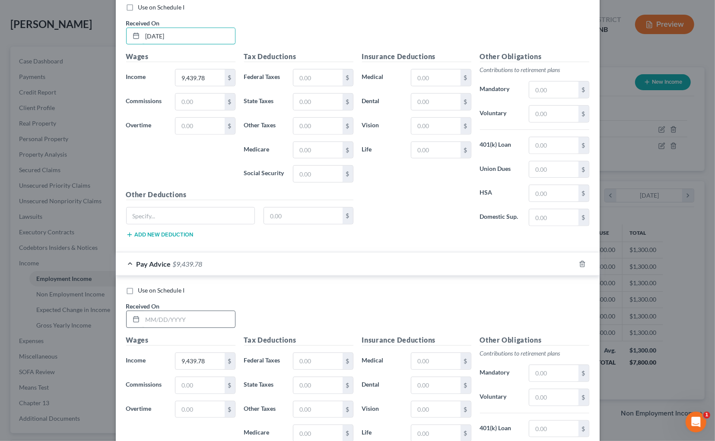
type input "2/10/2025"
click at [213, 315] on input "text" at bounding box center [189, 319] width 92 height 16
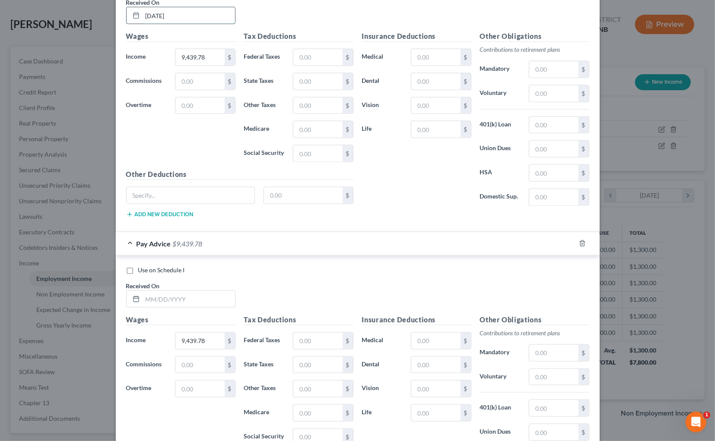
scroll to position [782, 0]
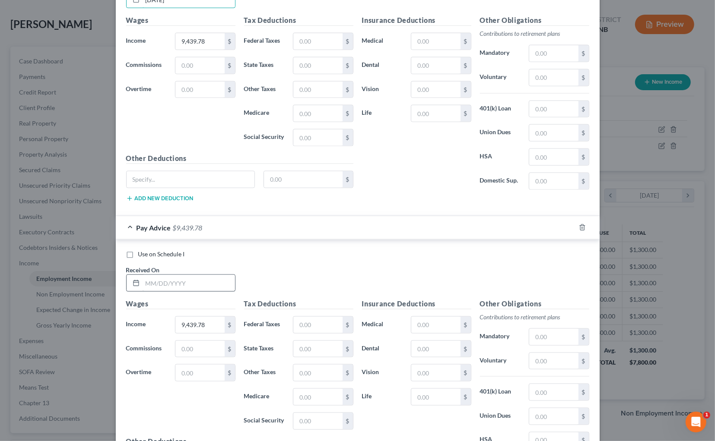
type input "3/10/2025"
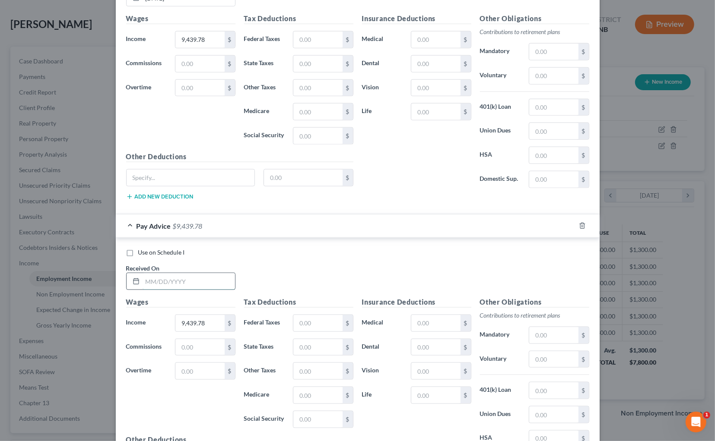
click at [166, 275] on input "text" at bounding box center [189, 281] width 92 height 16
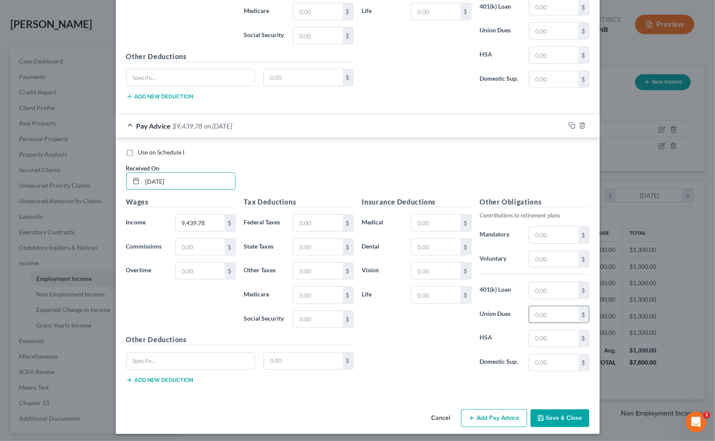
scroll to position [883, 0]
type input "4/7/2025"
click at [569, 123] on icon "button" at bounding box center [571, 126] width 7 height 7
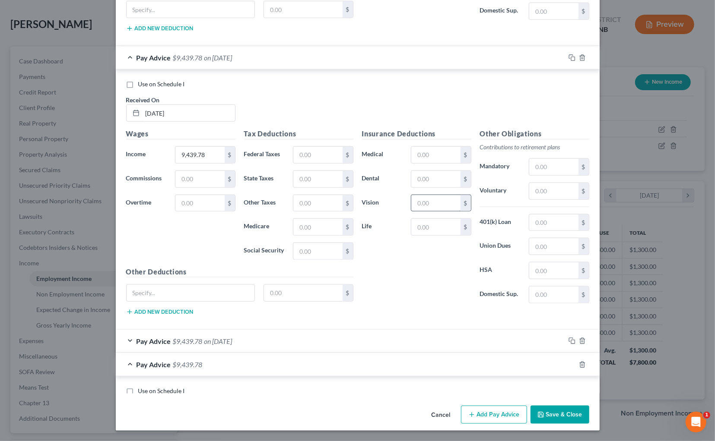
scroll to position [663, 0]
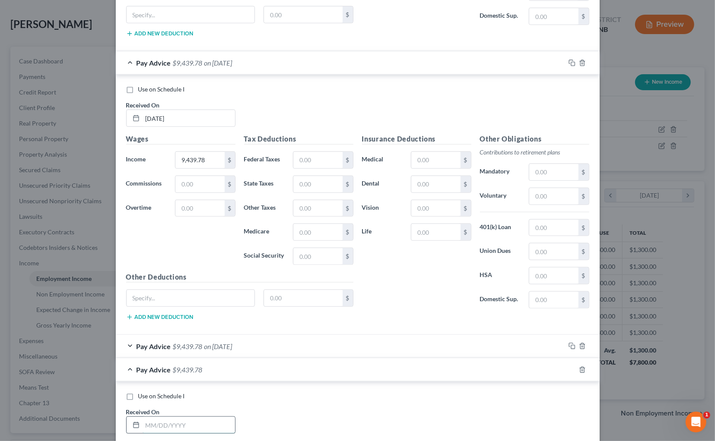
click at [166, 424] on input "text" at bounding box center [189, 425] width 92 height 16
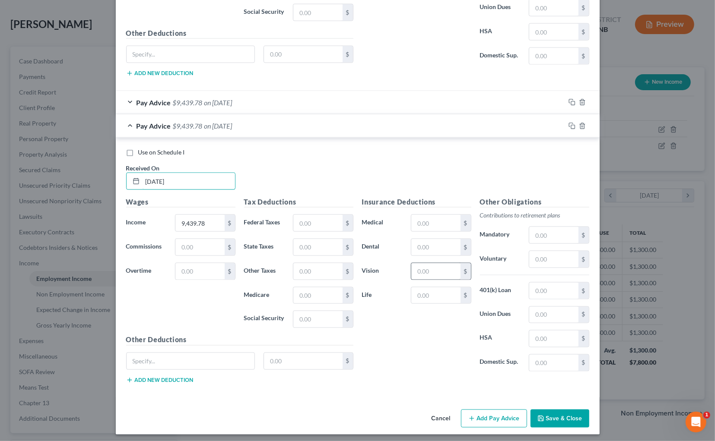
scroll to position [907, 0]
type input "5/14/2025"
drag, startPoint x: 571, startPoint y: 113, endPoint x: 572, endPoint y: 119, distance: 5.7
click at [571, 115] on div "Pay Advice $9,439.78 on 05/14/2025" at bounding box center [358, 126] width 484 height 23
click at [572, 123] on icon "button" at bounding box center [571, 126] width 7 height 7
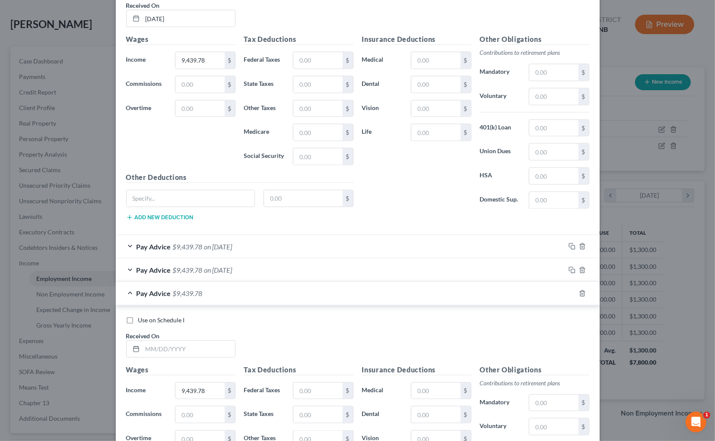
scroll to position [899, 0]
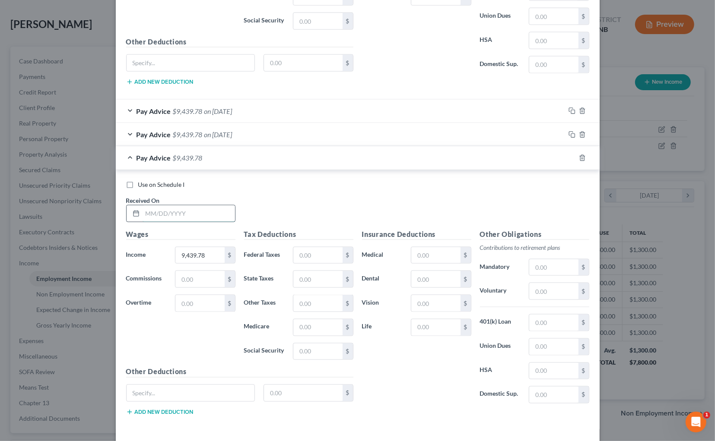
click at [175, 206] on input "text" at bounding box center [189, 214] width 92 height 16
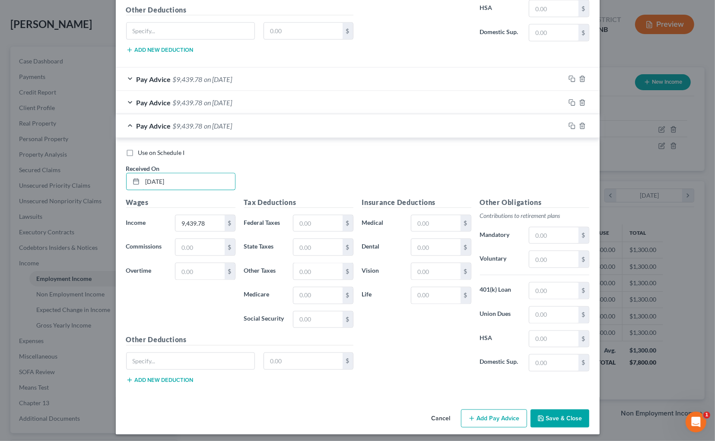
scroll to position [930, 0]
type input "6/11/2025"
click at [571, 123] on icon "button" at bounding box center [571, 126] width 7 height 7
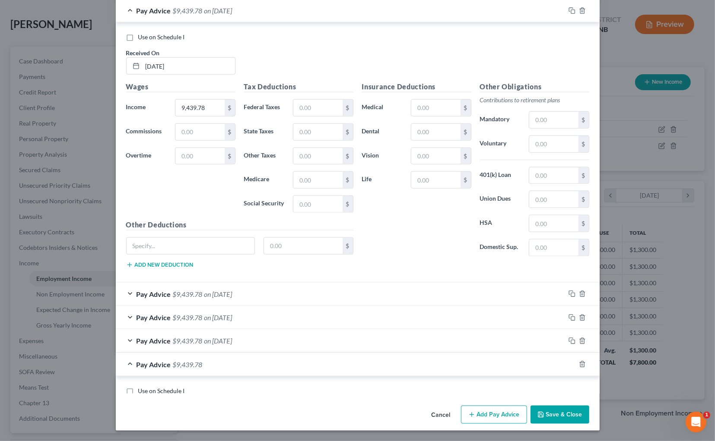
scroll to position [710, 0]
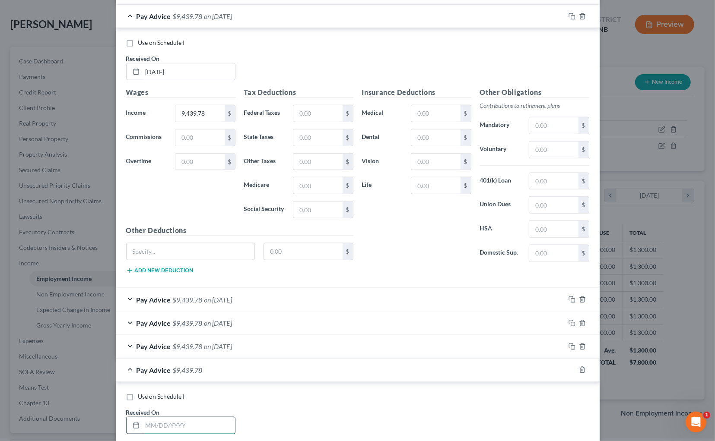
click at [152, 425] on input "text" at bounding box center [189, 426] width 92 height 16
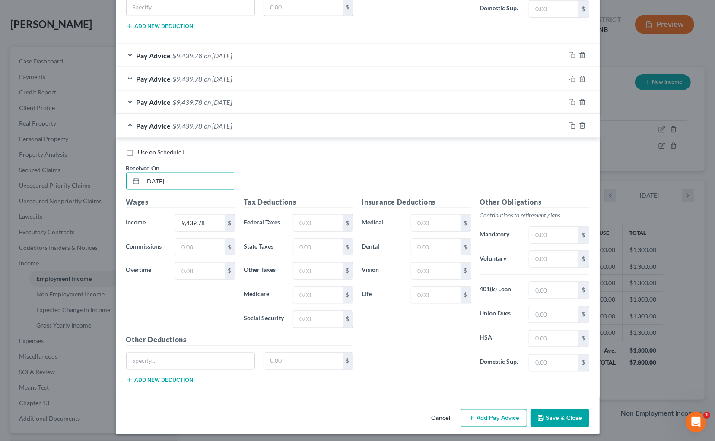
scroll to position [954, 0]
type input "7/8/2025"
click at [565, 411] on button "Save & Close" at bounding box center [559, 420] width 59 height 18
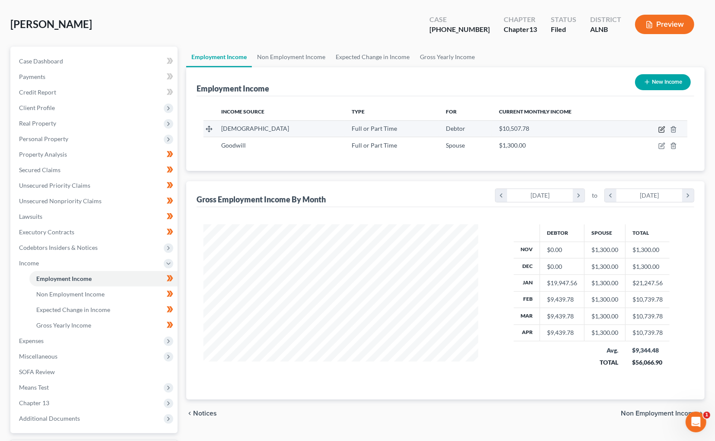
click at [660, 128] on icon "button" at bounding box center [661, 129] width 7 height 7
select select "0"
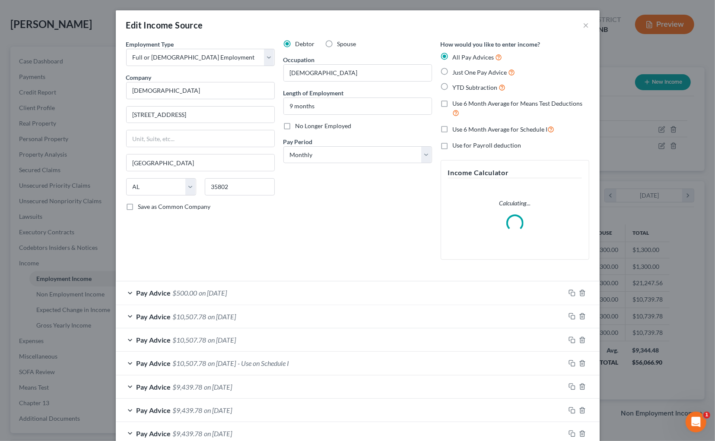
click at [191, 315] on span "$10,507.78" at bounding box center [190, 317] width 34 height 8
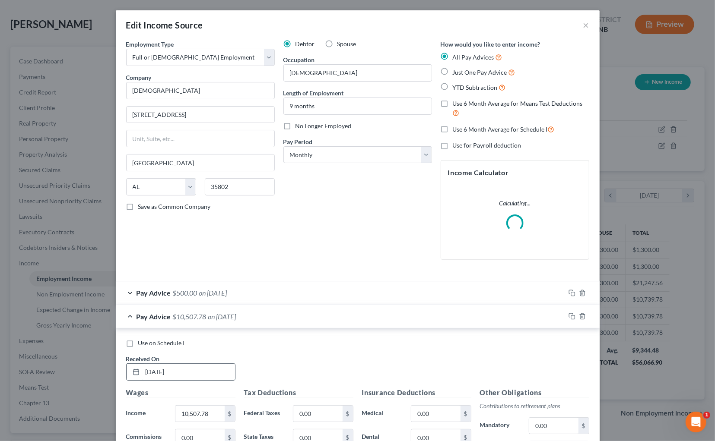
click at [184, 369] on input "12/11/2025" at bounding box center [189, 372] width 92 height 16
type input "12/11/2024"
click at [227, 293] on span "on 12/18/2025" at bounding box center [213, 293] width 28 height 8
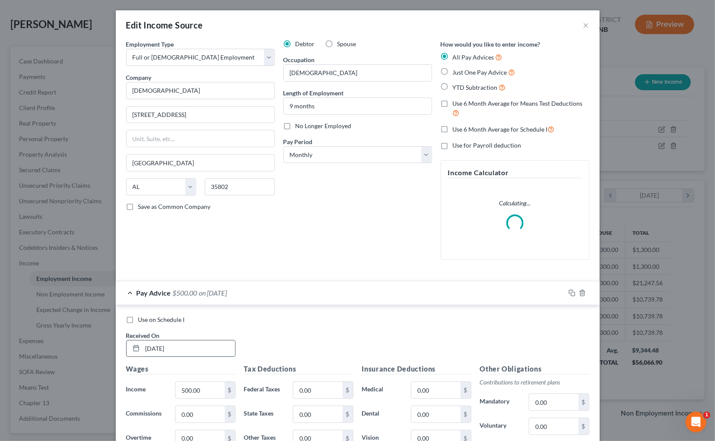
click at [194, 348] on input "12/18/2025" at bounding box center [189, 349] width 92 height 16
type input "12/18/2024"
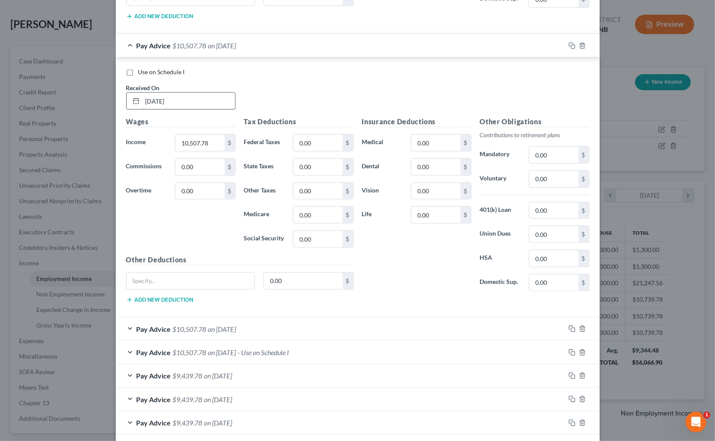
scroll to position [556, 0]
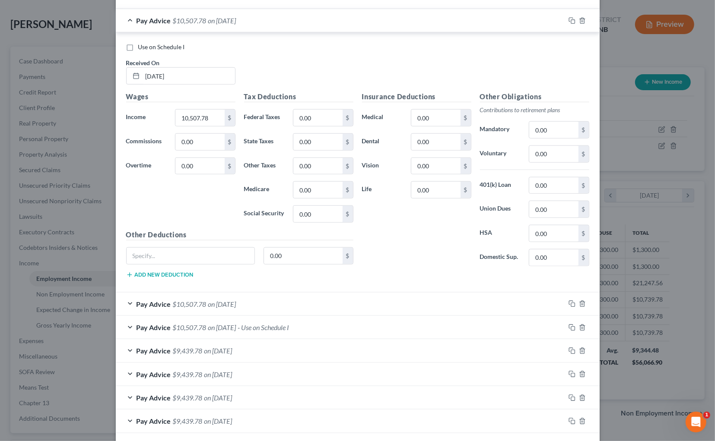
click at [203, 303] on span "$10,507.78" at bounding box center [190, 304] width 34 height 8
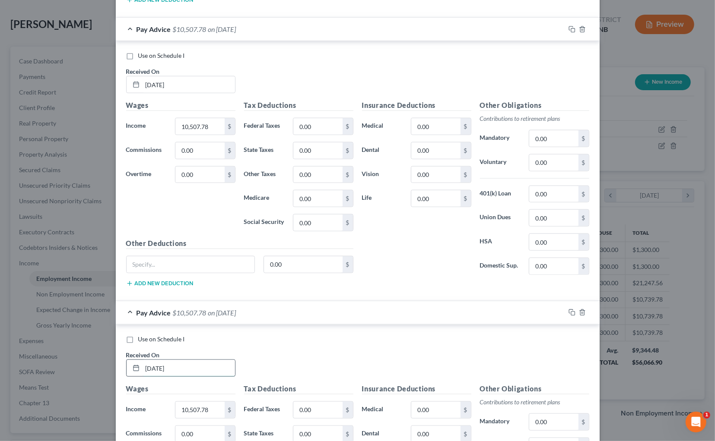
click at [177, 363] on input "11/13/2025" at bounding box center [189, 368] width 92 height 16
type input "11/13/2024"
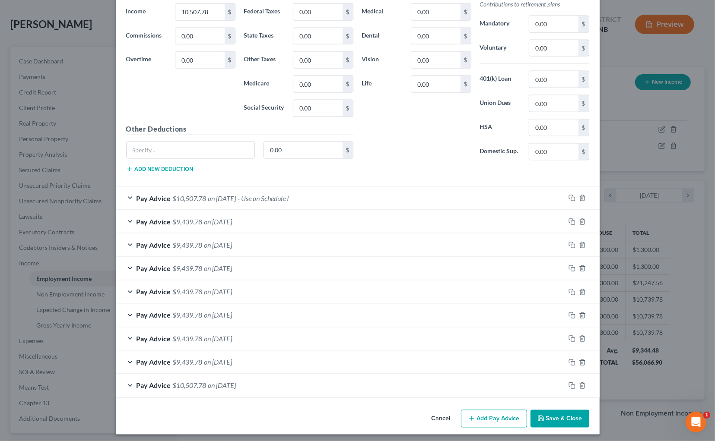
scroll to position [954, 0]
click at [219, 195] on span "on 10/09/2025" at bounding box center [222, 199] width 28 height 8
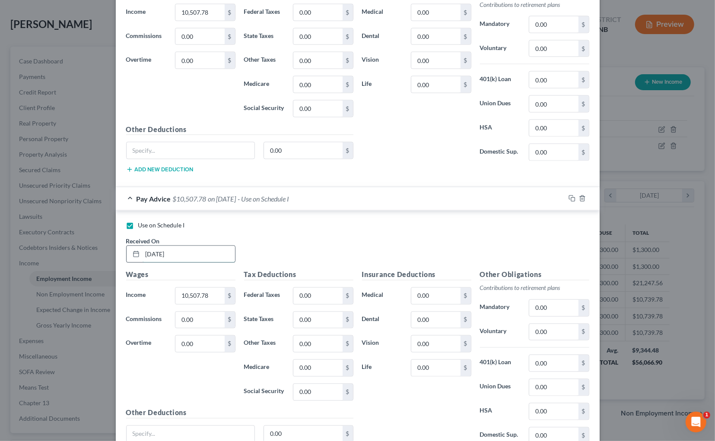
click at [202, 254] on input "10/09/2025" at bounding box center [189, 254] width 92 height 16
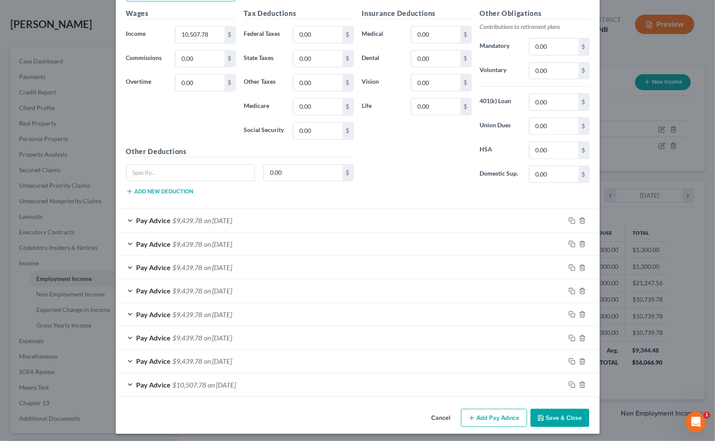
scroll to position [1215, 0]
type input "10/09/2024"
click at [563, 416] on button "Save & Close" at bounding box center [559, 419] width 59 height 18
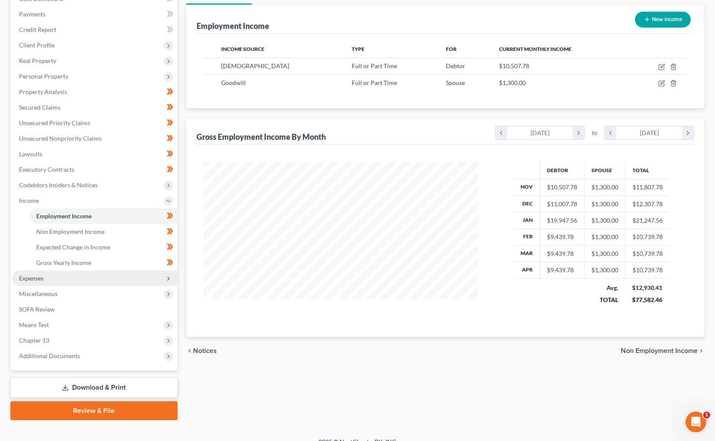
scroll to position [97, 0]
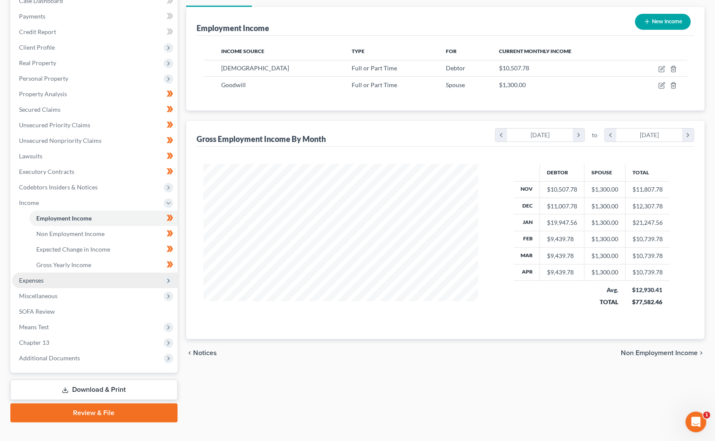
click at [131, 273] on span "Expenses" at bounding box center [94, 281] width 165 height 16
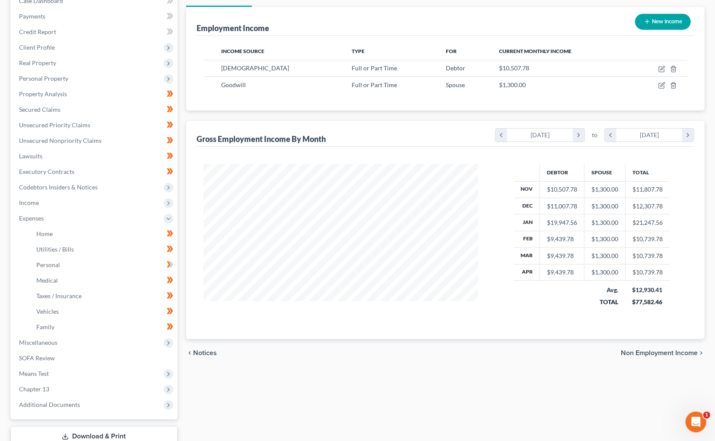
drag, startPoint x: 632, startPoint y: 160, endPoint x: 632, endPoint y: 166, distance: 5.7
click at [630, 161] on div "Debtor Spouse Total Nov $10,507.78 $1,300.00 $11,807.78 Dec $11,007.78 $1,300.0…" at bounding box center [446, 243] width 498 height 193
click at [660, 66] on icon "button" at bounding box center [661, 69] width 7 height 7
select select "0"
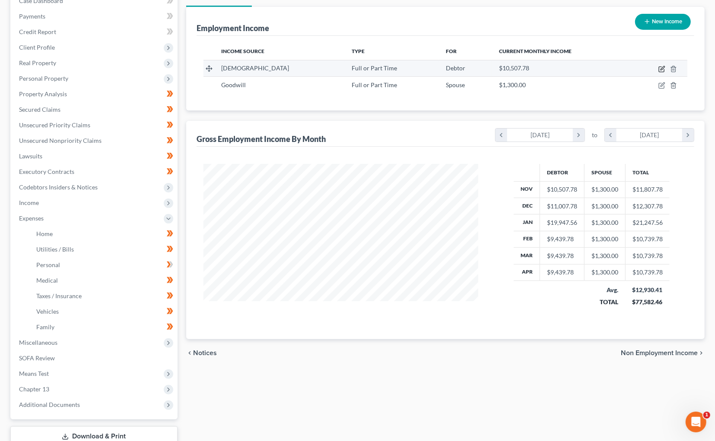
select select "0"
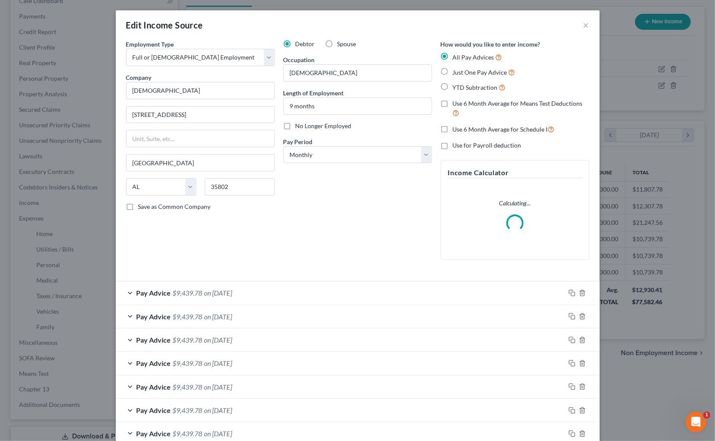
click at [208, 292] on span "on 07/08/2025" at bounding box center [218, 293] width 28 height 8
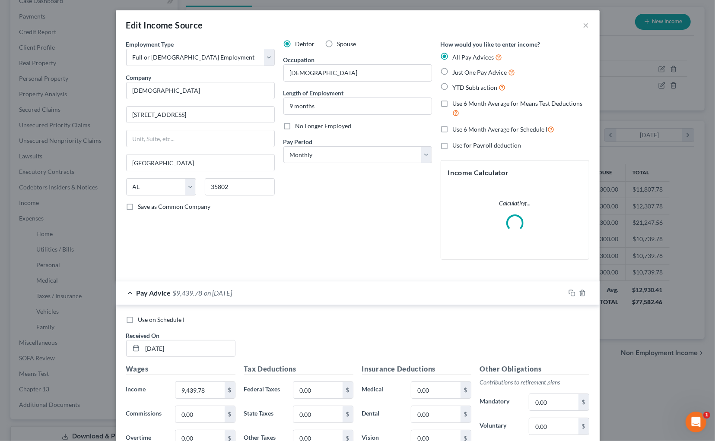
click at [157, 316] on span "Use on Schedule I" at bounding box center [161, 319] width 47 height 7
click at [147, 316] on input "Use on Schedule I" at bounding box center [145, 319] width 6 height 6
checkbox input "true"
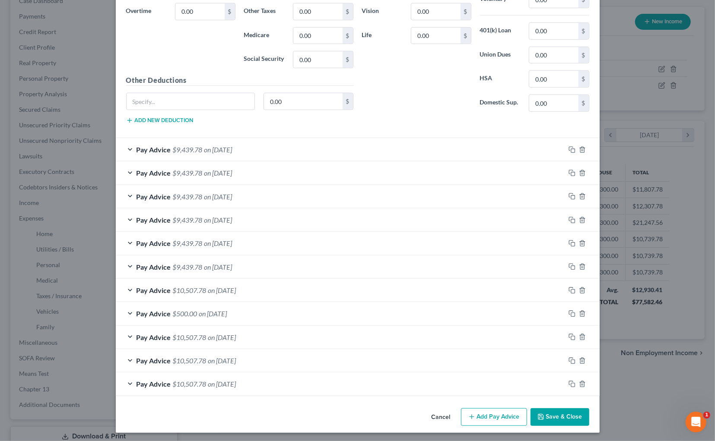
scroll to position [427, 0]
click at [555, 413] on button "Save & Close" at bounding box center [559, 418] width 59 height 18
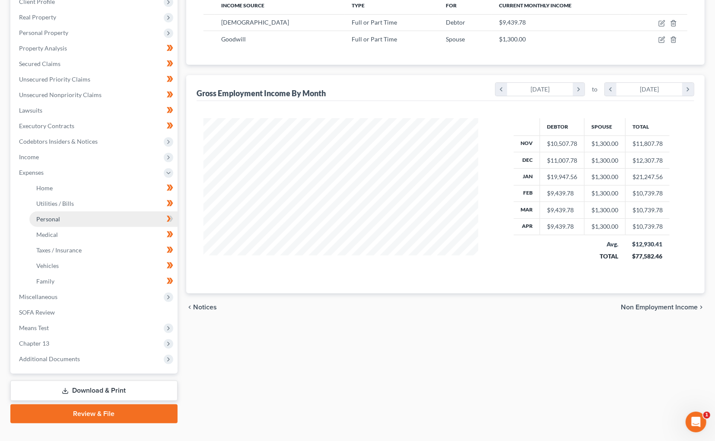
scroll to position [142, 0]
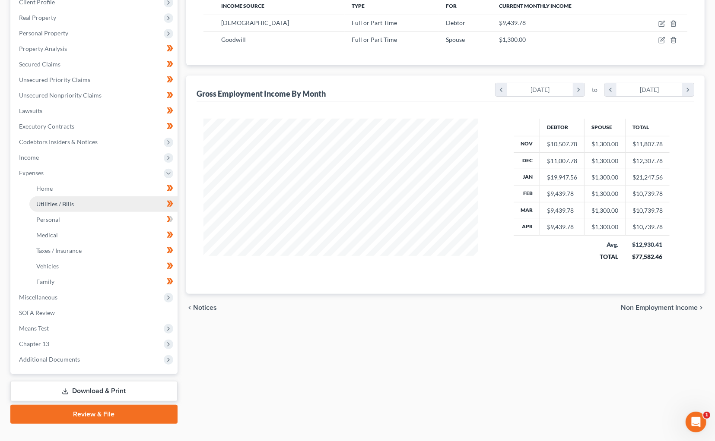
click at [67, 200] on span "Utilities / Bills" at bounding box center [55, 203] width 38 height 7
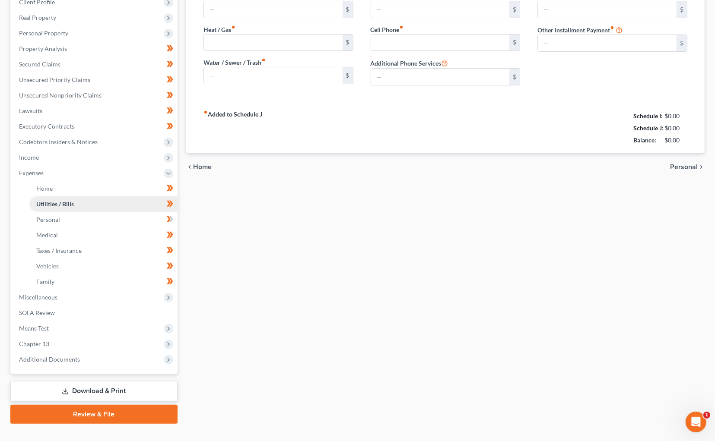
type input "350.00"
type input "0.00"
type input "210.00"
type input "350.00"
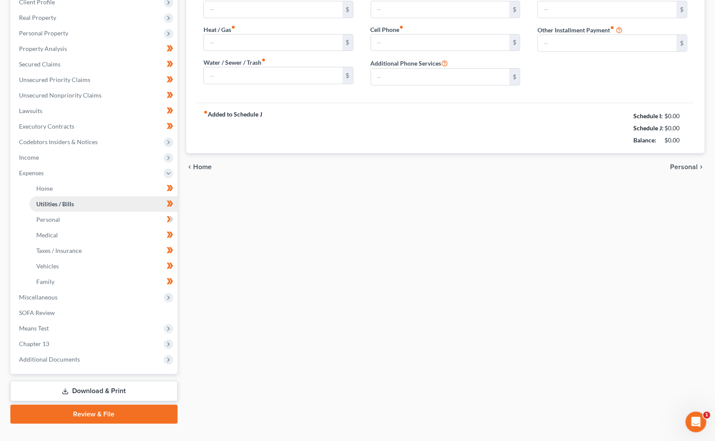
type input "0.00"
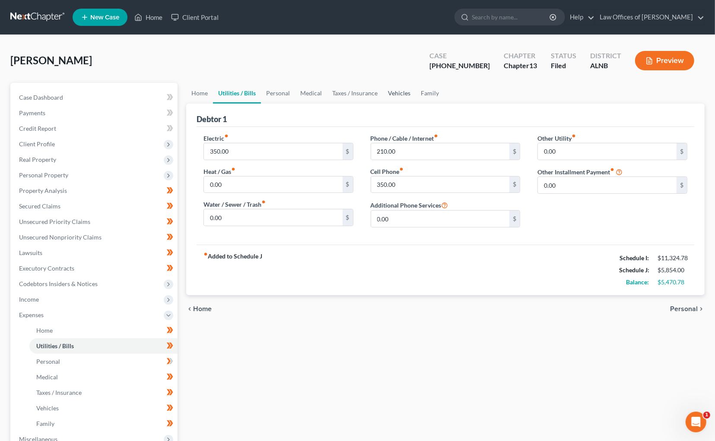
click at [389, 91] on link "Vehicles" at bounding box center [399, 93] width 33 height 21
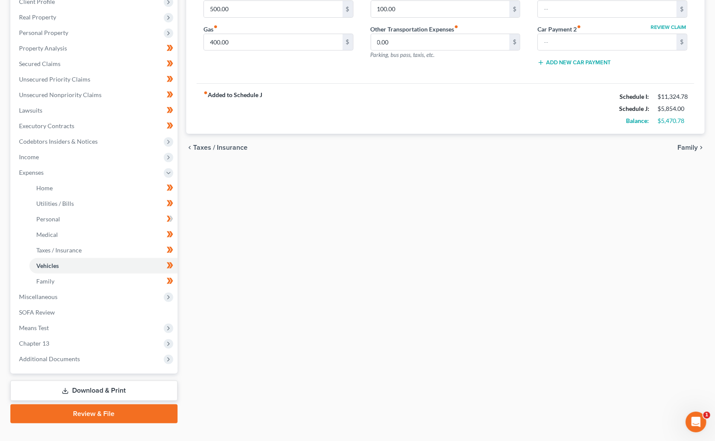
scroll to position [142, 0]
click at [171, 214] on icon at bounding box center [170, 219] width 6 height 11
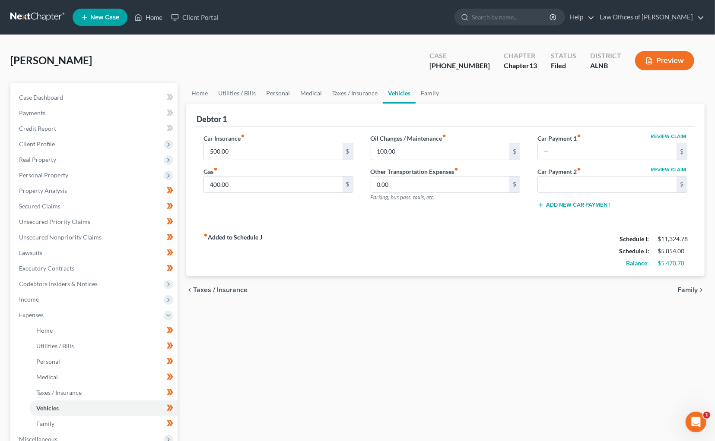
scroll to position [0, 0]
click at [520, 15] on input "search" at bounding box center [511, 17] width 79 height 16
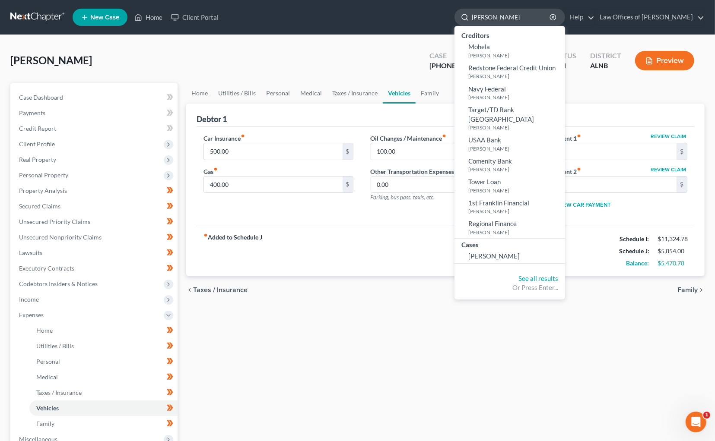
type input "[PERSON_NAME]"
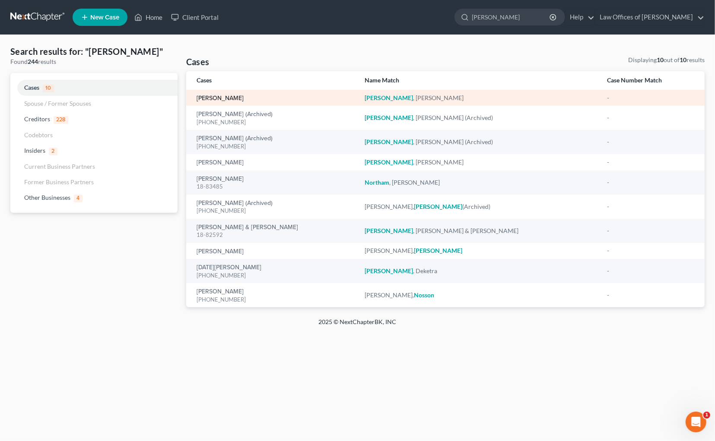
click at [214, 99] on link "[PERSON_NAME]" at bounding box center [220, 98] width 47 height 6
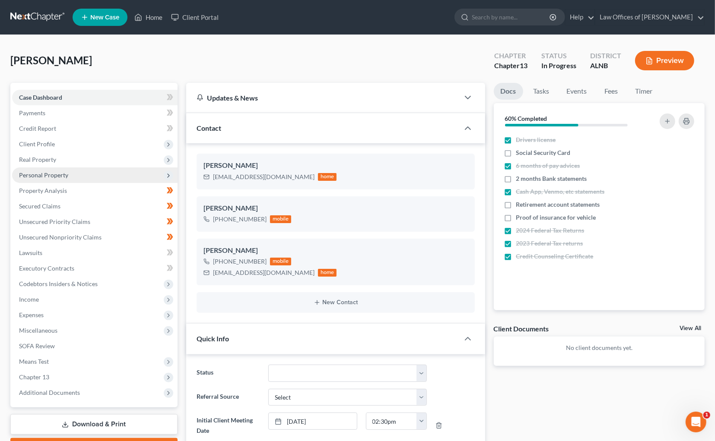
click at [50, 171] on span "Personal Property" at bounding box center [43, 174] width 49 height 7
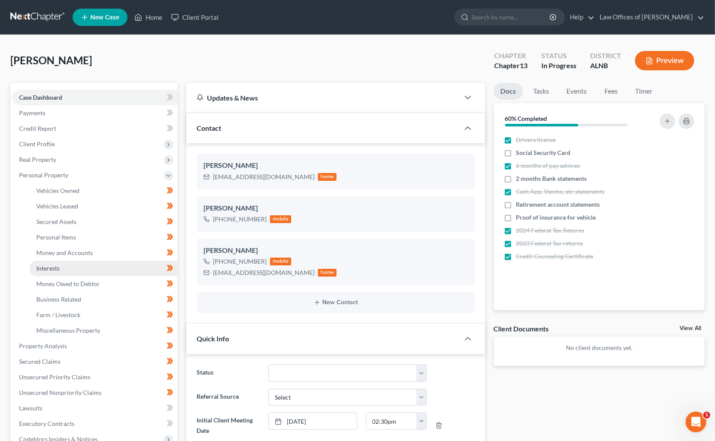
click at [61, 261] on link "Interests" at bounding box center [103, 269] width 148 height 16
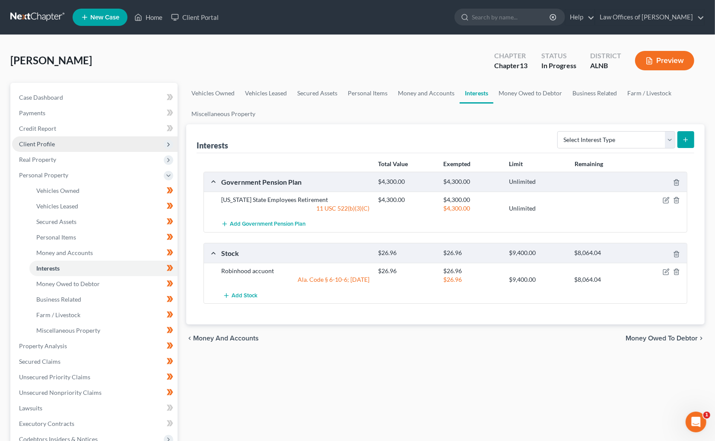
click at [50, 140] on span "Client Profile" at bounding box center [37, 143] width 36 height 7
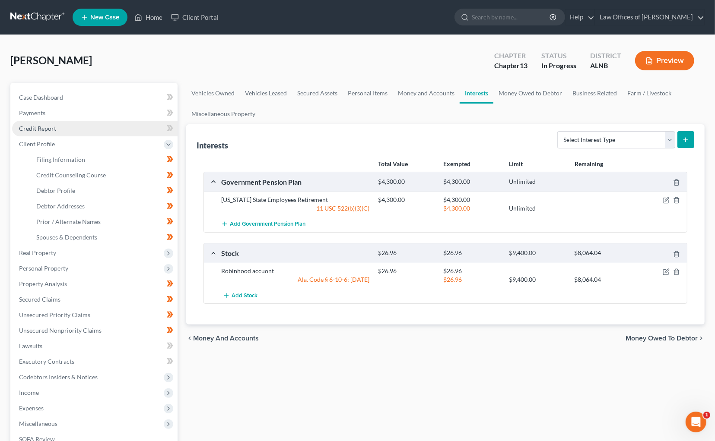
click at [70, 125] on link "Credit Report" at bounding box center [94, 129] width 165 height 16
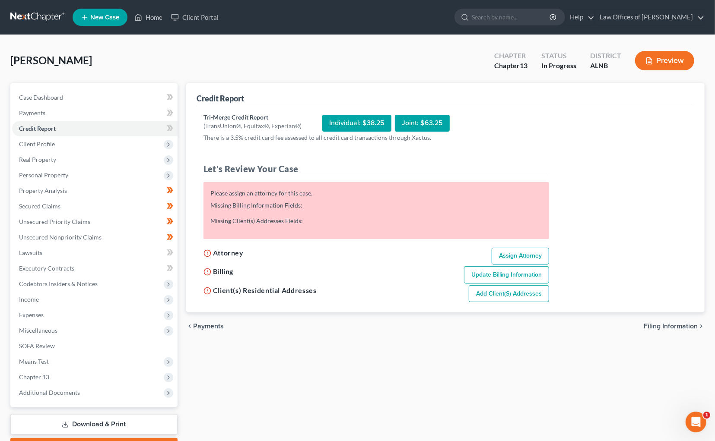
click at [58, 150] on ul "Case Dashboard Payments Invoices Payments Payments Credit Report Client Profile" at bounding box center [94, 245] width 165 height 311
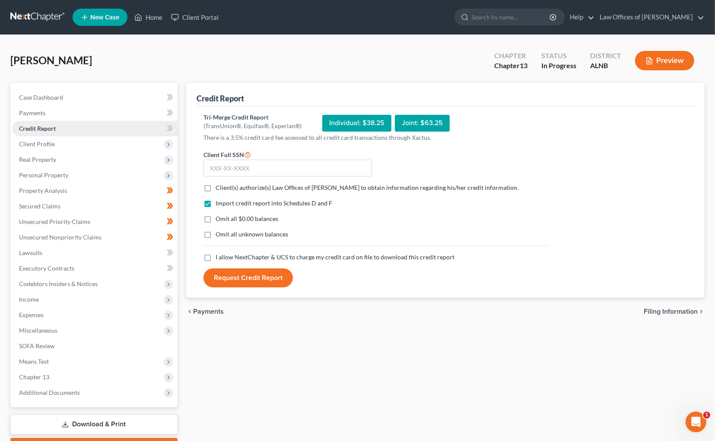
click at [60, 132] on link "Credit Report" at bounding box center [94, 129] width 165 height 16
click at [56, 142] on span "Client Profile" at bounding box center [94, 144] width 165 height 16
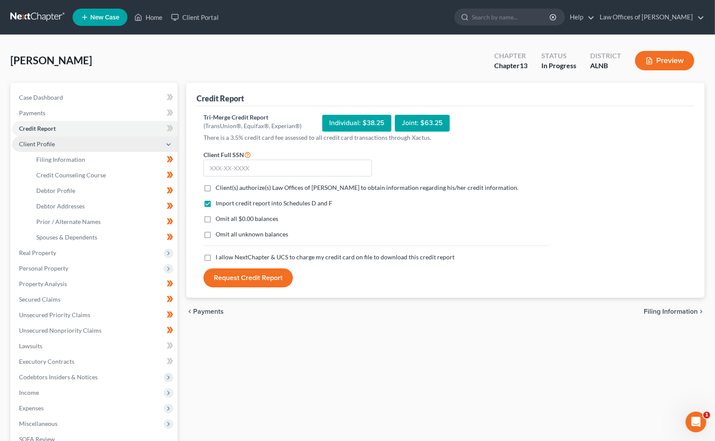
scroll to position [0, 0]
click at [58, 157] on span "Filing Information" at bounding box center [60, 159] width 49 height 7
select select "1"
select select "0"
select select "3"
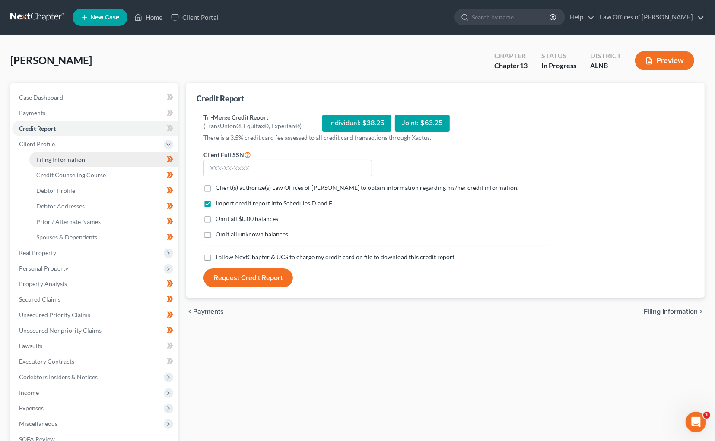
select select "0"
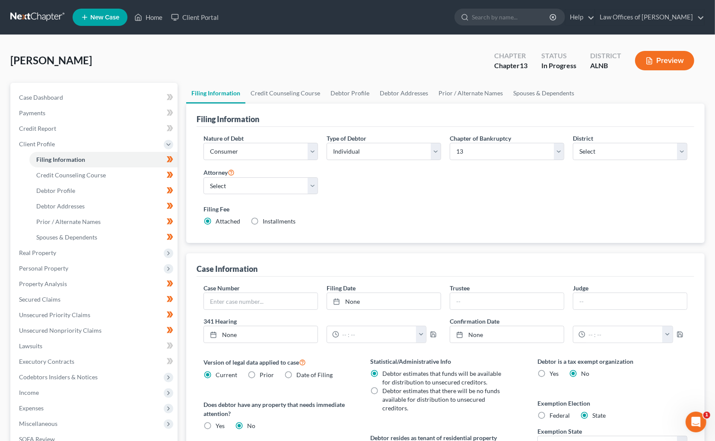
click at [263, 223] on label "Installments Installments" at bounding box center [279, 221] width 33 height 9
click at [266, 223] on input "Installments Installments" at bounding box center [269, 220] width 6 height 6
radio input "true"
radio input "false"
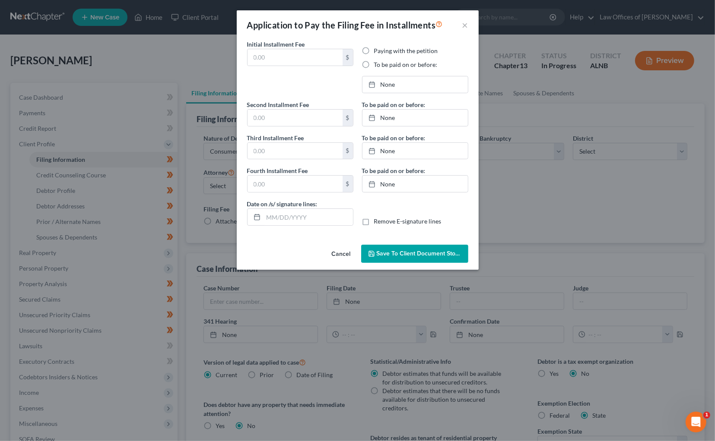
type input "0.00"
radio input "true"
type input "0.00"
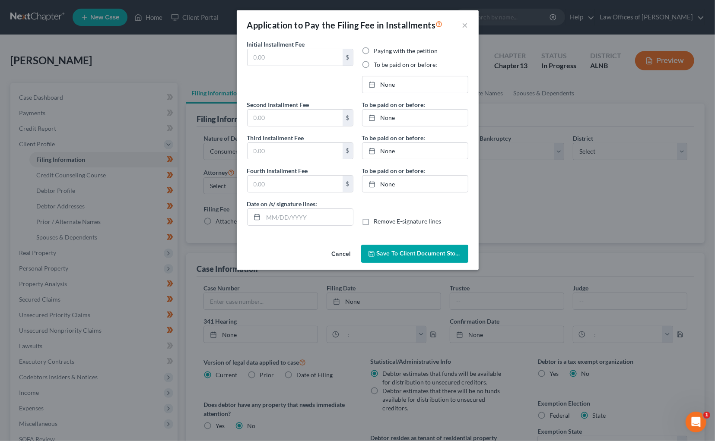
type input "08/12/2025"
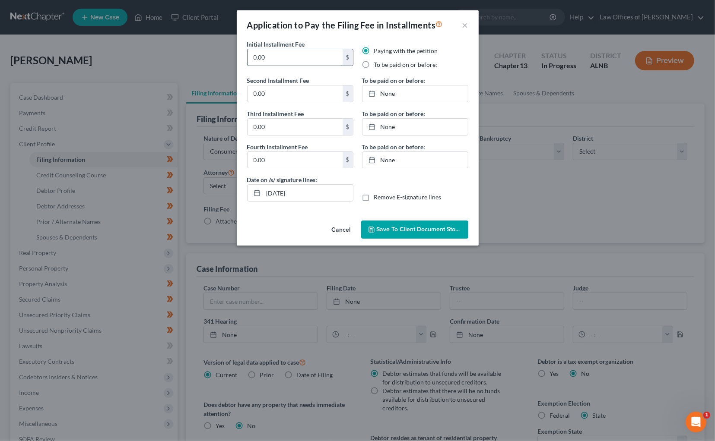
click at [301, 59] on input "0.00" at bounding box center [295, 57] width 95 height 16
type input "78.25"
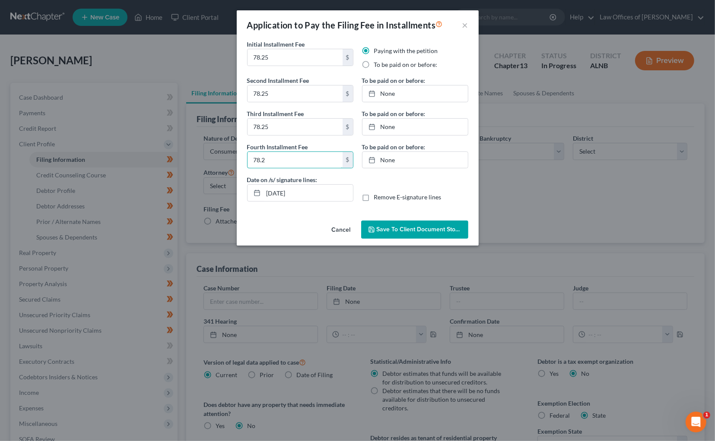
type input "78.2"
click at [388, 61] on label "To be paid on or before:" at bounding box center [405, 64] width 63 height 9
click at [383, 61] on input "To be paid on or before:" at bounding box center [381, 63] width 6 height 6
radio input "true"
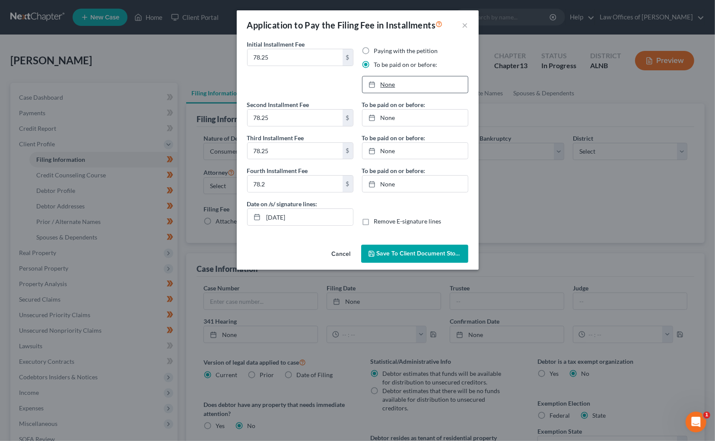
click at [393, 91] on link "None" at bounding box center [414, 84] width 105 height 16
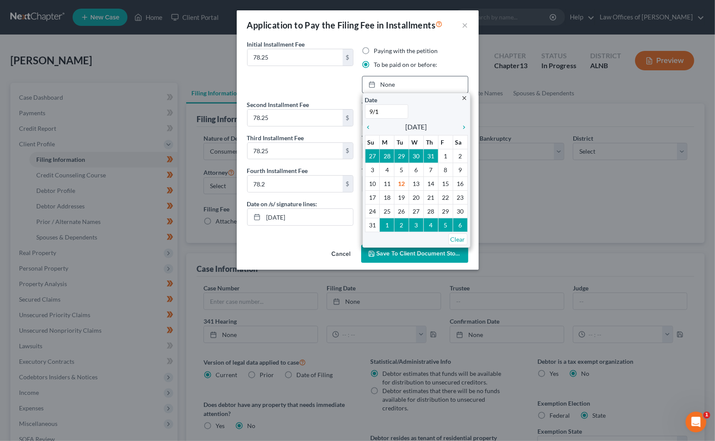
type input "9/11"
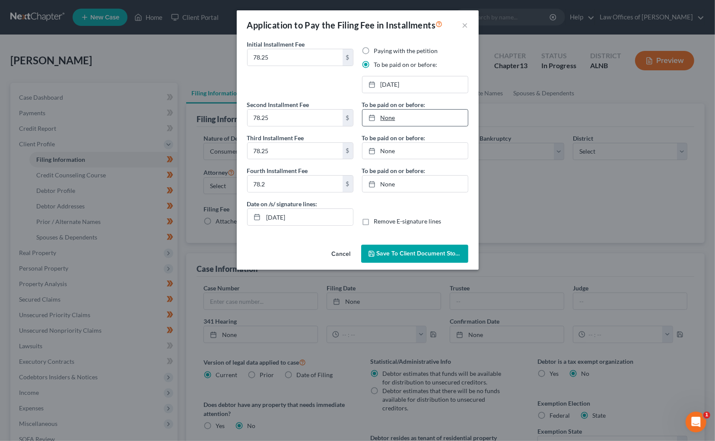
click at [406, 117] on link "None" at bounding box center [414, 118] width 105 height 16
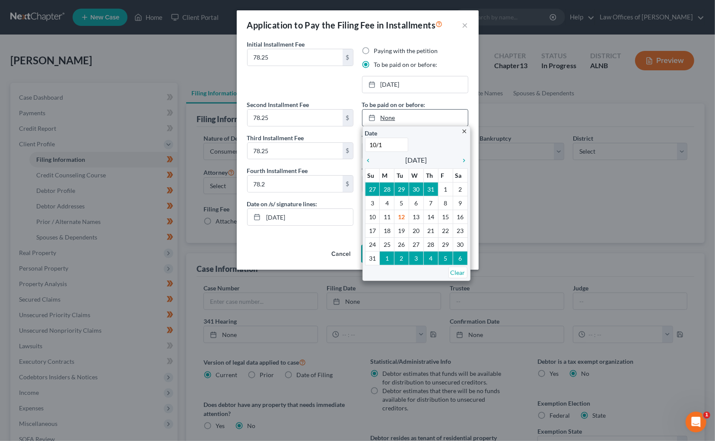
type input "10/11"
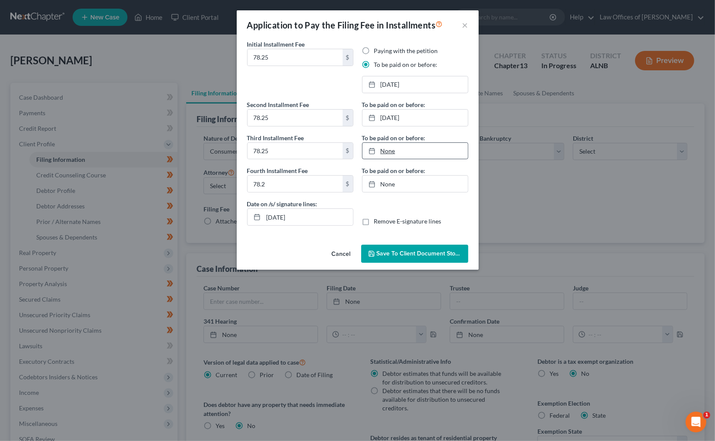
click at [392, 146] on link "None" at bounding box center [414, 151] width 105 height 16
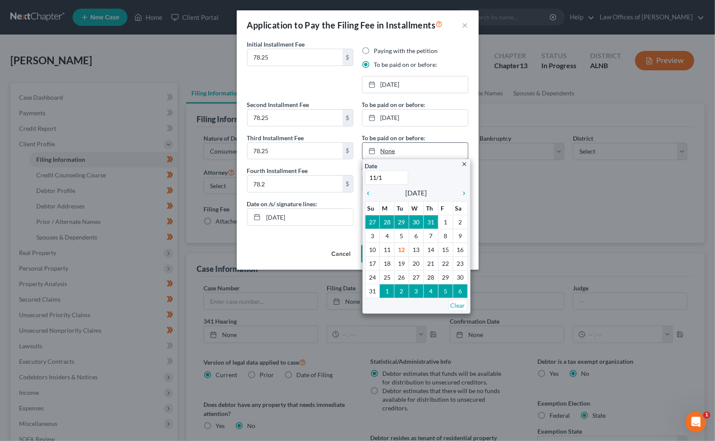
type input "11/11"
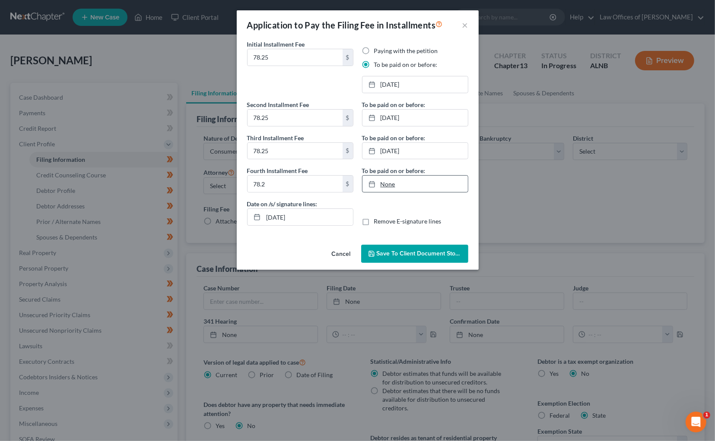
click at [390, 185] on link "None" at bounding box center [414, 184] width 105 height 16
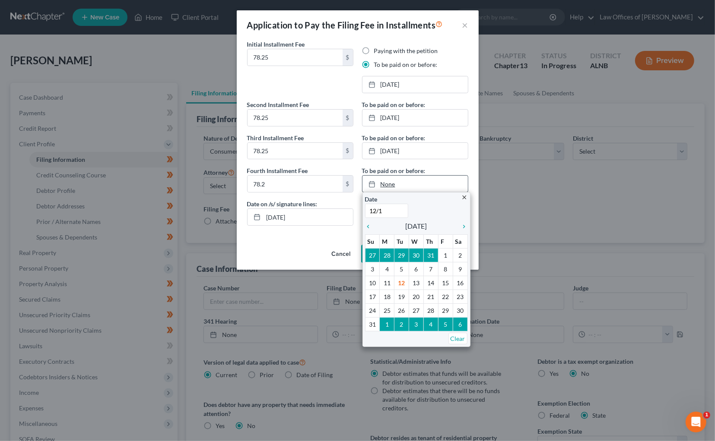
type input "12/11"
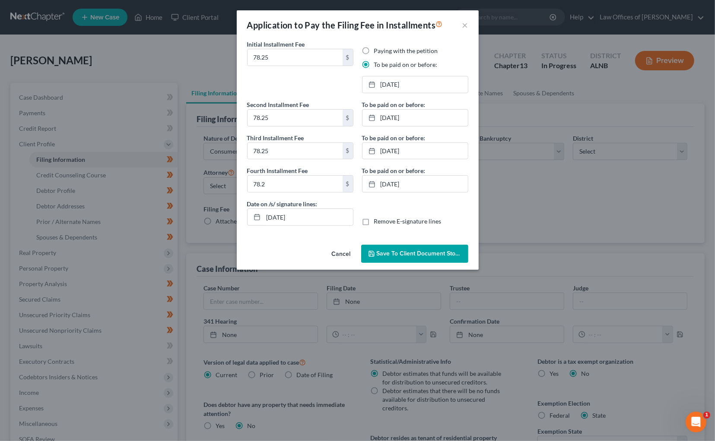
click at [411, 254] on span "Save to Client Document Storage" at bounding box center [423, 253] width 92 height 7
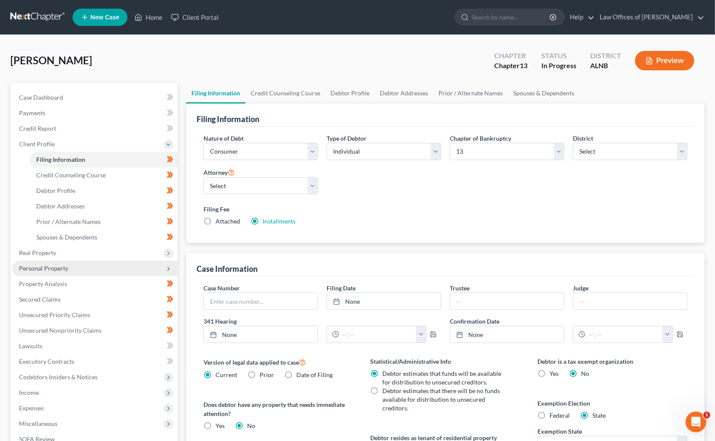
click at [38, 265] on span "Personal Property" at bounding box center [43, 268] width 49 height 7
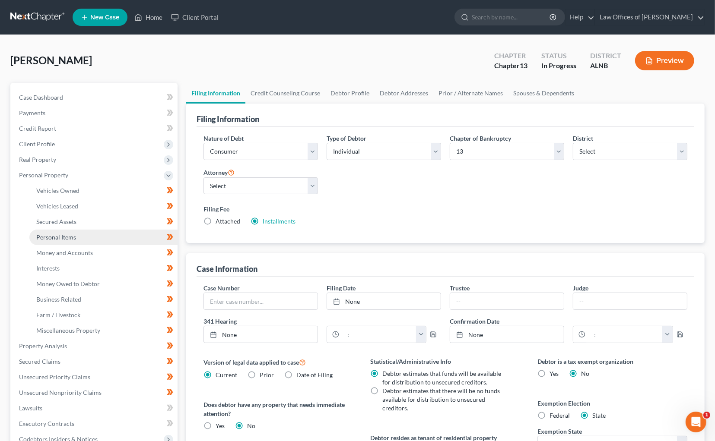
click at [67, 234] on span "Personal Items" at bounding box center [56, 237] width 40 height 7
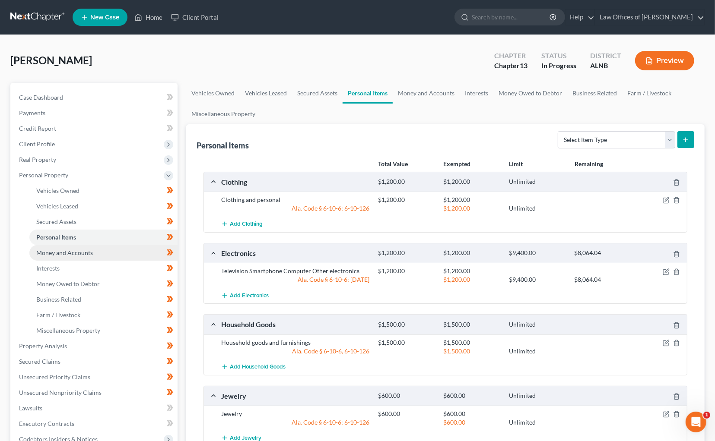
click at [116, 246] on link "Money and Accounts" at bounding box center [103, 253] width 148 height 16
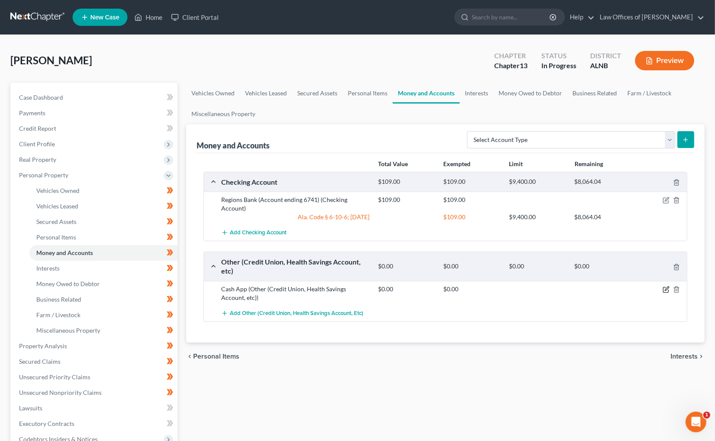
click at [665, 287] on icon "button" at bounding box center [667, 289] width 4 height 4
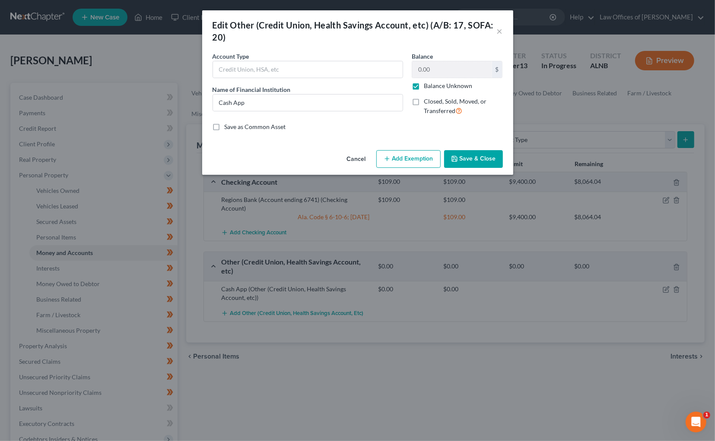
click at [424, 86] on label "Balance Unknown" at bounding box center [448, 86] width 48 height 9
click at [427, 86] on input "Balance Unknown" at bounding box center [430, 85] width 6 height 6
checkbox input "false"
click at [477, 164] on button "Save & Close" at bounding box center [473, 159] width 59 height 18
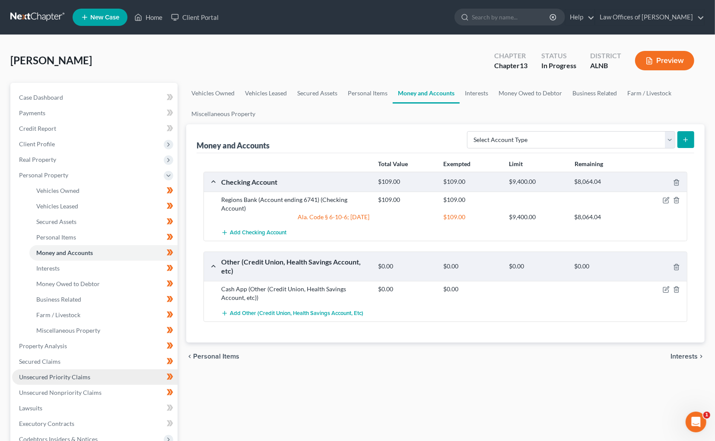
click at [92, 370] on link "Unsecured Priority Claims" at bounding box center [94, 378] width 165 height 16
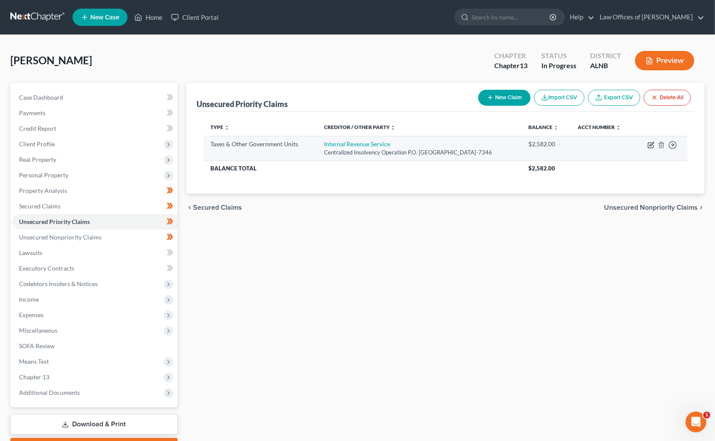
click at [652, 142] on icon "button" at bounding box center [650, 145] width 7 height 7
select select "0"
select select "39"
select select "0"
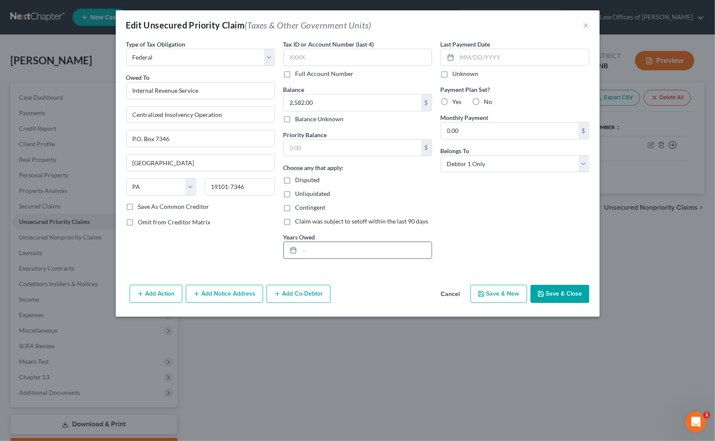
click at [319, 253] on input "text" at bounding box center [366, 250] width 132 height 16
type input "2024"
click at [563, 297] on button "Save & Close" at bounding box center [559, 294] width 59 height 18
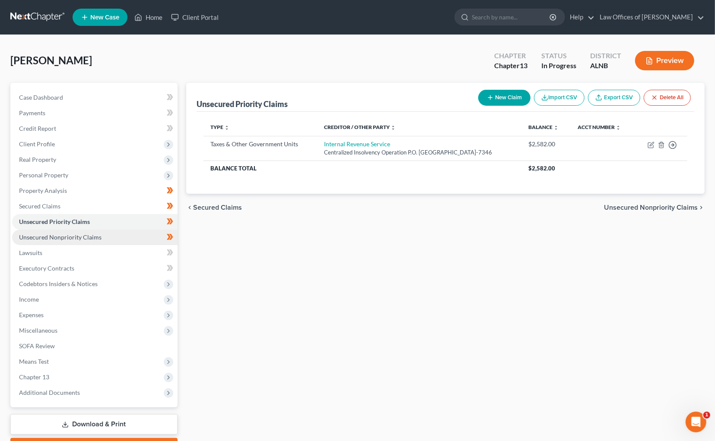
click at [77, 235] on span "Unsecured Nonpriority Claims" at bounding box center [60, 237] width 83 height 7
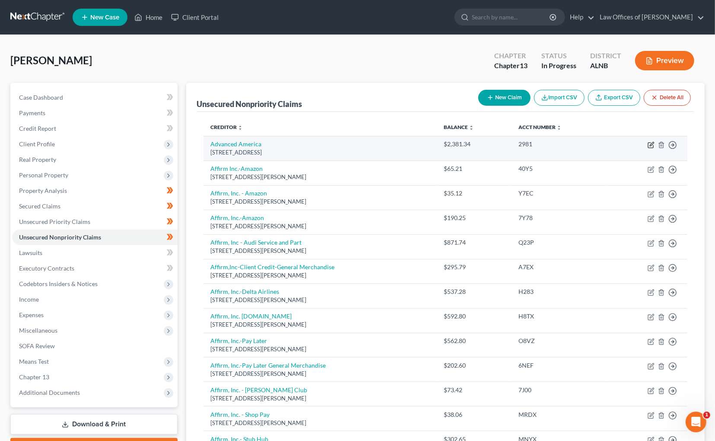
click at [653, 146] on icon "button" at bounding box center [650, 145] width 5 height 5
select select "0"
select select "10"
select select "0"
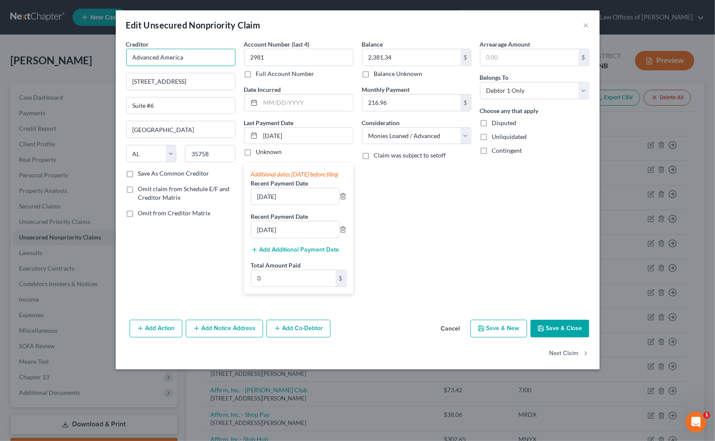
click at [154, 57] on input "Advanced America" at bounding box center [180, 57] width 109 height 17
type input "Advance America"
click at [571, 330] on button "Save & Close" at bounding box center [559, 329] width 59 height 18
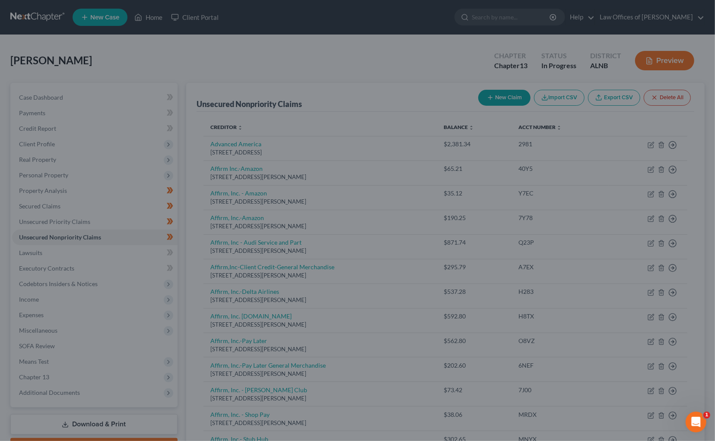
type input "0"
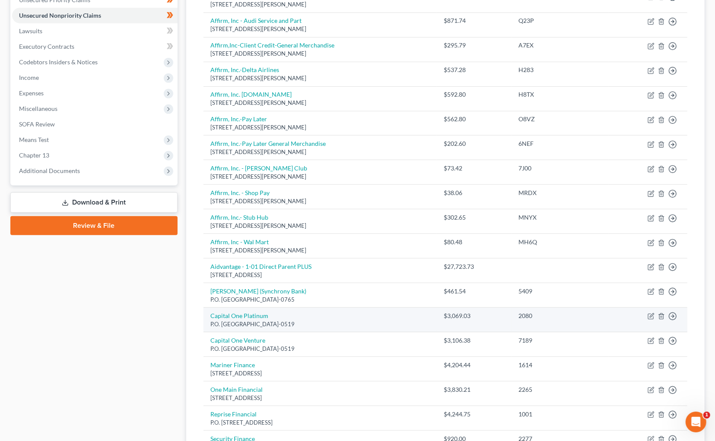
scroll to position [221, 0]
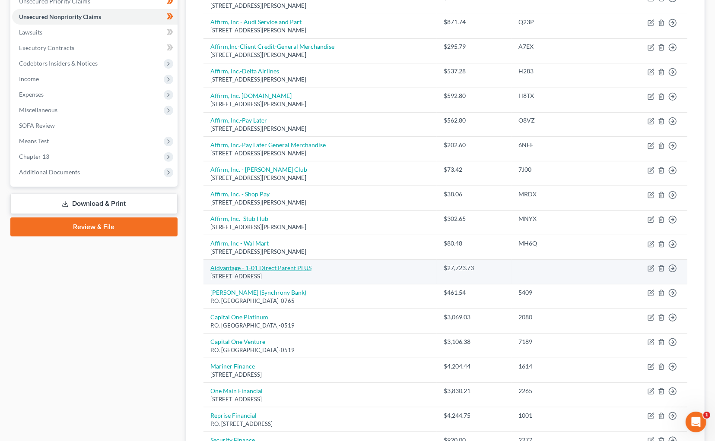
click at [265, 264] on link "Aidvantage - 1-01 Direct Parent PLUS" at bounding box center [260, 267] width 101 height 7
select select "45"
select select "2"
select select "0"
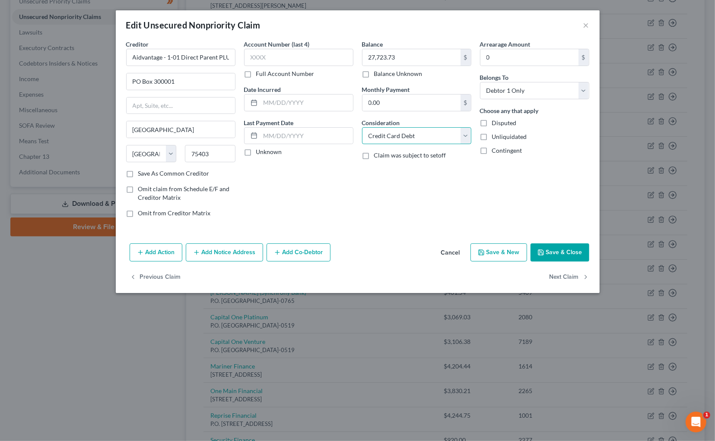
select select "17"
click at [565, 252] on button "Save & Close" at bounding box center [559, 253] width 59 height 18
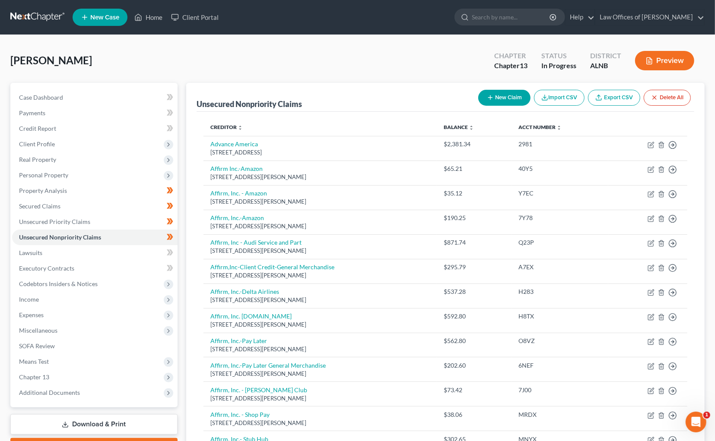
scroll to position [0, 0]
click at [506, 101] on button "New Claim" at bounding box center [504, 98] width 52 height 16
select select "0"
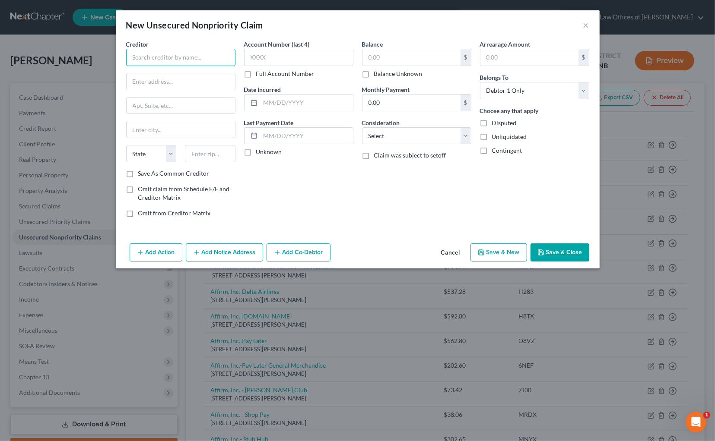
click at [183, 60] on input "text" at bounding box center [180, 57] width 109 height 17
type input "Cashapp c/o Block - Sutton Bank"
paste input "Block Inc, c/o Sutton Bank. 1 S. Main St. Attica, OH 44807,"
click at [216, 81] on input "Block Inc, c/o Sutton Bank. 1 S. Main St. Attica, OH 44807," at bounding box center [181, 81] width 108 height 16
drag, startPoint x: 157, startPoint y: 79, endPoint x: 102, endPoint y: 83, distance: 55.0
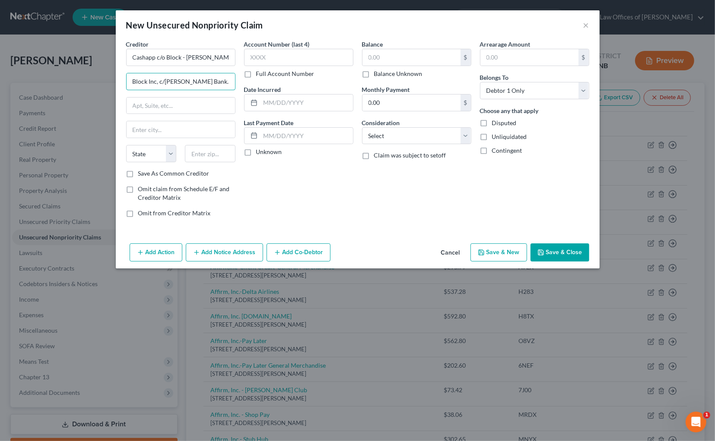
click at [102, 83] on div "New Unsecured Nonpriority Claim × Creditor * Cashapp c/o Block - Sutton Bank Bl…" at bounding box center [357, 220] width 715 height 441
type input "1 S. Main St. Attica, OH 44807,"
type input "44807"
type input "Attica"
select select "36"
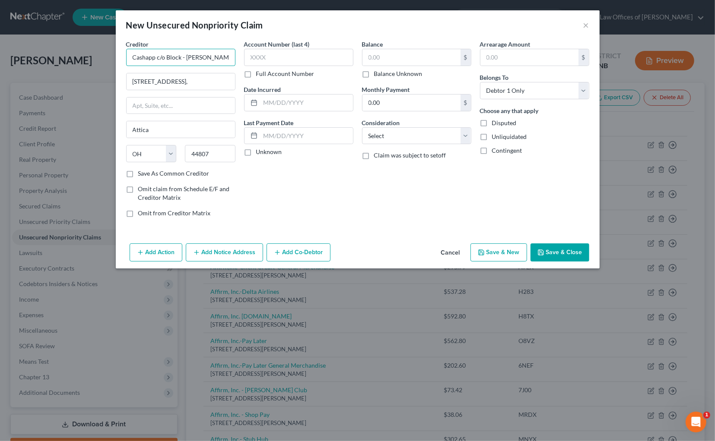
click at [179, 58] on input "Cashapp c/o Block - Sutton Bank" at bounding box center [180, 57] width 109 height 17
type input "Cashapp c/o Block Inc. - Sutton Bank"
drag, startPoint x: 221, startPoint y: 82, endPoint x: 163, endPoint y: 81, distance: 57.9
click at [166, 81] on input "1 S. Main St. Attica, OH 44807," at bounding box center [181, 81] width 108 height 16
type input "1 S. Main St."
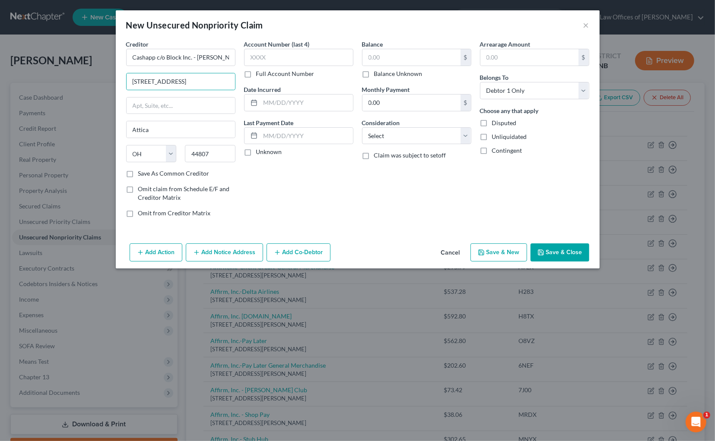
click at [558, 254] on button "Save & Close" at bounding box center [559, 253] width 59 height 18
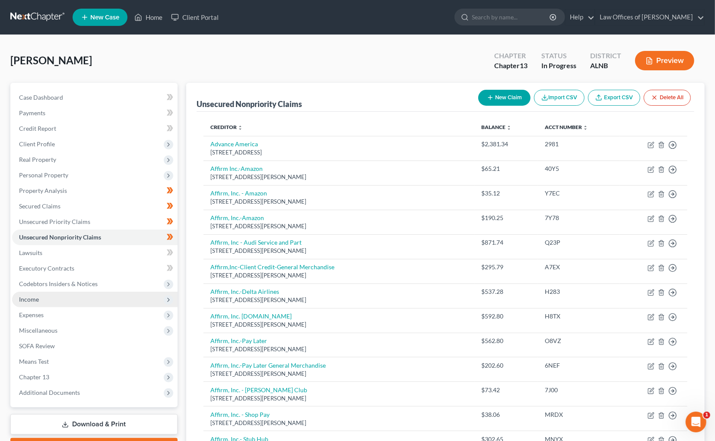
click at [35, 296] on span "Income" at bounding box center [29, 299] width 20 height 7
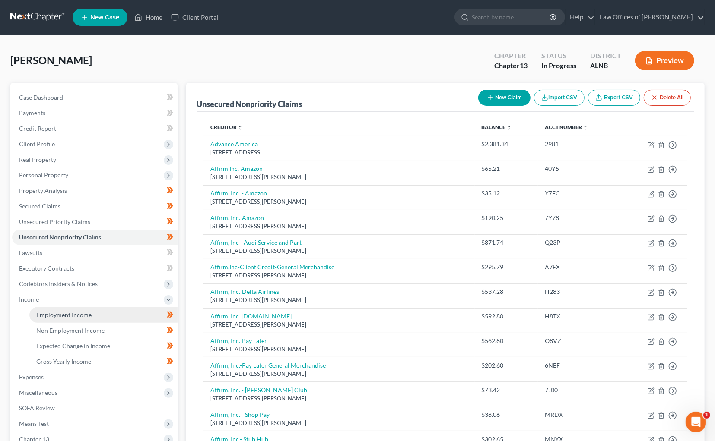
click at [100, 308] on link "Employment Income" at bounding box center [103, 316] width 148 height 16
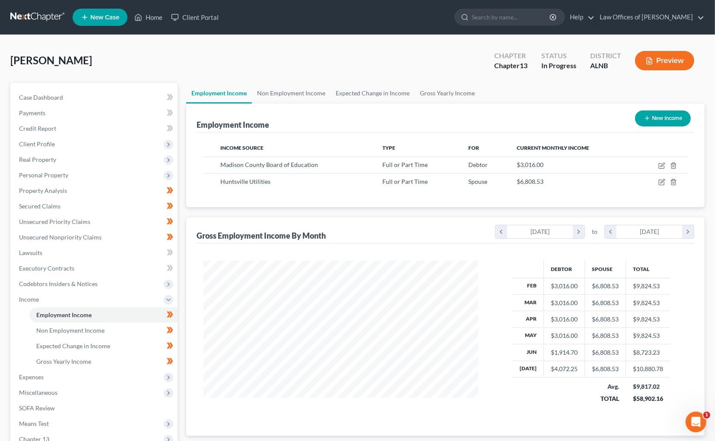
scroll to position [151, 292]
click at [359, 165] on div "Madison County Board of Education" at bounding box center [294, 165] width 148 height 9
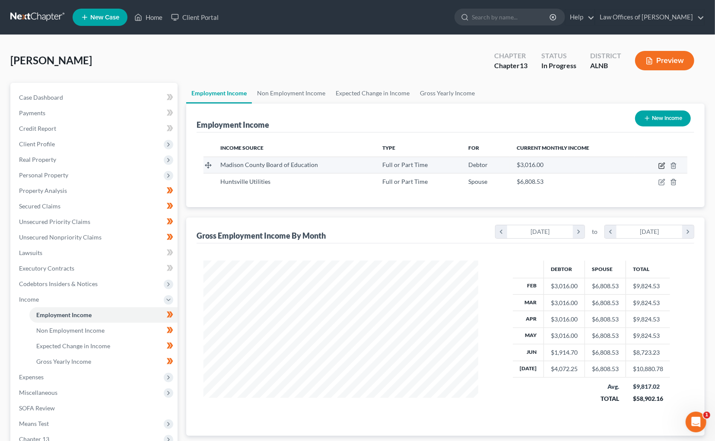
click at [660, 164] on icon "button" at bounding box center [661, 165] width 7 height 7
select select "0"
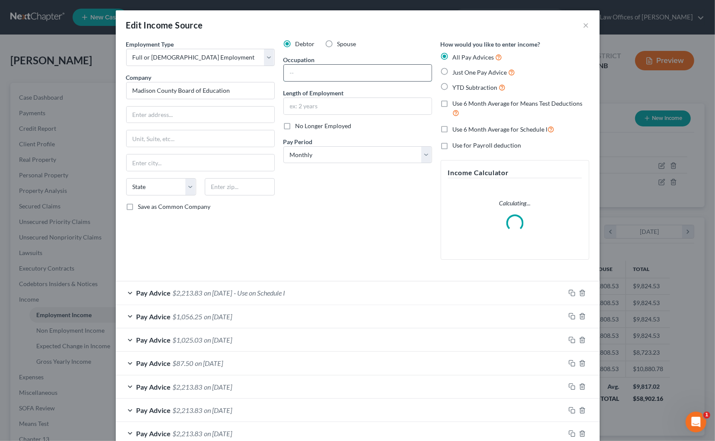
click at [327, 74] on input "text" at bounding box center [358, 73] width 148 height 16
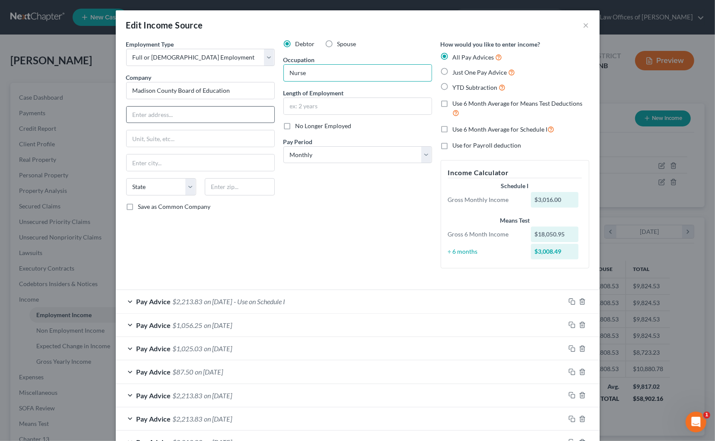
type input "Nurse"
paste input "1275 Jordan Road, Huntsville, AL 35811"
type input "1275 Jordan Road, Huntsville, AL 35811"
type input "35811"
type input "[GEOGRAPHIC_DATA]"
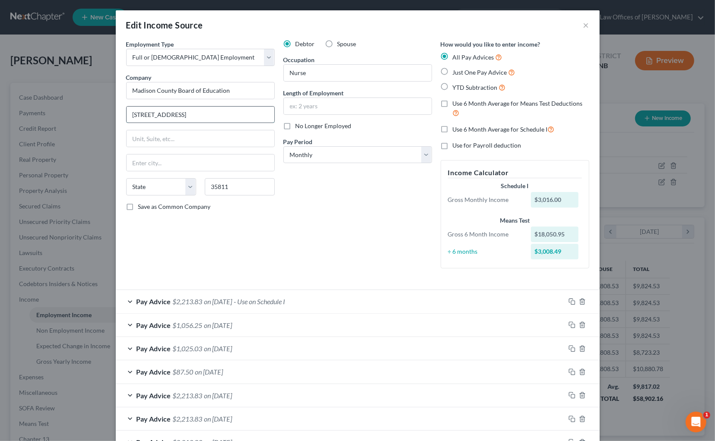
select select "0"
drag, startPoint x: 259, startPoint y: 113, endPoint x: 181, endPoint y: 114, distance: 78.2
click at [181, 114] on input "1275 Jordan Road, Huntsville, AL 35811" at bounding box center [201, 115] width 148 height 16
click at [135, 114] on input "1275 Jordan Road" at bounding box center [201, 115] width 148 height 16
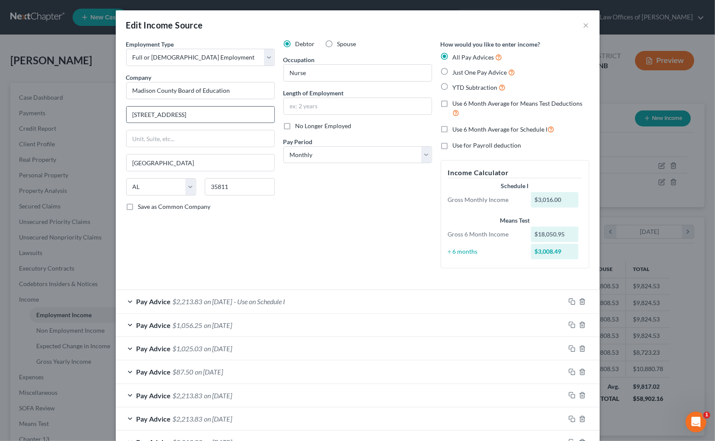
click at [135, 114] on input "1275 Jordan Road" at bounding box center [201, 115] width 148 height 16
paste input "211 Celtic Dr, Madison, AL 35758"
type input "211 Celtic Dr, Madison, AL 35758"
click at [164, 87] on input "Madison County Board of Education" at bounding box center [200, 90] width 149 height 17
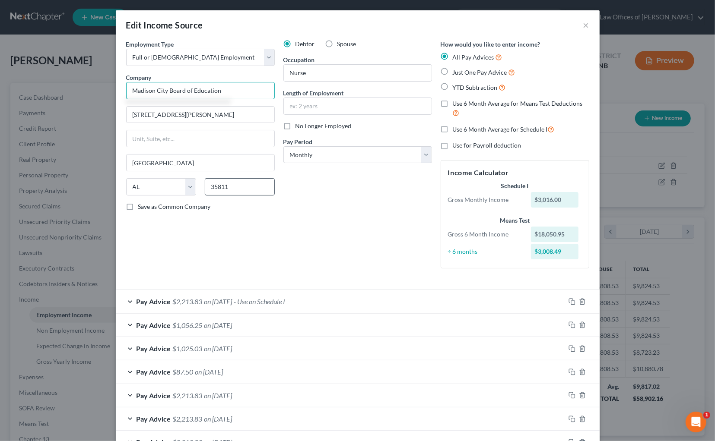
type input "Madison City Board of Education"
click at [227, 186] on input "35811" at bounding box center [240, 186] width 70 height 17
type input "35758"
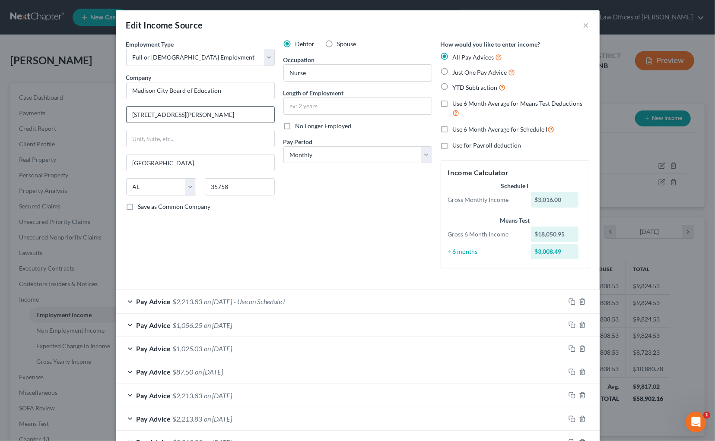
type input "Madison"
click at [163, 113] on input "211 Celtic Dr, Madison, AL 35758" at bounding box center [201, 115] width 148 height 16
click at [166, 113] on input "211 Celtic Dr, Madison, AL 35758" at bounding box center [201, 115] width 148 height 16
drag, startPoint x: 166, startPoint y: 113, endPoint x: 252, endPoint y: 119, distance: 85.7
click at [252, 119] on input "211 Celtic Dr, Madison, AL 35758" at bounding box center [201, 115] width 148 height 16
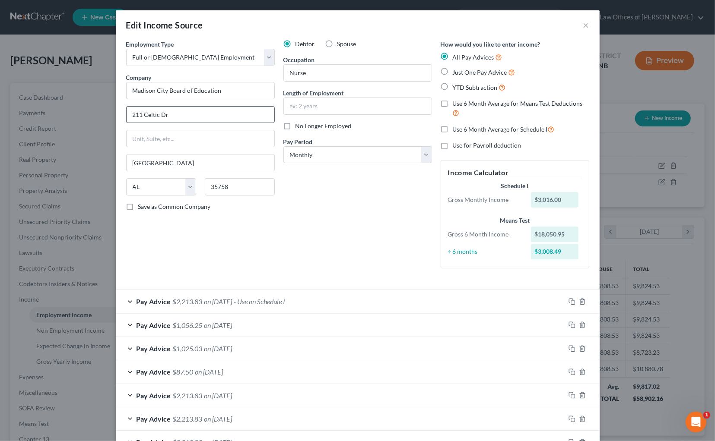
type input "211 Celtic Dr"
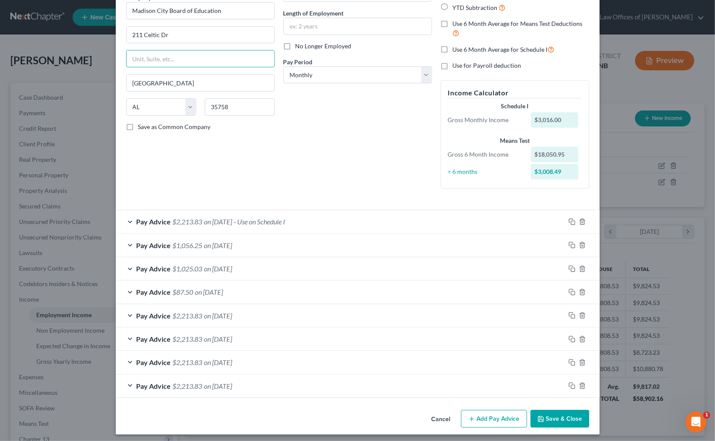
scroll to position [79, 0]
click at [341, 22] on input "text" at bounding box center [358, 27] width 148 height 16
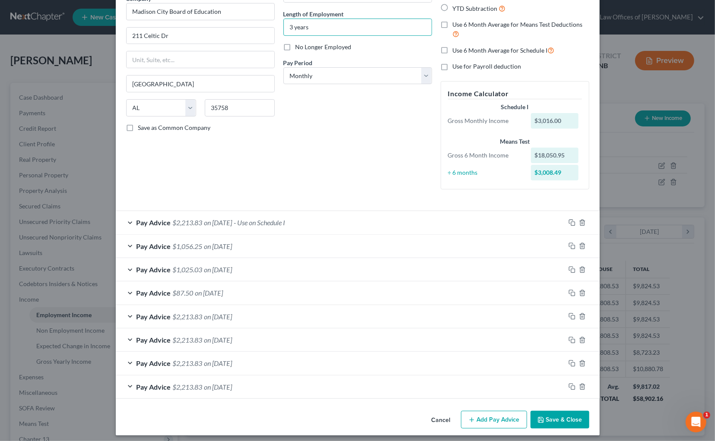
type input "3 years"
click at [568, 423] on button "Save & Close" at bounding box center [559, 420] width 59 height 18
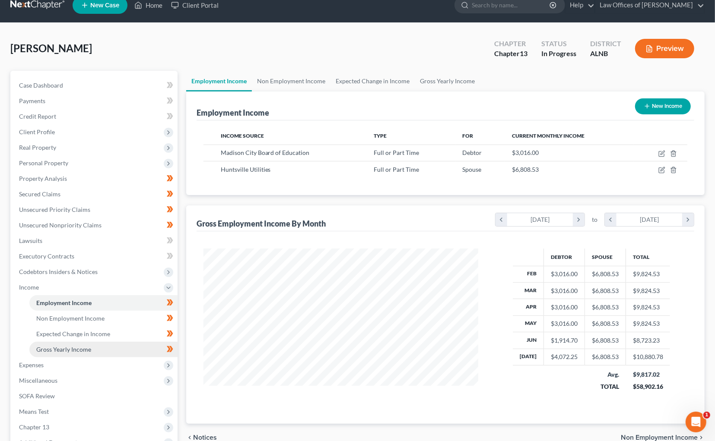
click at [91, 358] on span "Expenses" at bounding box center [94, 366] width 165 height 16
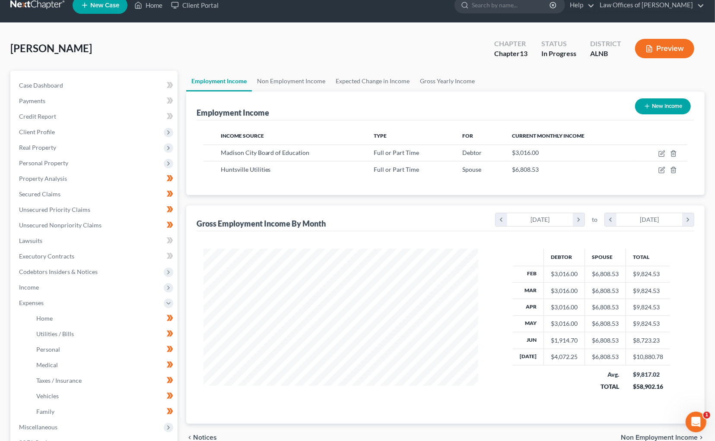
scroll to position [19, 0]
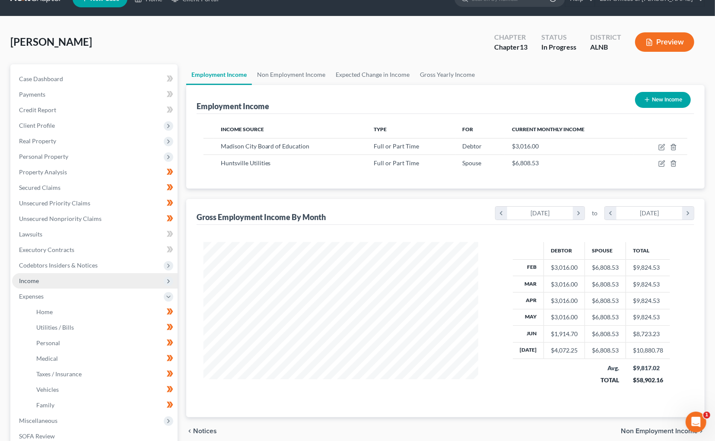
click at [96, 275] on span "Income" at bounding box center [94, 281] width 165 height 16
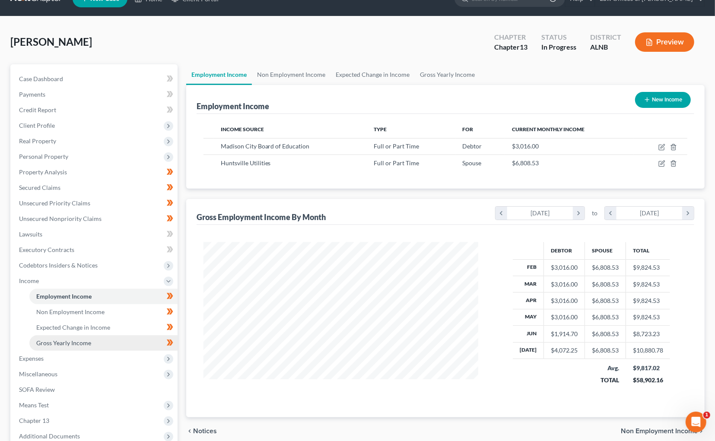
click at [80, 340] on span "Gross Yearly Income" at bounding box center [63, 343] width 55 height 7
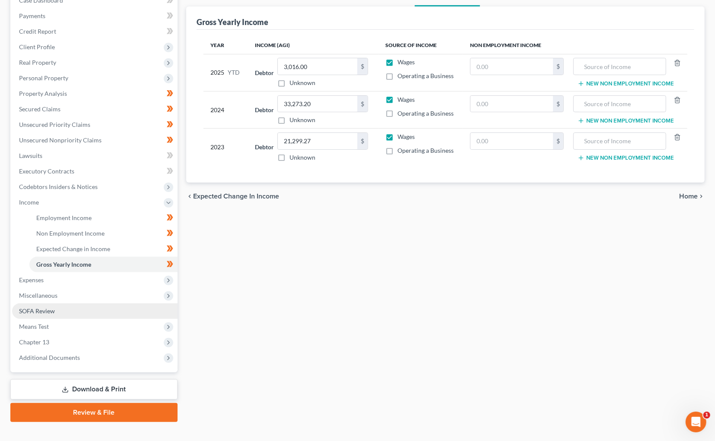
scroll to position [97, 0]
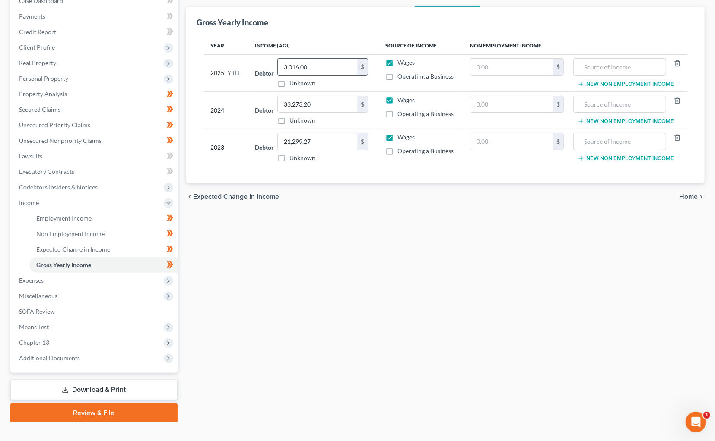
click at [317, 64] on input "3,016.00" at bounding box center [317, 67] width 79 height 16
type input "19,120"
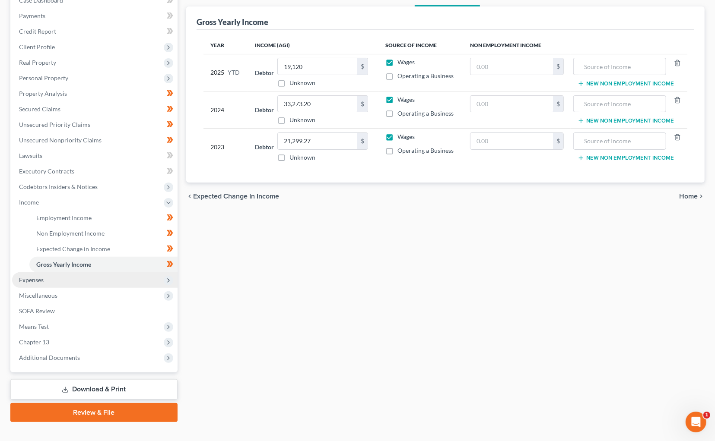
click at [102, 273] on span "Expenses" at bounding box center [94, 281] width 165 height 16
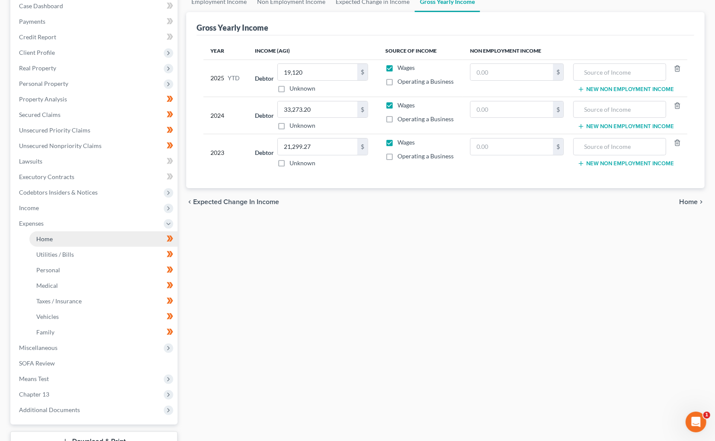
scroll to position [93, 0]
click at [120, 230] on link "Home" at bounding box center [103, 238] width 148 height 16
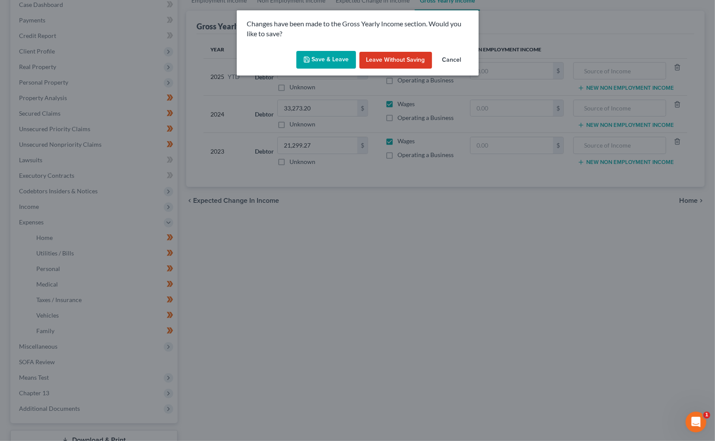
click at [302, 116] on div "Changes have been made to the Gross Yearly Income section. Would you like to sa…" at bounding box center [357, 220] width 715 height 441
click at [324, 51] on button "Save & Leave" at bounding box center [326, 60] width 60 height 18
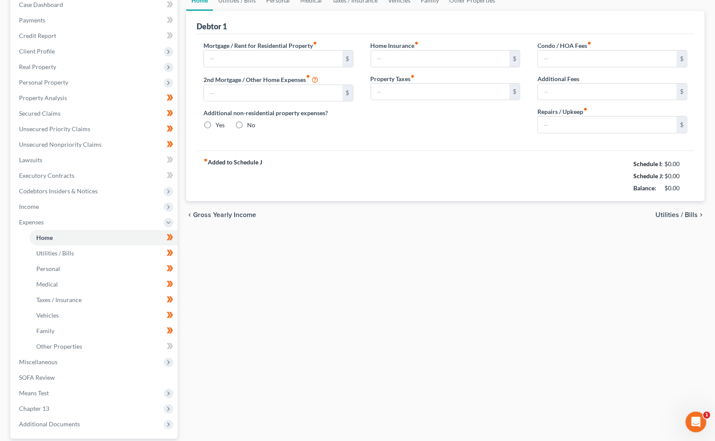
type input "2,340.00"
type input "0.00"
radio input "true"
type input "33.45"
type input "0.00"
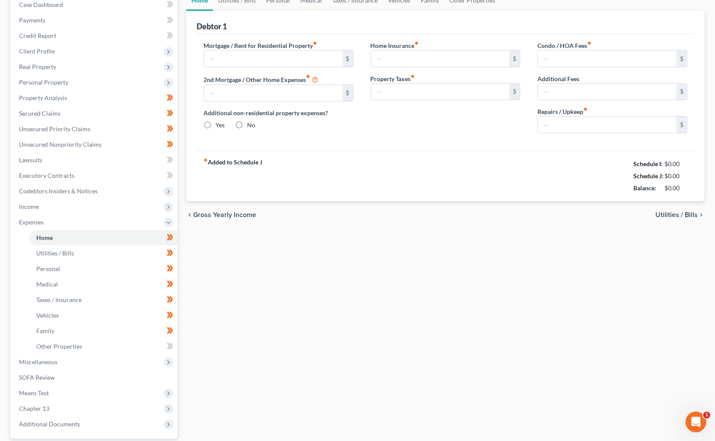
type input "0.00"
type input "150.00"
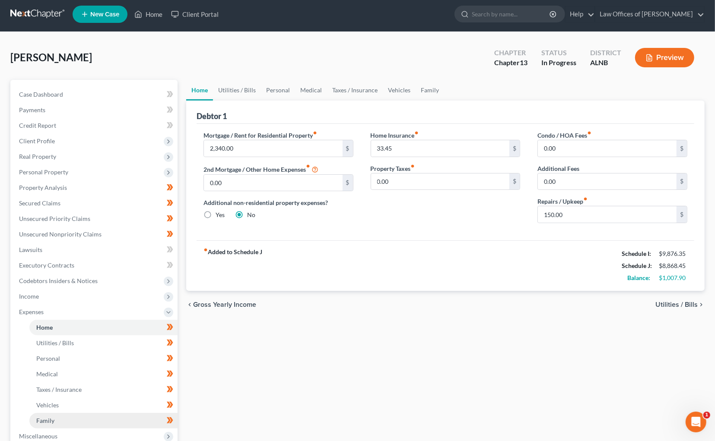
click at [93, 413] on link "Family" at bounding box center [103, 421] width 148 height 16
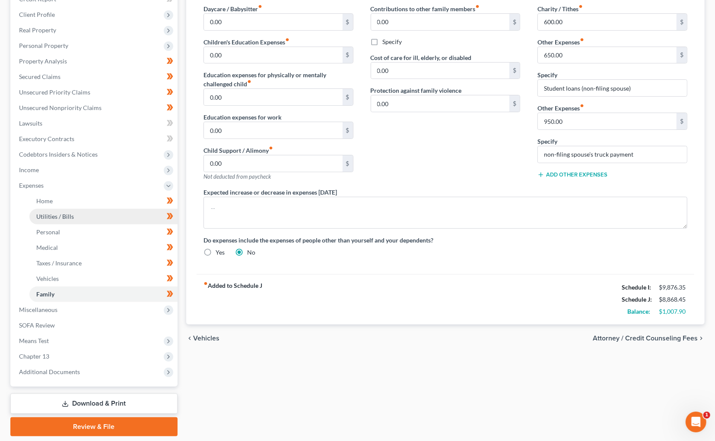
scroll to position [131, 0]
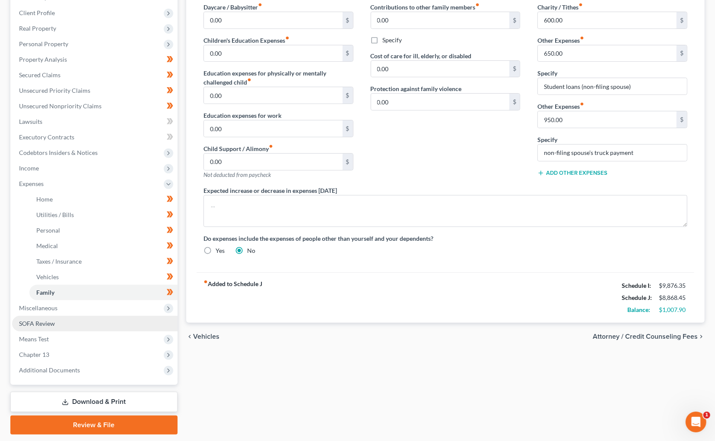
click at [64, 316] on link "SOFA Review" at bounding box center [94, 324] width 165 height 16
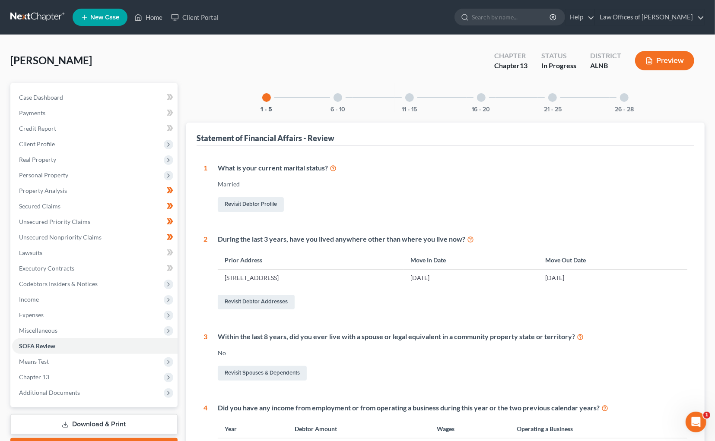
click at [625, 99] on div at bounding box center [624, 97] width 9 height 9
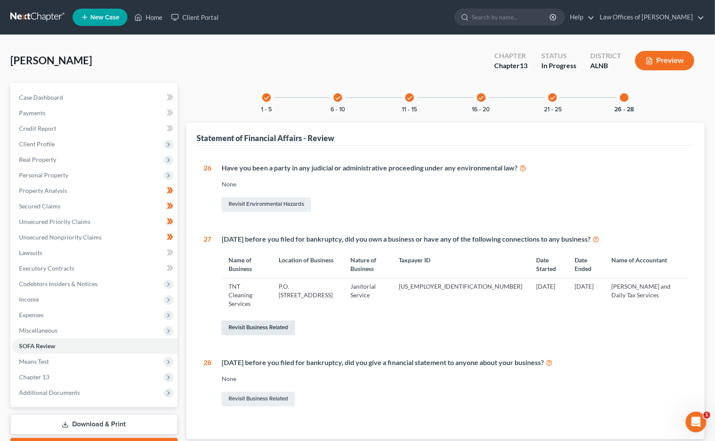
click at [243, 321] on link "Revisit Business Related" at bounding box center [258, 328] width 73 height 15
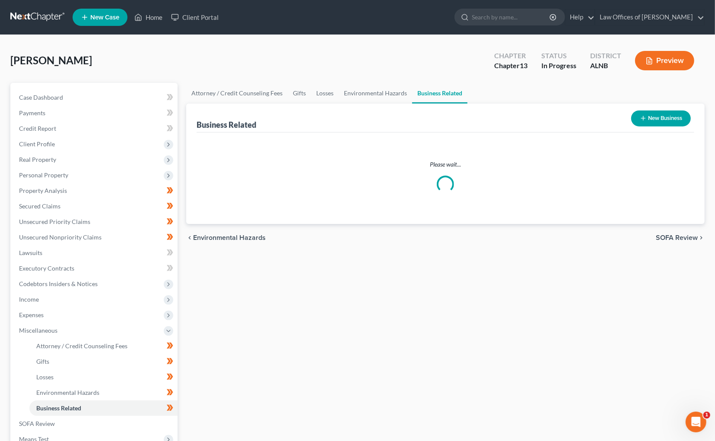
scroll to position [0, 0]
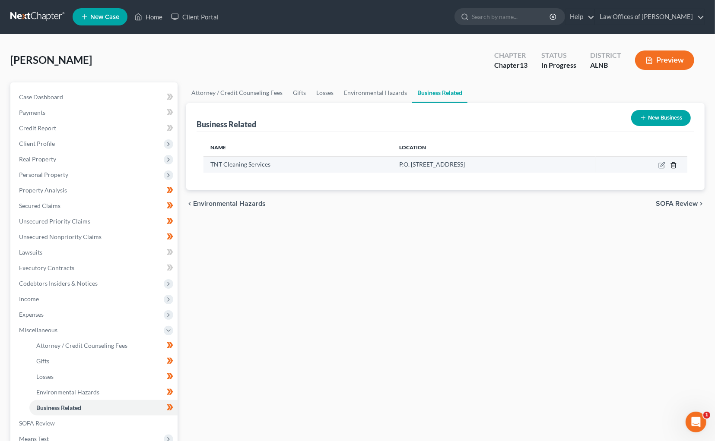
click at [671, 163] on icon "button" at bounding box center [673, 165] width 4 height 6
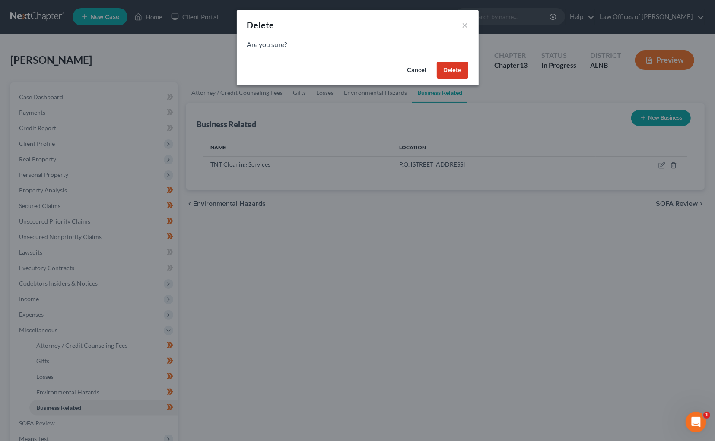
click at [452, 70] on button "Delete" at bounding box center [453, 70] width 32 height 17
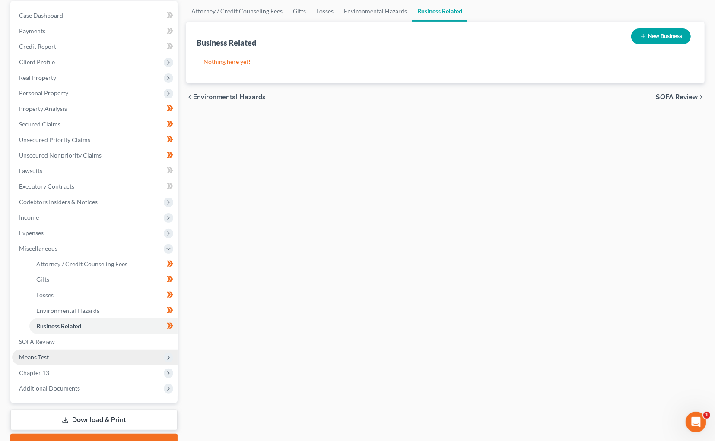
click at [90, 350] on span "Means Test" at bounding box center [94, 358] width 165 height 16
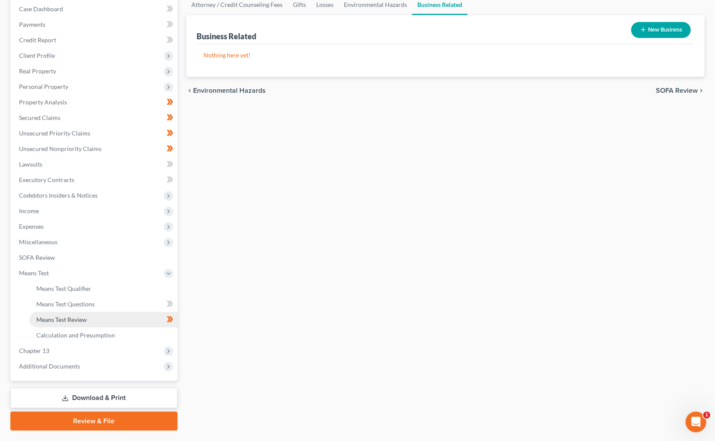
scroll to position [87, 0]
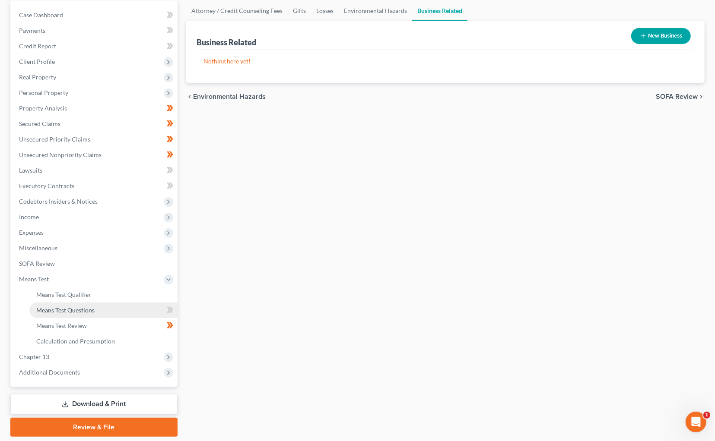
click at [94, 307] on span "Means Test Questions" at bounding box center [65, 310] width 58 height 7
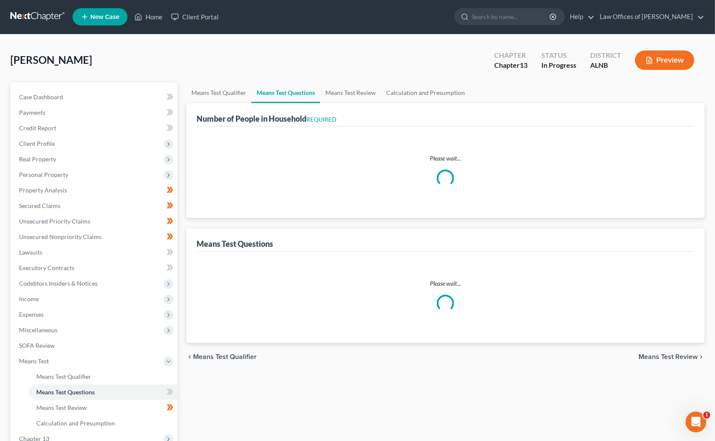
select select "1"
select select "60"
select select "1"
select select "2"
select select "0"
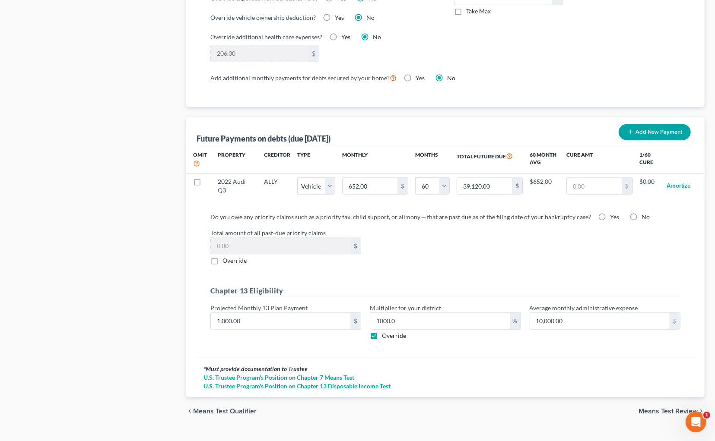
scroll to position [759, 0]
click at [412, 314] on input "1000.0" at bounding box center [439, 322] width 139 height 16
type input "1"
type input "10.00"
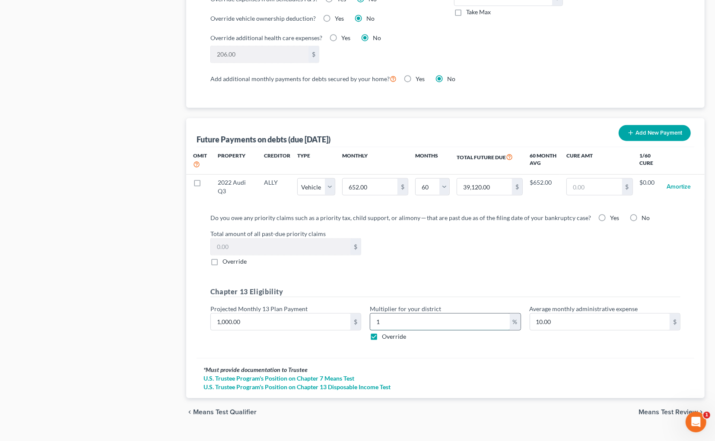
type input "10"
type input "100.00"
type input "10"
click at [453, 330] on div "Chapter 13 Eligibility Projected Monthly 13 Plan Payment 1,000.00 $ Multiplier …" at bounding box center [445, 317] width 479 height 61
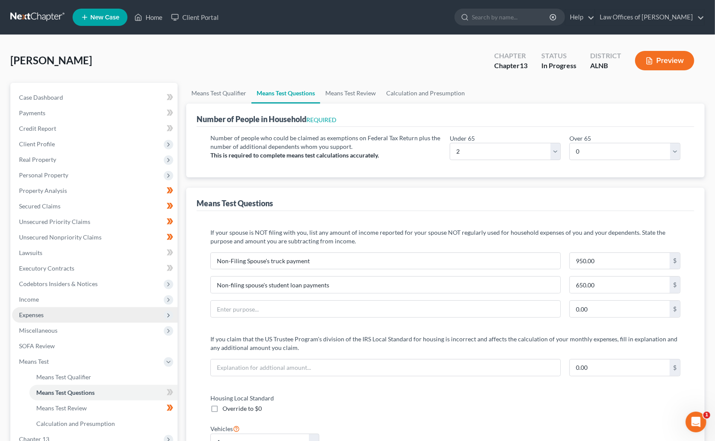
scroll to position [0, 0]
click at [53, 309] on span "Expenses" at bounding box center [94, 316] width 165 height 16
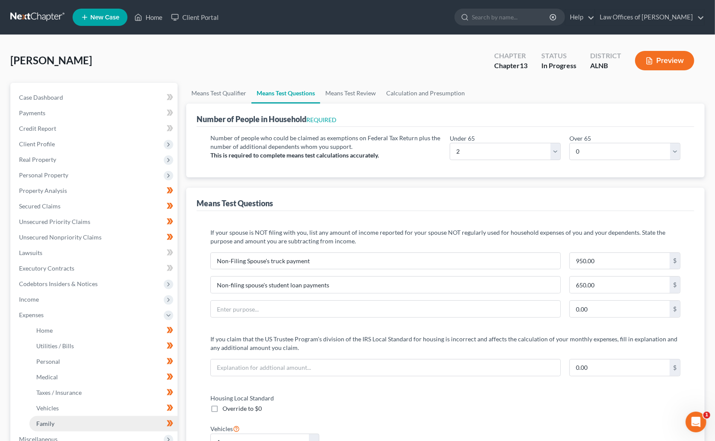
click at [52, 420] on span "Family" at bounding box center [45, 423] width 18 height 7
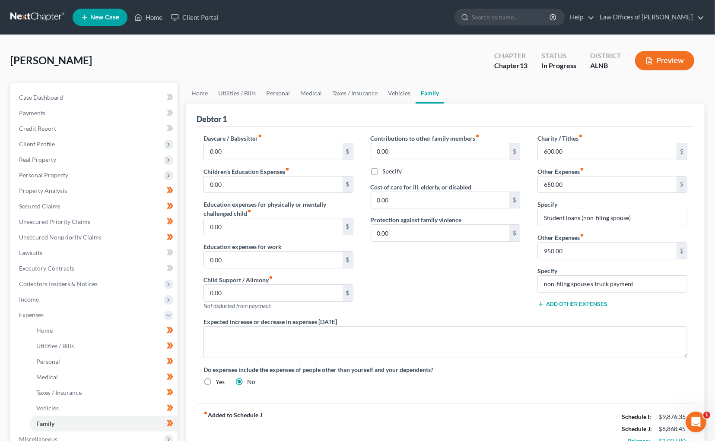
click at [585, 302] on button "Add Other Expenses" at bounding box center [572, 304] width 70 height 7
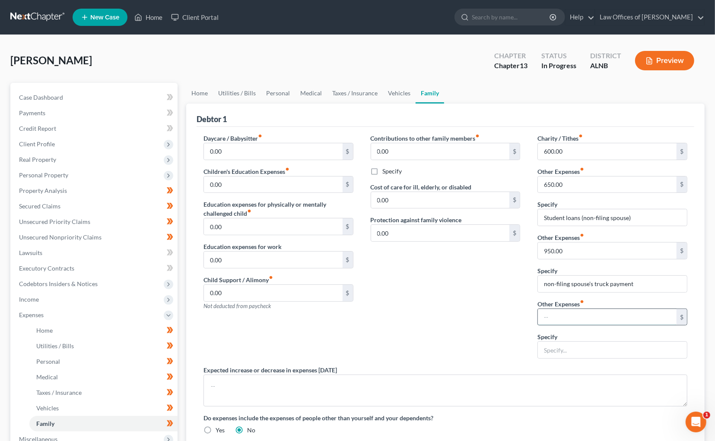
click at [572, 313] on input "text" at bounding box center [607, 317] width 139 height 16
type input "0"
type input "250"
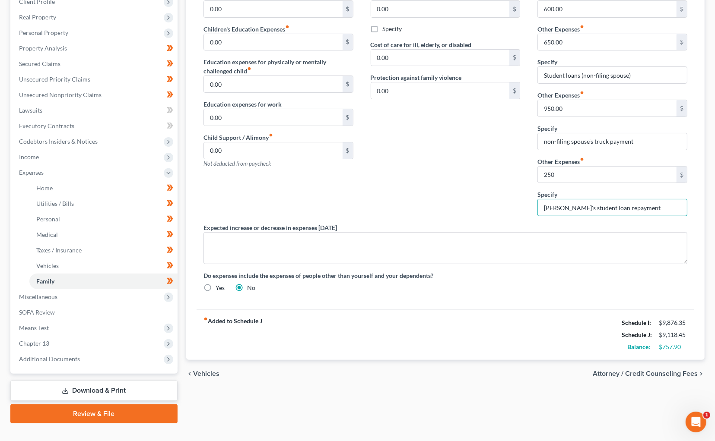
scroll to position [142, 0]
type input "Debtor's student loan repayment"
click at [46, 92] on span "Unsecured Nonpriority Claims" at bounding box center [60, 95] width 83 height 7
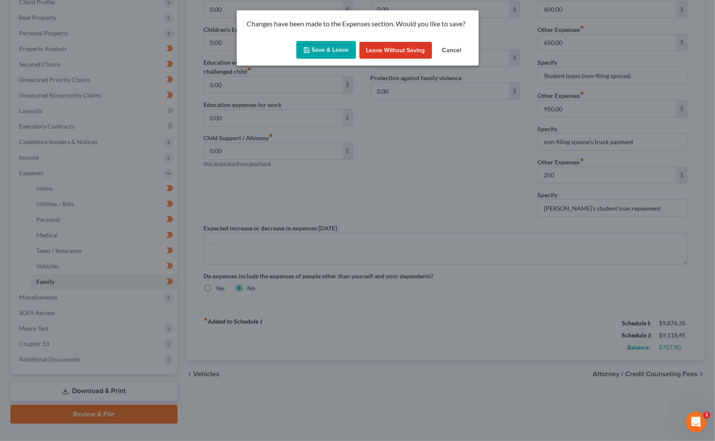
click at [331, 54] on button "Save & Leave" at bounding box center [326, 50] width 60 height 18
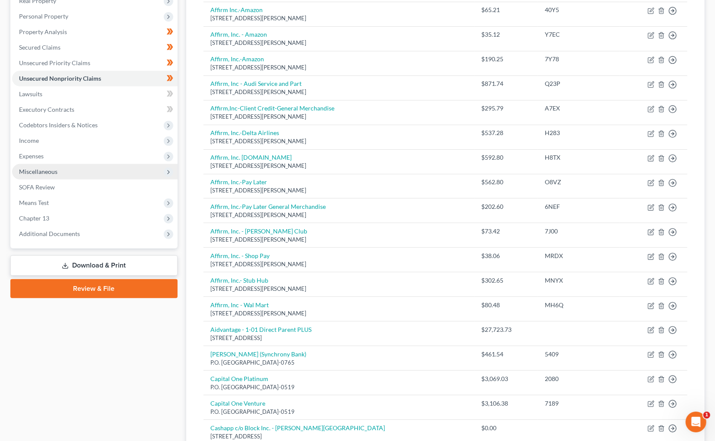
scroll to position [159, 0]
click at [61, 149] on span "Expenses" at bounding box center [94, 157] width 165 height 16
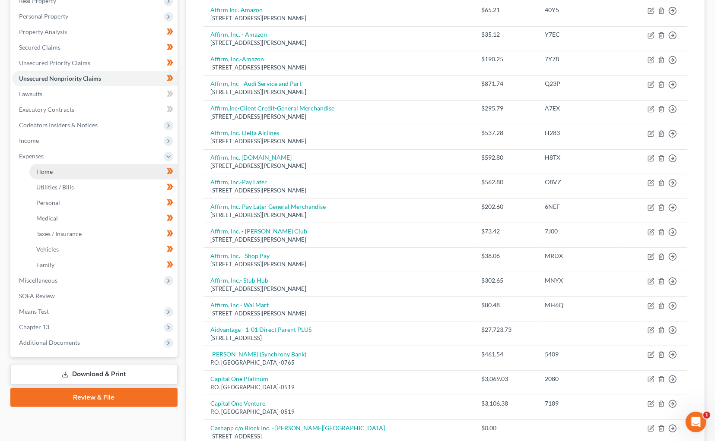
scroll to position [159, 0]
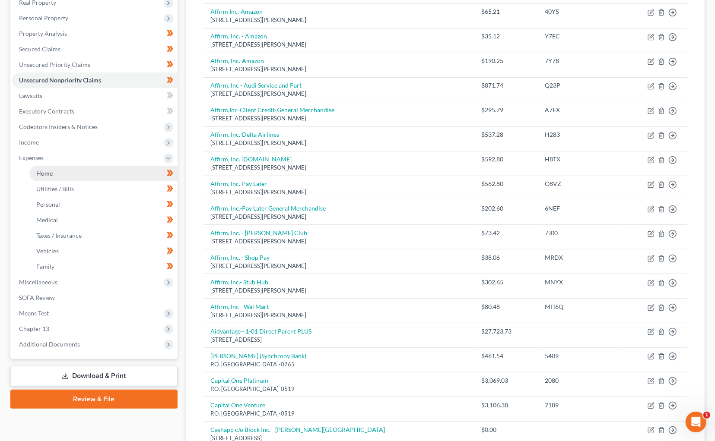
click at [76, 166] on link "Home" at bounding box center [103, 174] width 148 height 16
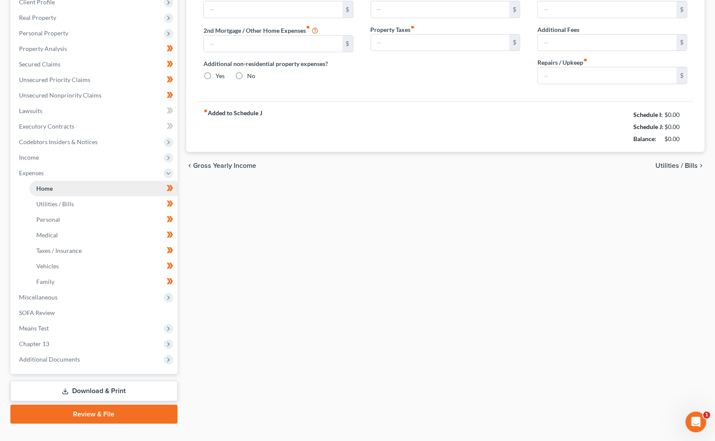
type input "2,340.00"
type input "0.00"
radio input "true"
type input "33.45"
type input "0.00"
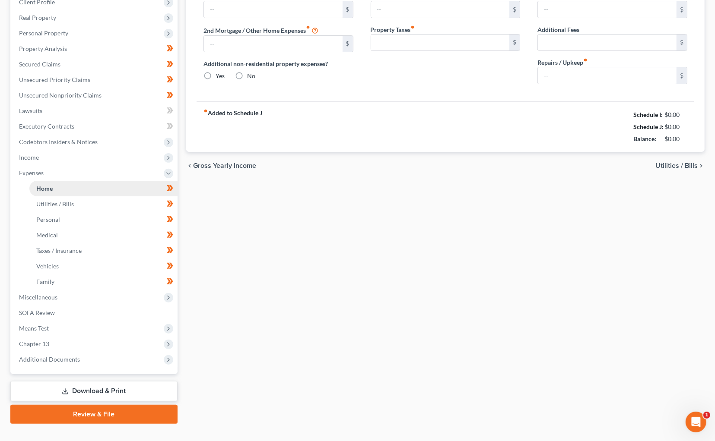
type input "0.00"
type input "150.00"
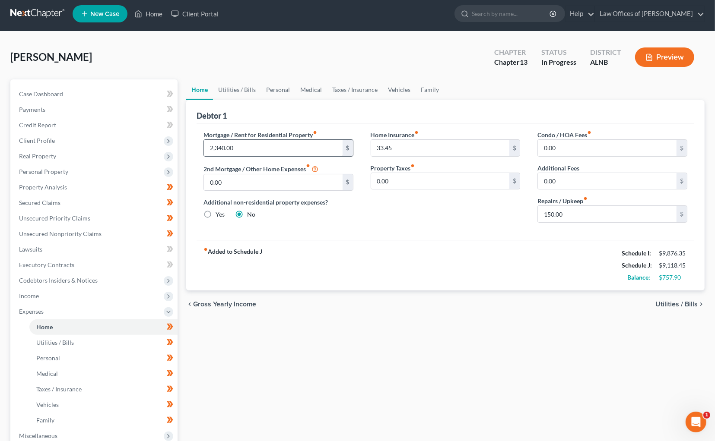
scroll to position [3, 0]
click at [234, 88] on link "Utilities / Bills" at bounding box center [237, 89] width 48 height 21
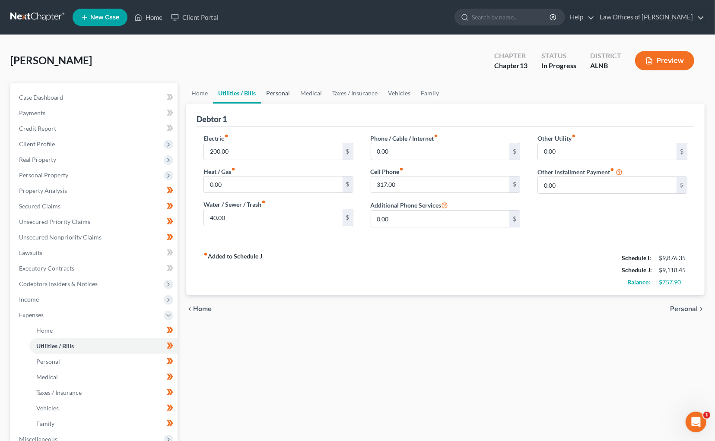
click at [263, 92] on link "Personal" at bounding box center [278, 93] width 34 height 21
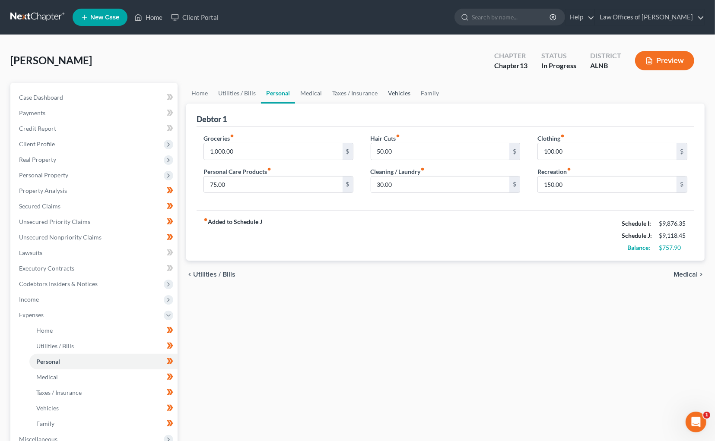
click at [386, 88] on link "Vehicles" at bounding box center [399, 93] width 33 height 21
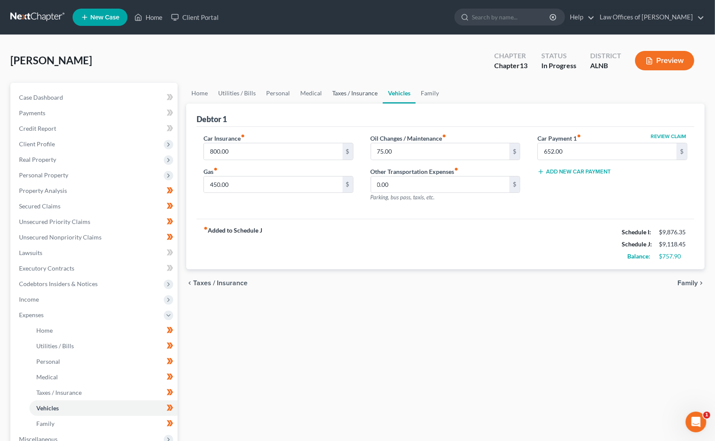
click at [368, 92] on link "Taxes / Insurance" at bounding box center [355, 93] width 56 height 21
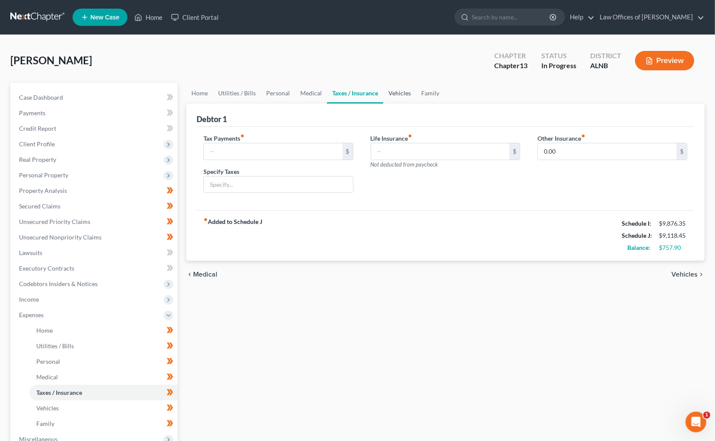
click at [399, 95] on link "Vehicles" at bounding box center [399, 93] width 33 height 21
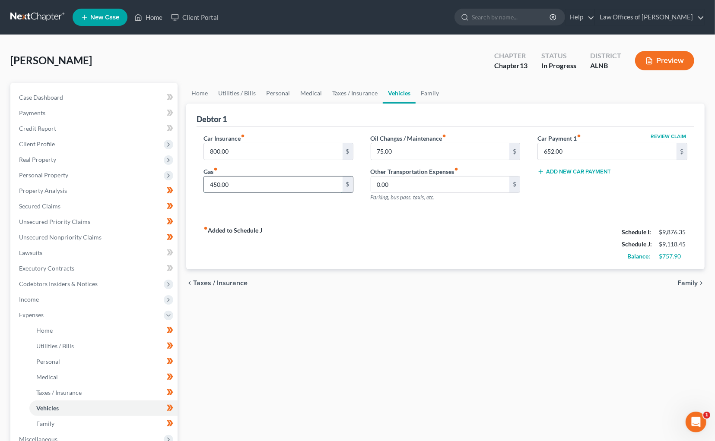
click at [286, 184] on input "450.00" at bounding box center [273, 185] width 139 height 16
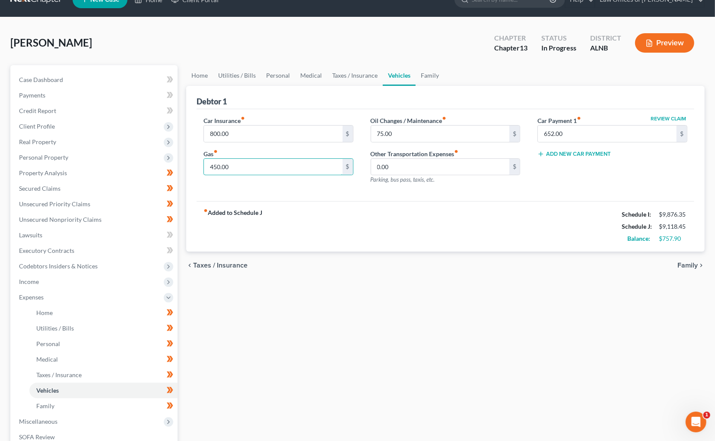
scroll to position [21, 0]
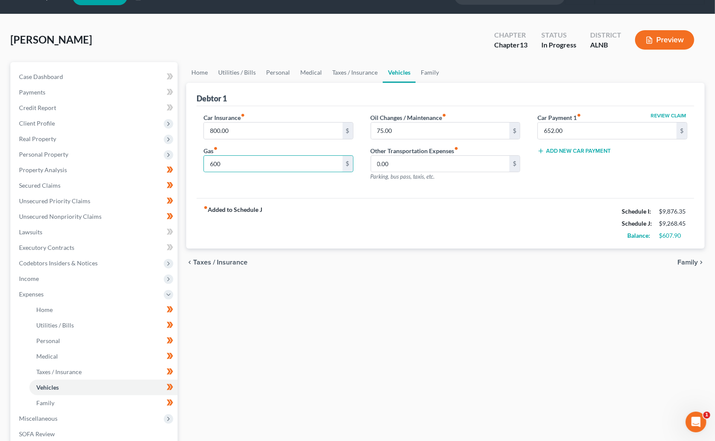
click at [280, 242] on div "fiber_manual_record Added to Schedule J Schedule I: $9,876.35 Schedule J: $9,26…" at bounding box center [446, 223] width 498 height 51
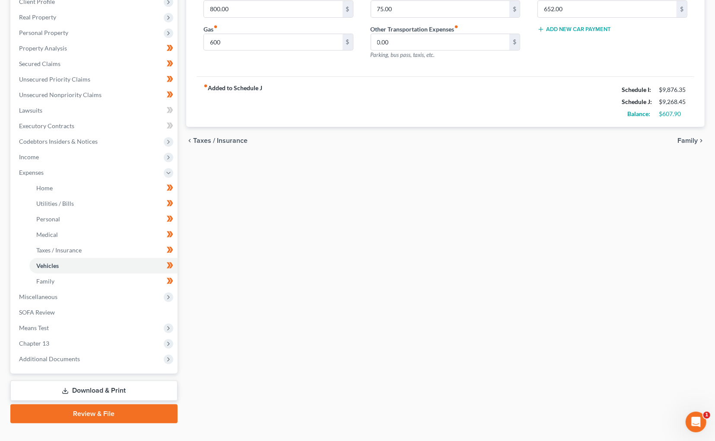
scroll to position [142, 0]
click at [65, 356] on span "Additional Documents" at bounding box center [49, 359] width 61 height 7
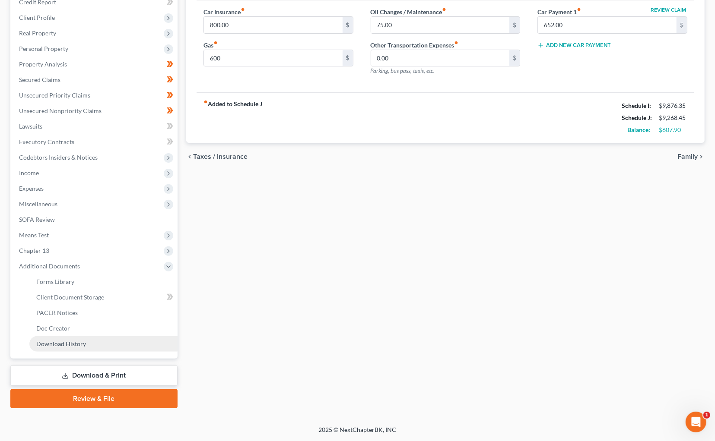
scroll to position [112, 0]
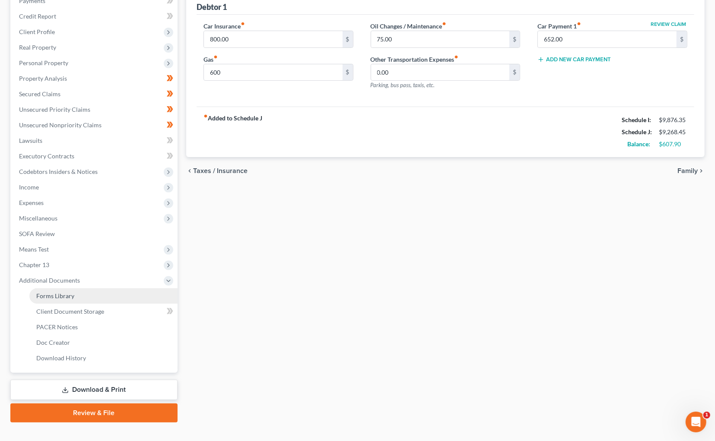
click at [73, 289] on link "Forms Library" at bounding box center [103, 297] width 148 height 16
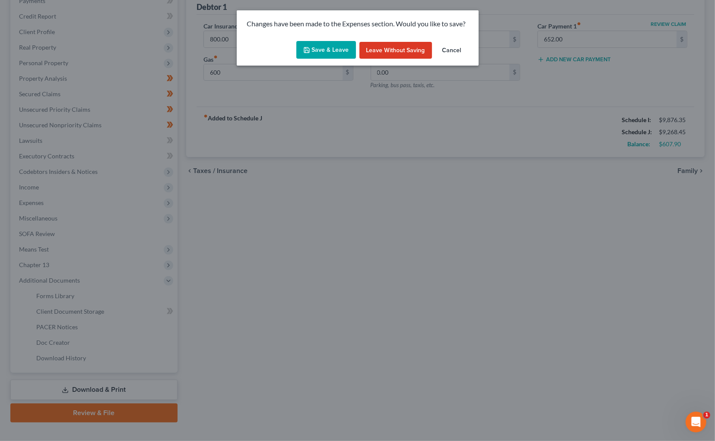
click at [349, 47] on button "Save & Leave" at bounding box center [326, 50] width 60 height 18
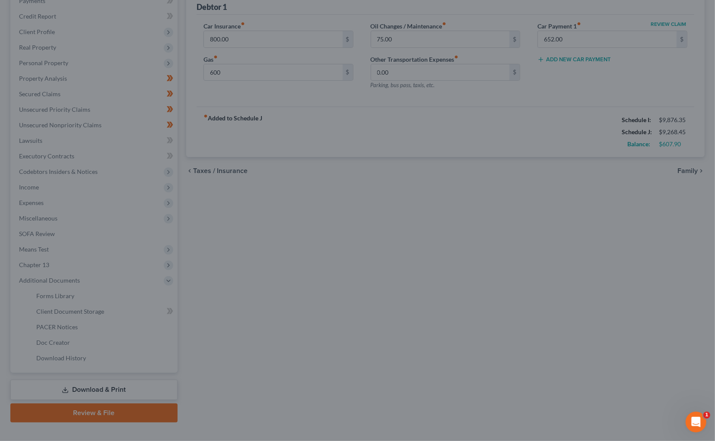
type input "600.00"
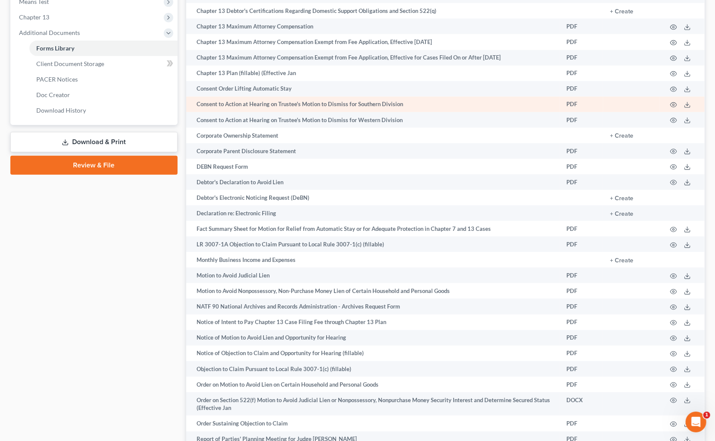
scroll to position [451, 0]
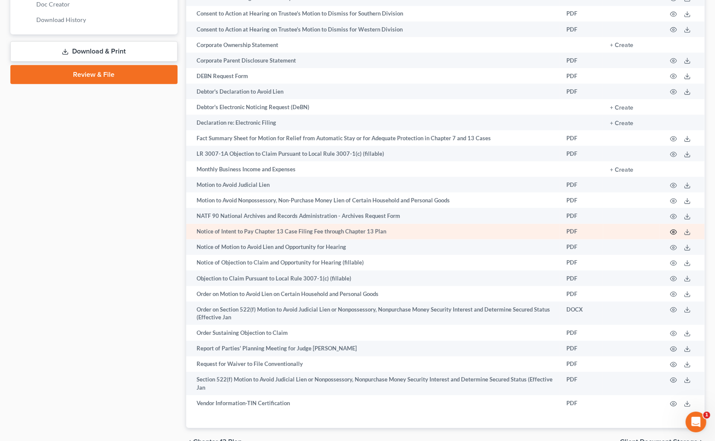
click at [676, 232] on icon "button" at bounding box center [673, 232] width 6 height 5
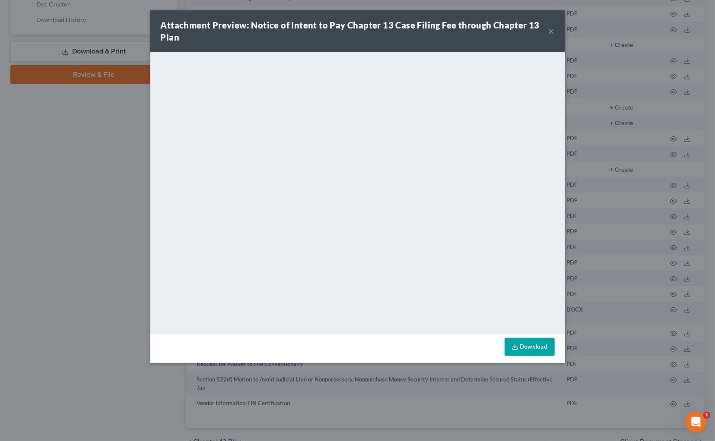
click at [555, 32] on div "Attachment Preview: Notice of Intent to Pay Chapter 13 Case Filing Fee through …" at bounding box center [357, 30] width 415 height 41
click at [555, 33] on div "Attachment Preview: Notice of Intent to Pay Chapter 13 Case Filing Fee through …" at bounding box center [357, 30] width 415 height 41
click at [554, 32] on button "×" at bounding box center [552, 31] width 6 height 10
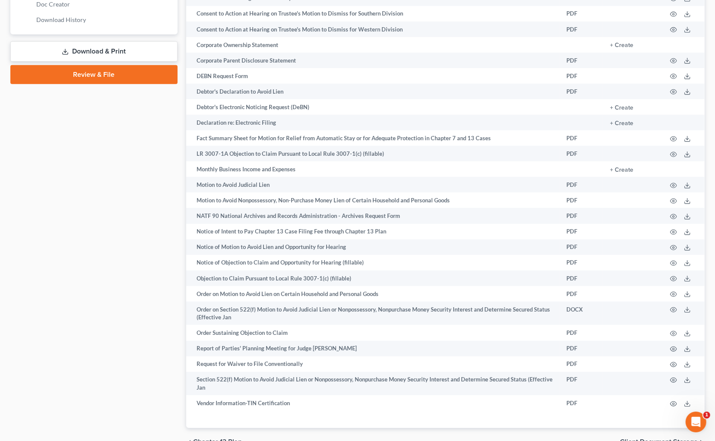
click at [107, 65] on link "Review & File" at bounding box center [93, 74] width 167 height 19
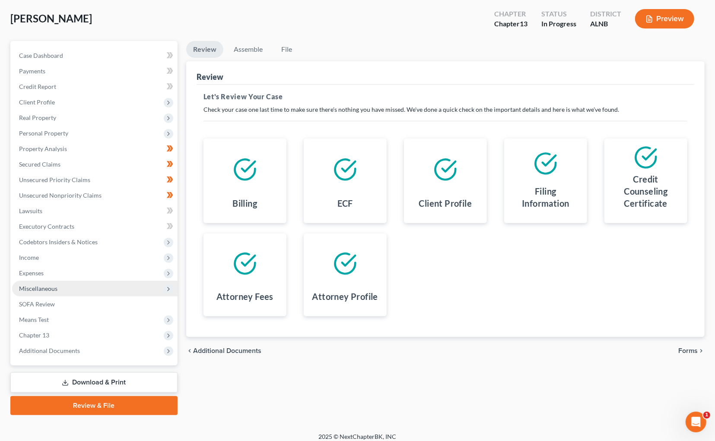
scroll to position [37, 0]
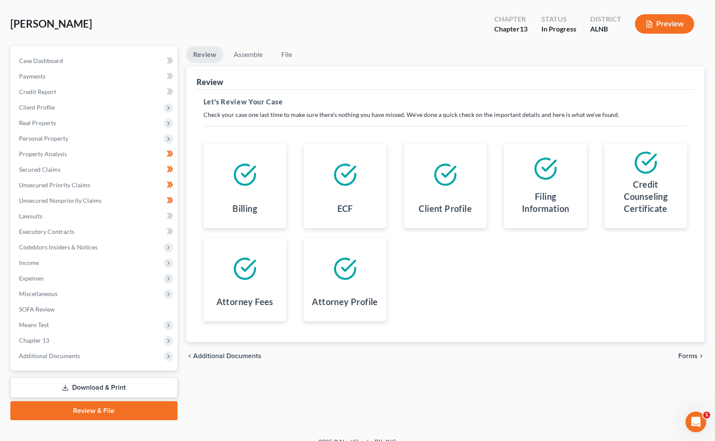
click at [106, 402] on link "Review & File" at bounding box center [93, 411] width 167 height 19
click at [114, 406] on link "Review & File" at bounding box center [93, 411] width 167 height 19
click at [71, 255] on span "Income" at bounding box center [94, 263] width 165 height 16
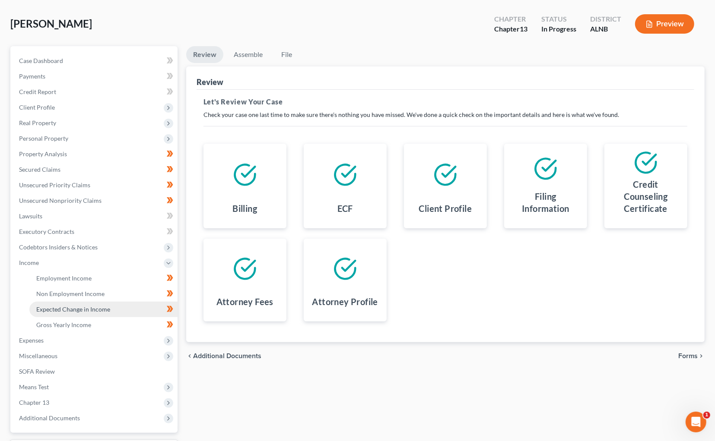
click at [75, 302] on link "Expected Change in Income" at bounding box center [103, 310] width 148 height 16
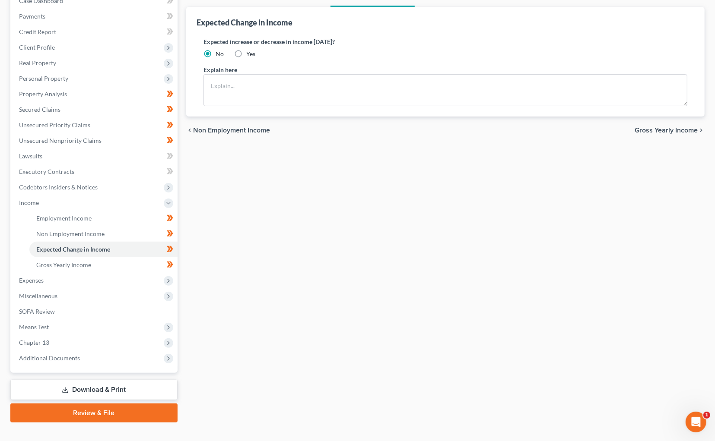
click at [89, 404] on link "Review & File" at bounding box center [93, 413] width 167 height 19
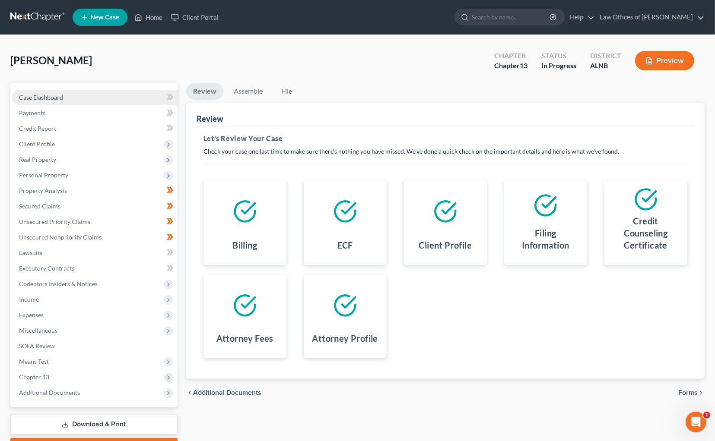
click at [39, 100] on span "Case Dashboard" at bounding box center [41, 97] width 44 height 7
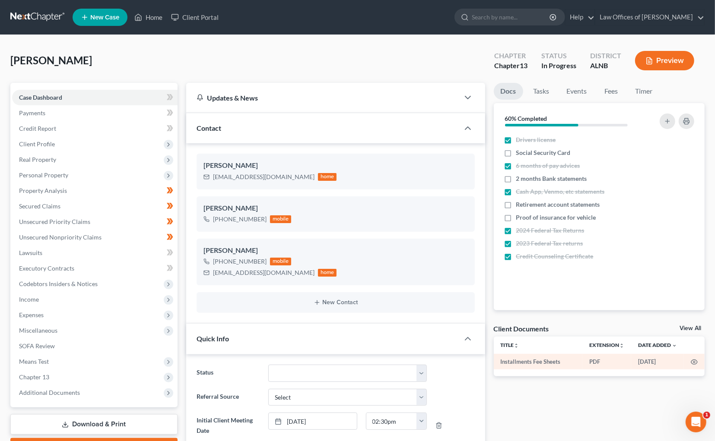
scroll to position [145, 0]
click at [693, 327] on link "View All" at bounding box center [690, 329] width 22 height 6
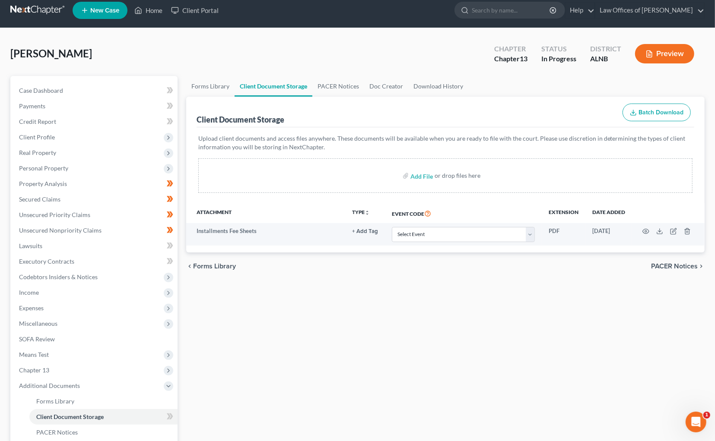
scroll to position [7, 0]
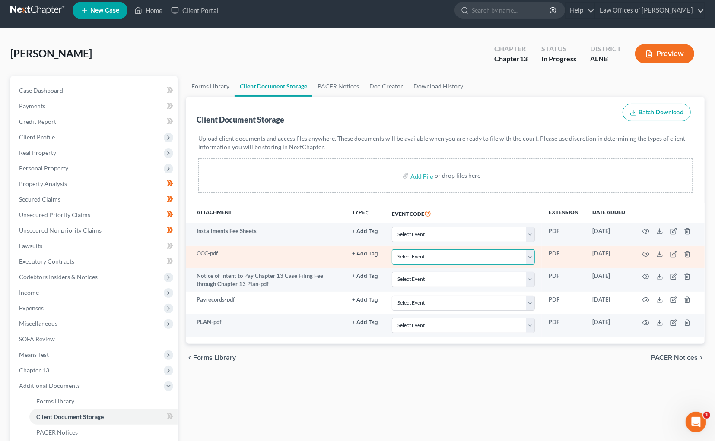
select select "5"
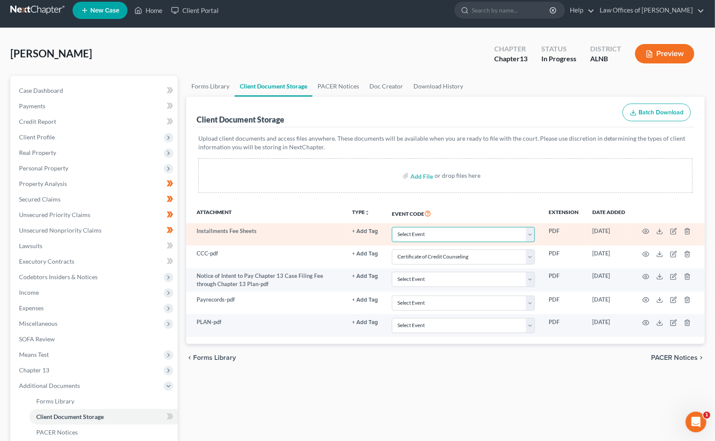
select select "23"
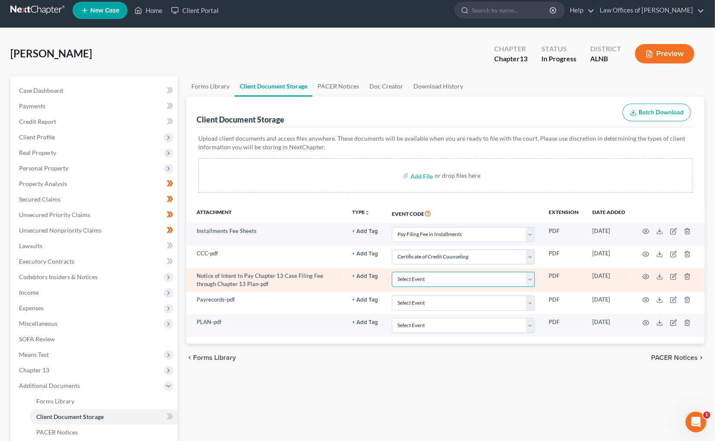
select select "22"
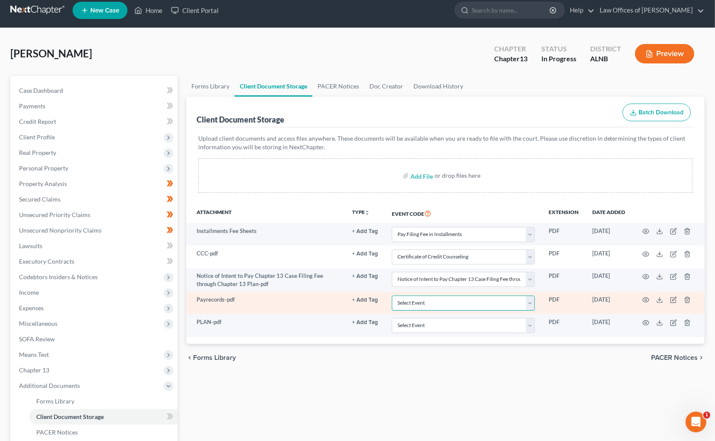
select select "19"
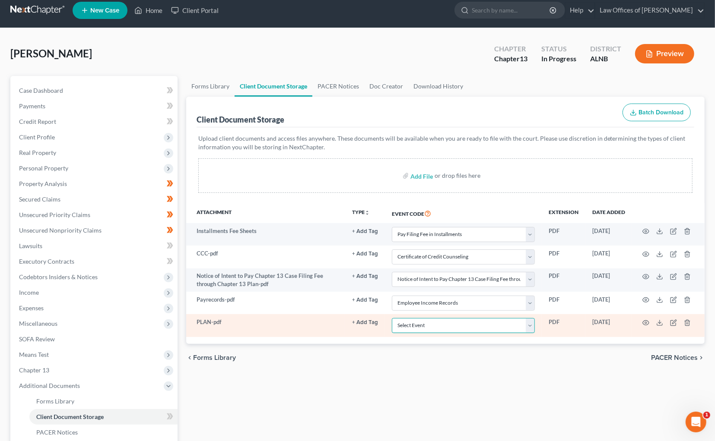
select select "10"
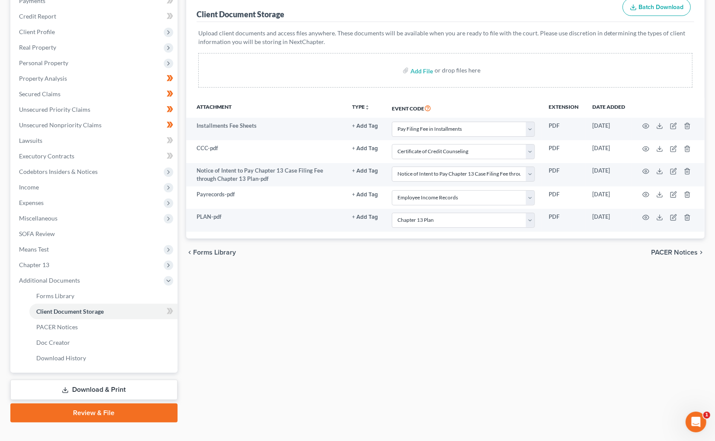
click at [127, 404] on link "Review & File" at bounding box center [93, 413] width 167 height 19
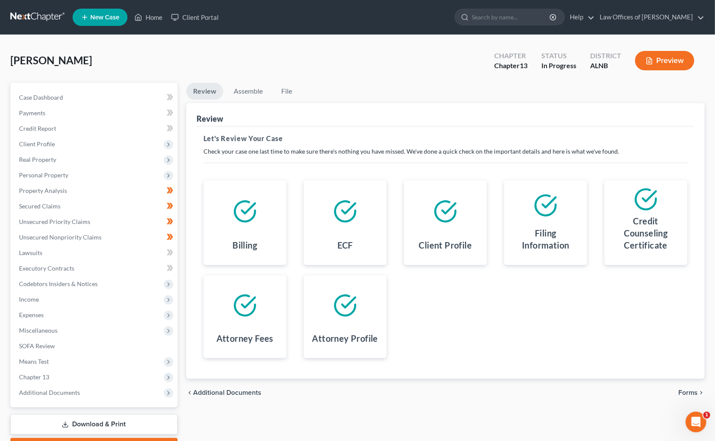
click at [687, 392] on span "Forms" at bounding box center [687, 393] width 19 height 7
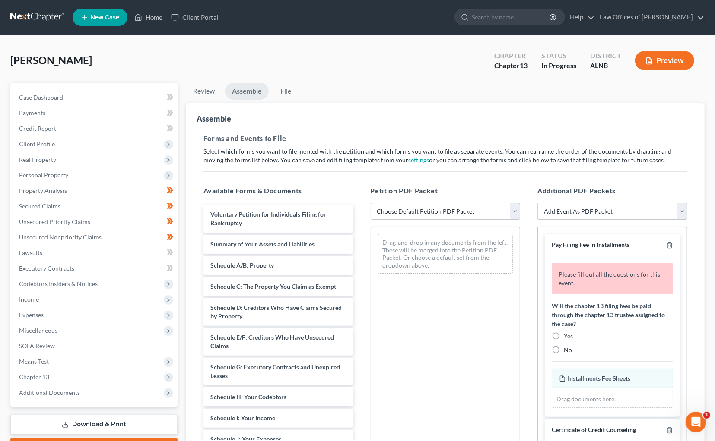
scroll to position [0, 0]
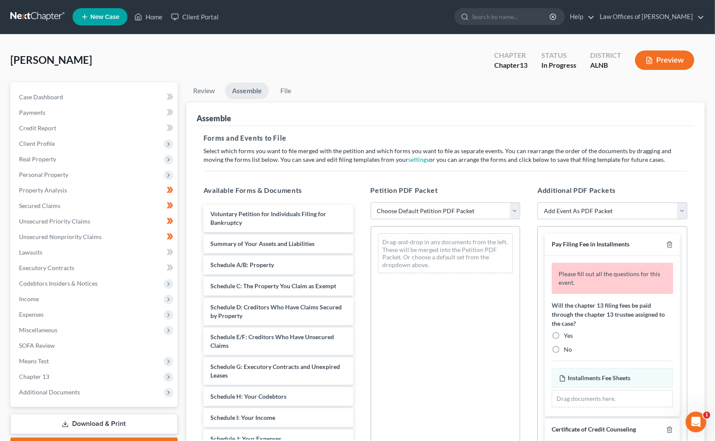
click at [407, 222] on div "Petition PDF Packet Choose Default Petition PDF Packet Complete Bankruptcy Peti…" at bounding box center [445, 324] width 167 height 293
select select "0"
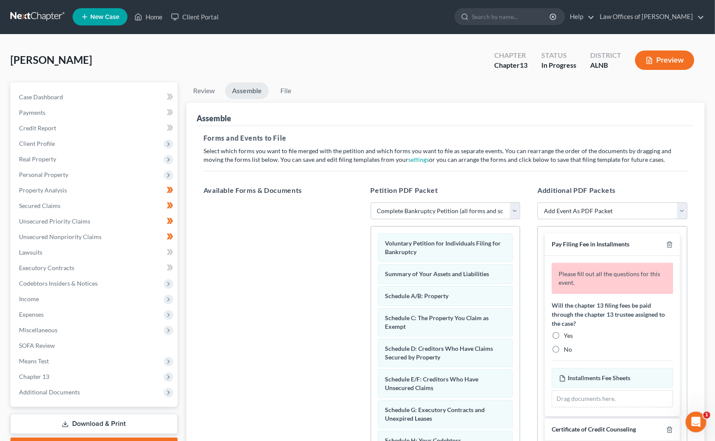
click at [564, 347] on label "No" at bounding box center [568, 350] width 8 height 9
click at [567, 347] on input "No" at bounding box center [570, 349] width 6 height 6
radio input "true"
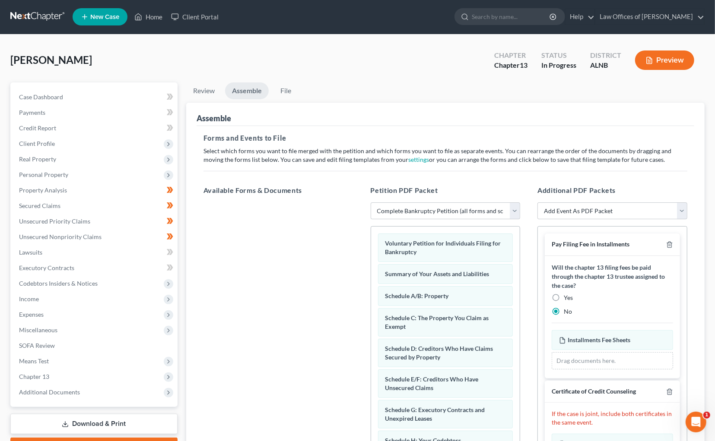
click at [564, 296] on label "Yes" at bounding box center [568, 298] width 9 height 9
click at [567, 296] on input "Yes" at bounding box center [570, 297] width 6 height 6
radio input "true"
radio input "false"
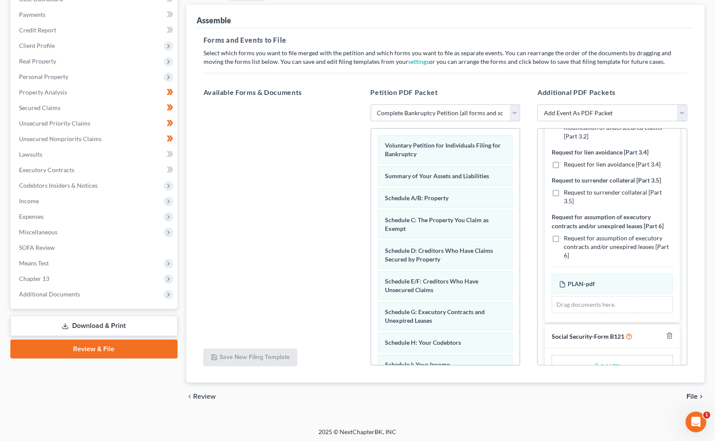
scroll to position [98, 0]
click at [611, 359] on input "file" at bounding box center [610, 367] width 21 height 16
type input "C:\fakepath\SSNStatement.pdf"
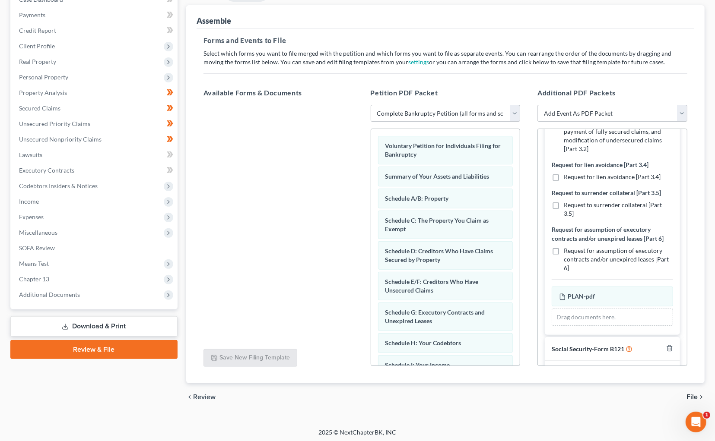
click at [153, 340] on link "Review & File" at bounding box center [93, 349] width 167 height 19
click at [115, 340] on link "Review & File" at bounding box center [93, 349] width 167 height 19
click at [695, 396] on span "File" at bounding box center [691, 397] width 11 height 7
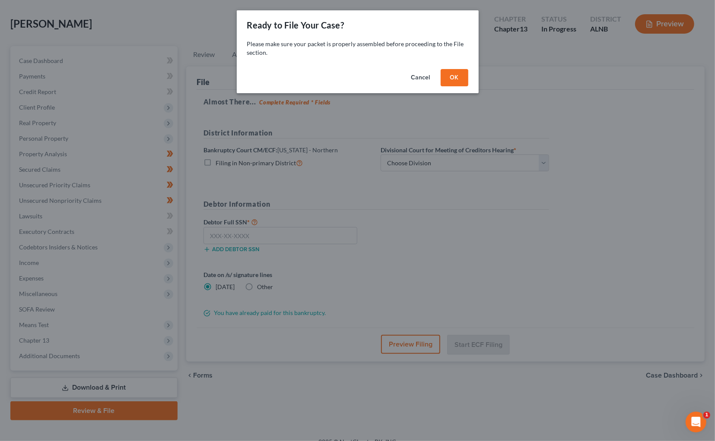
click at [445, 73] on button "OK" at bounding box center [455, 77] width 28 height 17
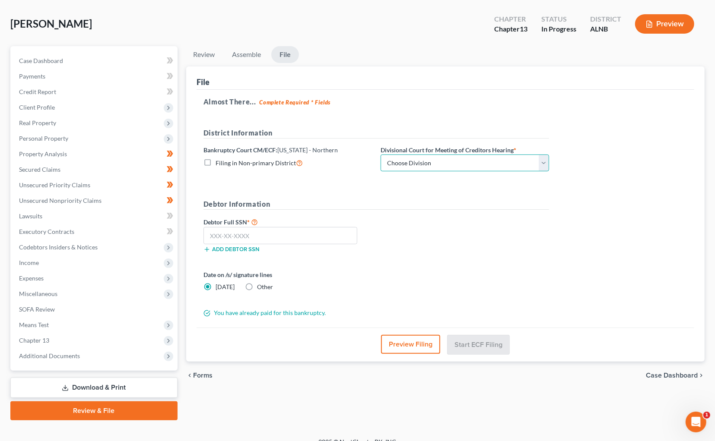
select select "2"
click at [306, 236] on input "text" at bounding box center [280, 235] width 154 height 17
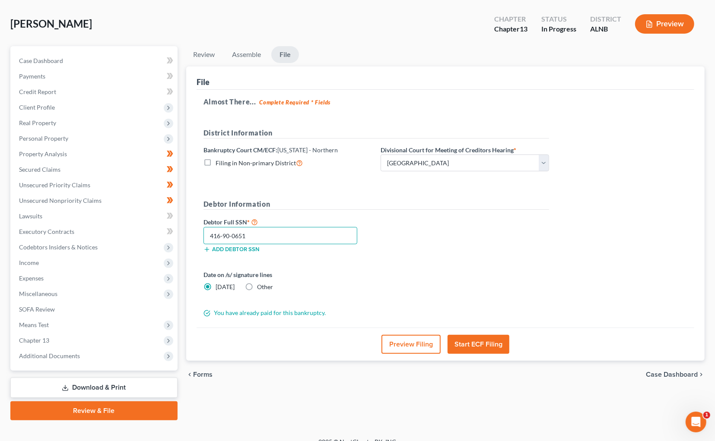
type input "416-90-0651"
click at [476, 337] on button "Start ECF Filing" at bounding box center [479, 344] width 62 height 19
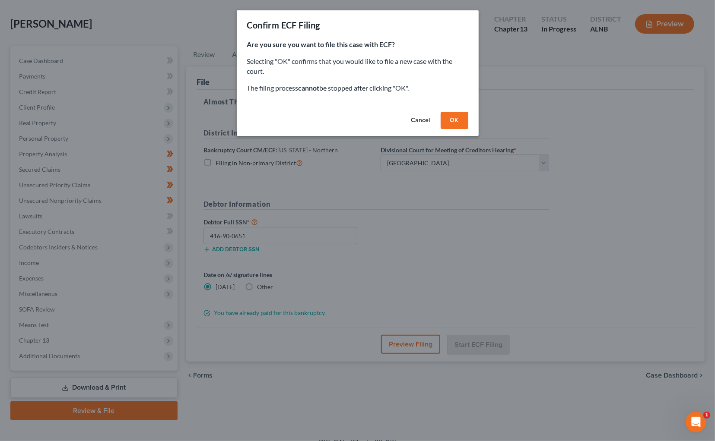
click at [451, 121] on button "OK" at bounding box center [455, 120] width 28 height 17
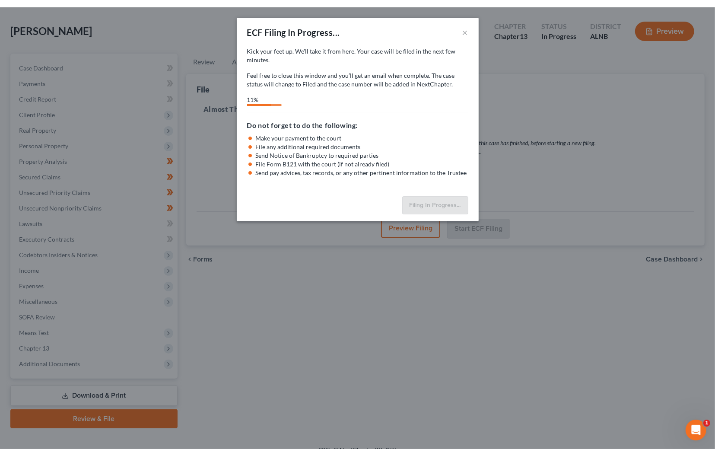
scroll to position [22, 0]
